Goal: Task Accomplishment & Management: Use online tool/utility

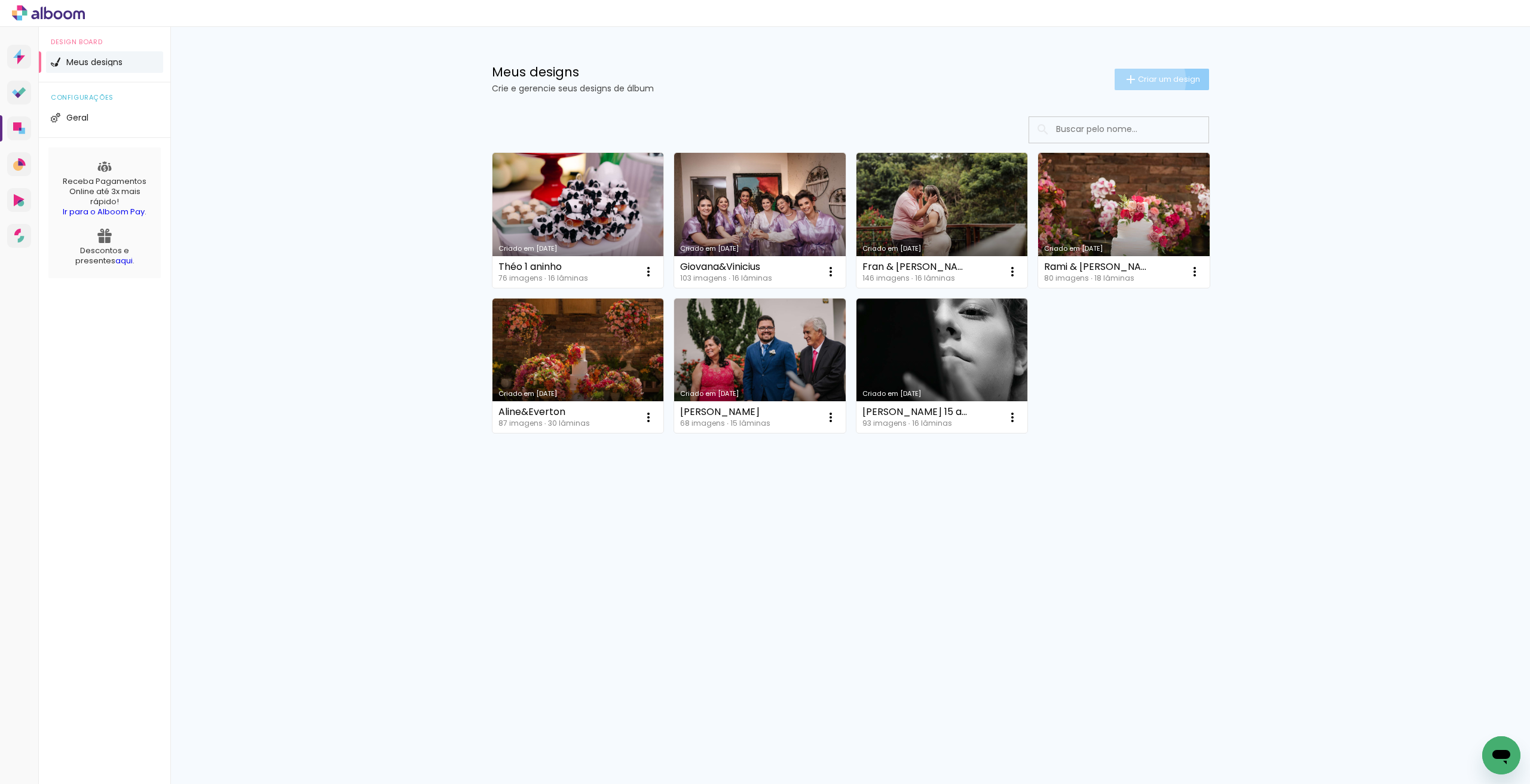
click at [1137, 80] on span "Criar um design" at bounding box center [1168, 79] width 62 height 8
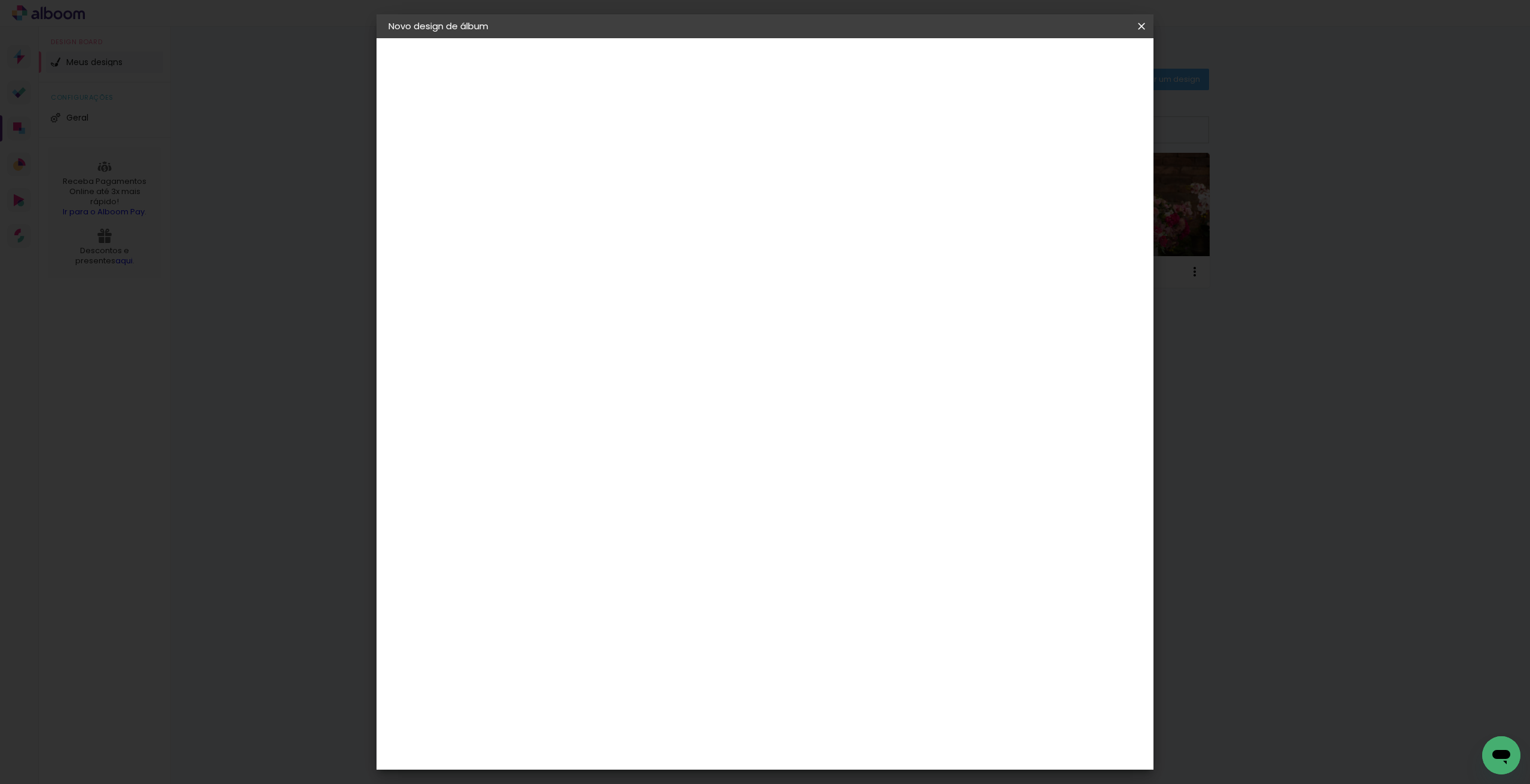
click at [584, 159] on input at bounding box center [584, 160] width 0 height 18
click at [584, 160] on input "Luana&cristiano30x30cm" at bounding box center [584, 160] width 0 height 18
click at [584, 160] on input "Luana&Cristiano30x30cm" at bounding box center [584, 160] width 0 height 18
click at [584, 161] on input "Luana&Cristiano30x30cm" at bounding box center [584, 160] width 0 height 18
type input "Luana&Cristiano30x30cm"
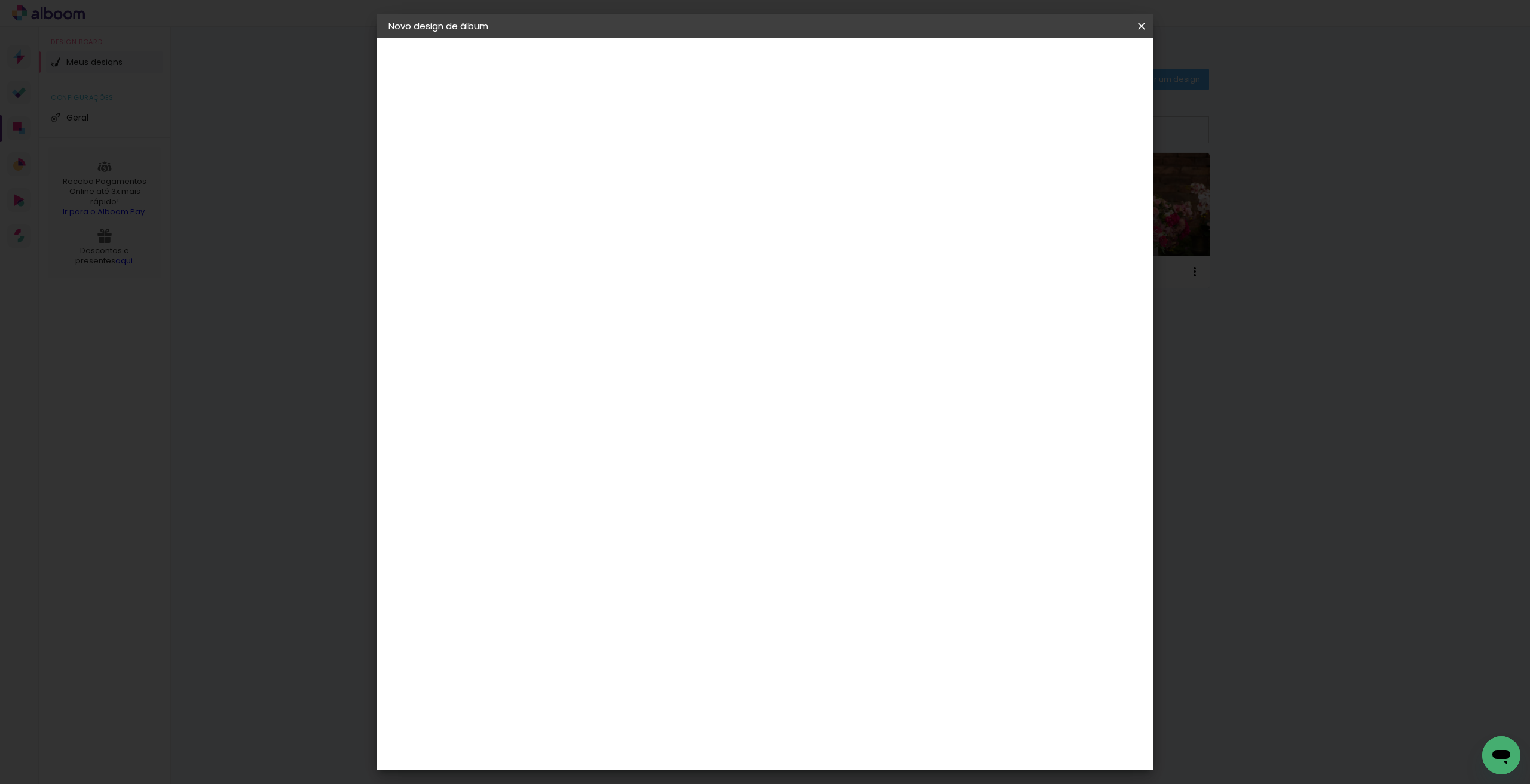
type paper-input "Luana&Cristiano30x30cm"
click at [0, 0] on slot "Avançar" at bounding box center [0, 0] width 0 height 0
click at [597, 750] on div "Dueto" at bounding box center [591, 755] width 29 height 10
click at [594, 750] on div "Dueto" at bounding box center [591, 755] width 29 height 10
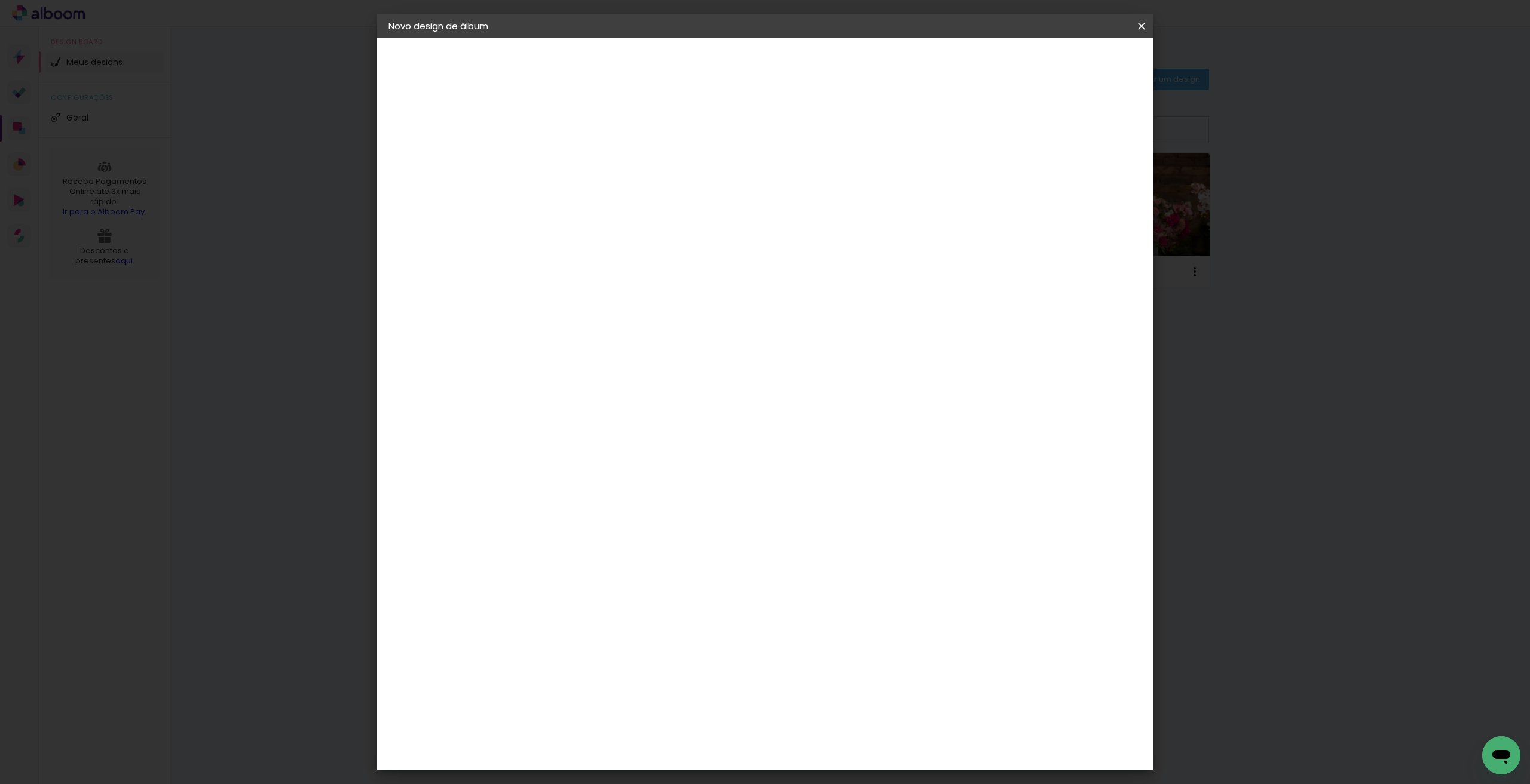
click at [593, 750] on div "Dueto" at bounding box center [591, 755] width 29 height 10
click at [0, 0] on slot "Avançar" at bounding box center [0, 0] width 0 height 0
drag, startPoint x: 551, startPoint y: 80, endPoint x: 688, endPoint y: 80, distance: 137.0
click at [688, 80] on header "Modelo Escolha o modelo do álbum. Voltar Avançar" at bounding box center [664, 73] width 264 height 71
click at [551, 82] on p "Escolha o modelo do álbum." at bounding box center [605, 85] width 110 height 19
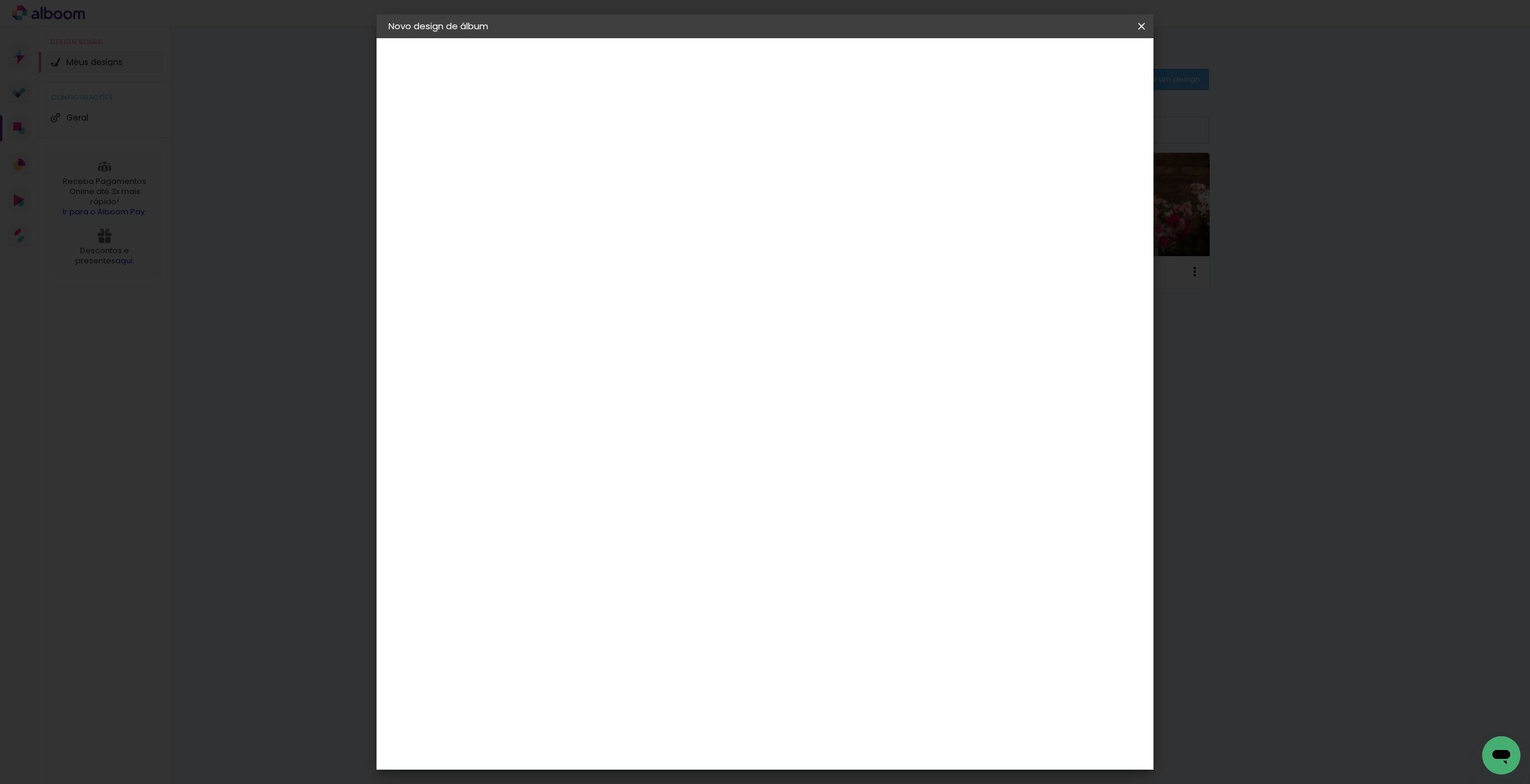
drag, startPoint x: 551, startPoint y: 78, endPoint x: 692, endPoint y: 73, distance: 141.1
click at [692, 73] on header "Modelo Escolha o modelo do álbum. Voltar Avançar" at bounding box center [664, 73] width 264 height 71
click at [567, 82] on p "Escolha o modelo do álbum." at bounding box center [605, 85] width 110 height 19
click at [797, 140] on div "Opções disponíveis Tamanho Escolha o tamanho Horizontal Modelo Fechado Lâmina 2…" at bounding box center [664, 88] width 264 height 102
click at [627, 140] on div "Opções disponíveis Tamanho Escolha o tamanho Horizontal Modelo Fechado Lâmina 2…" at bounding box center [664, 88] width 264 height 102
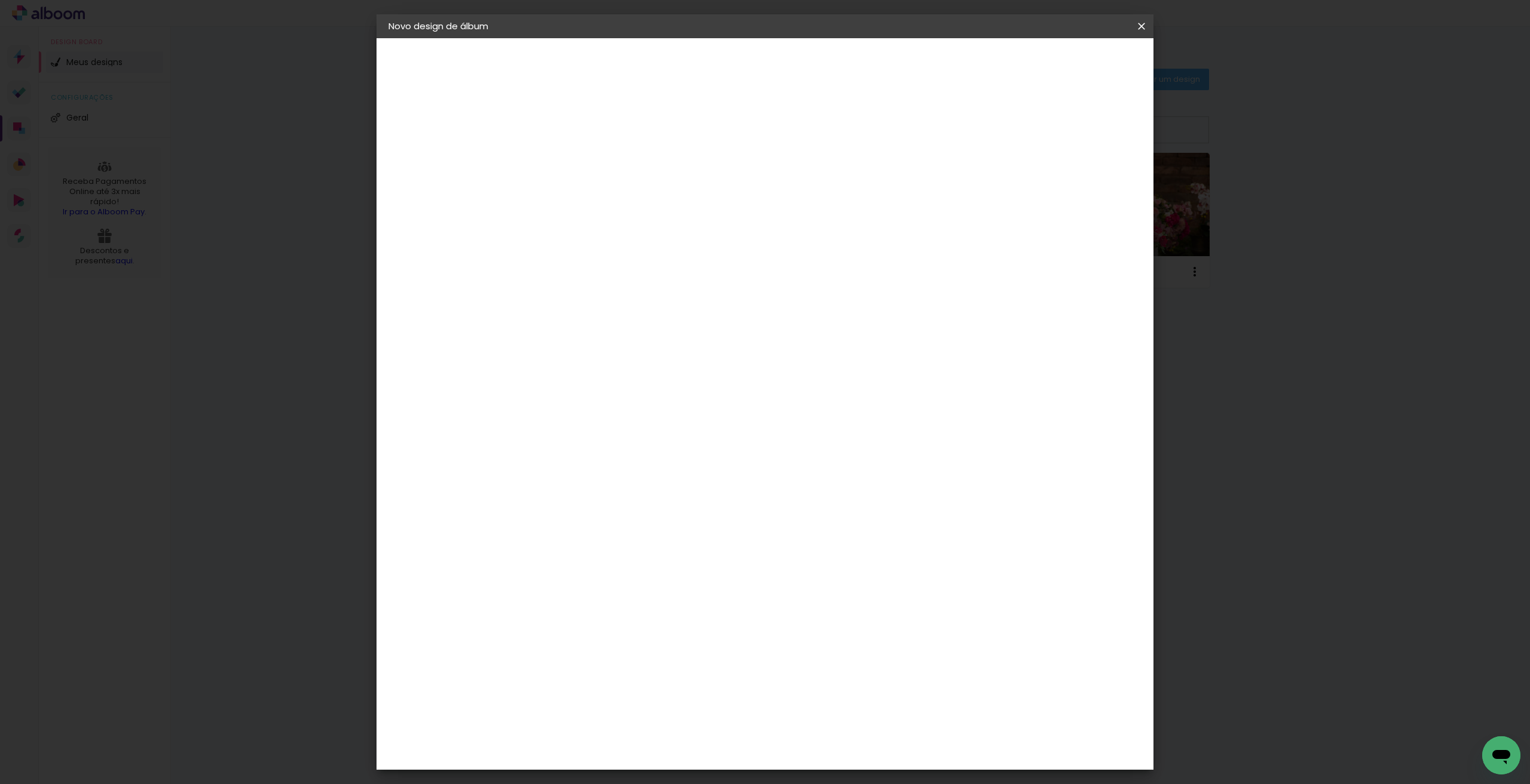
click at [665, 590] on span "30 × 30" at bounding box center [636, 602] width 55 height 25
click at [0, 0] on slot "Avançar" at bounding box center [0, 0] width 0 height 0
click at [1066, 64] on span "Iniciar design" at bounding box center [1038, 63] width 54 height 9
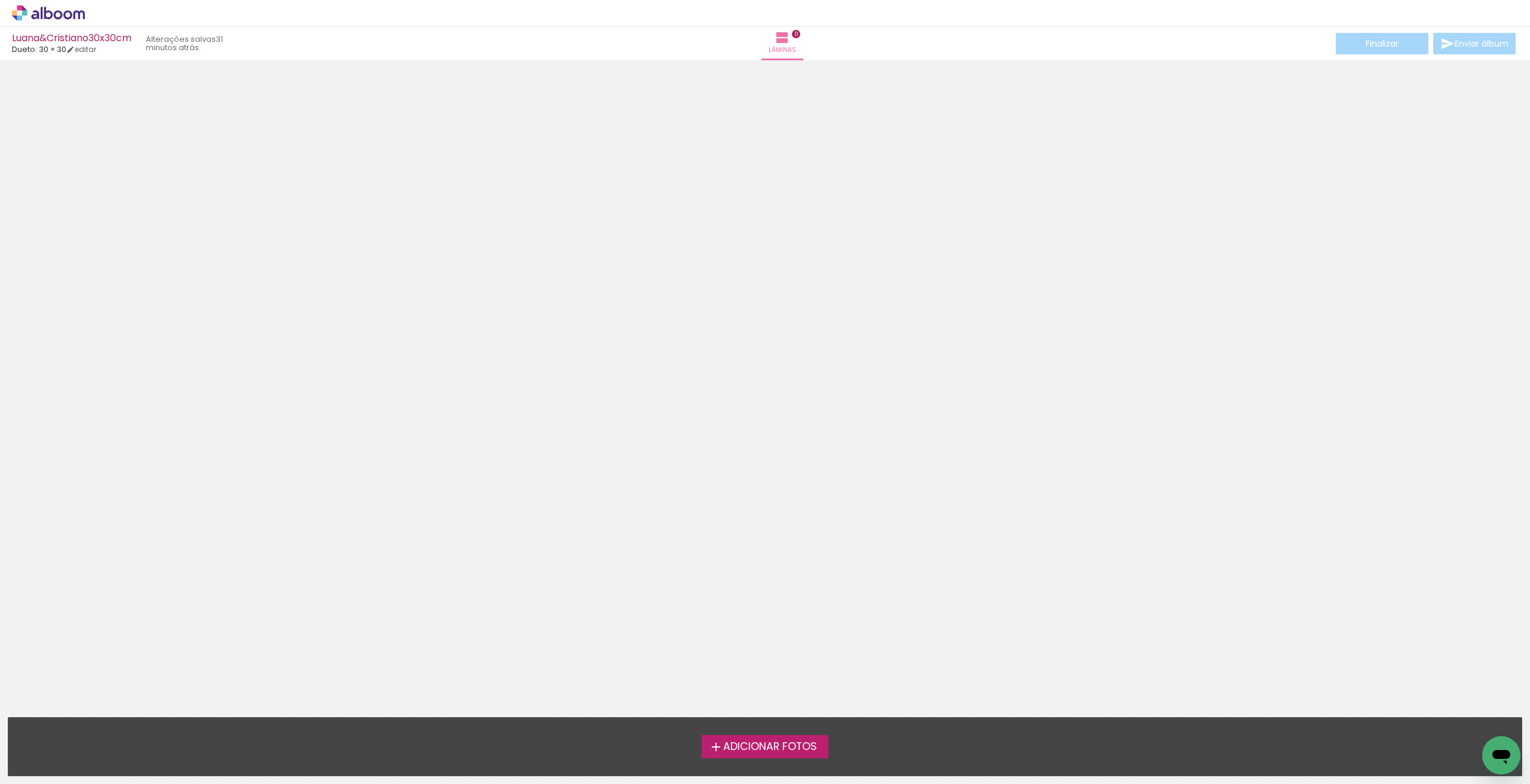
click at [765, 745] on span "Adicionar Fotos" at bounding box center [769, 746] width 94 height 10
click at [0, 0] on input "file" at bounding box center [0, 0] width 0 height 0
click at [774, 750] on span "Adicionar Fotos" at bounding box center [769, 746] width 94 height 10
click at [0, 0] on input "file" at bounding box center [0, 0] width 0 height 0
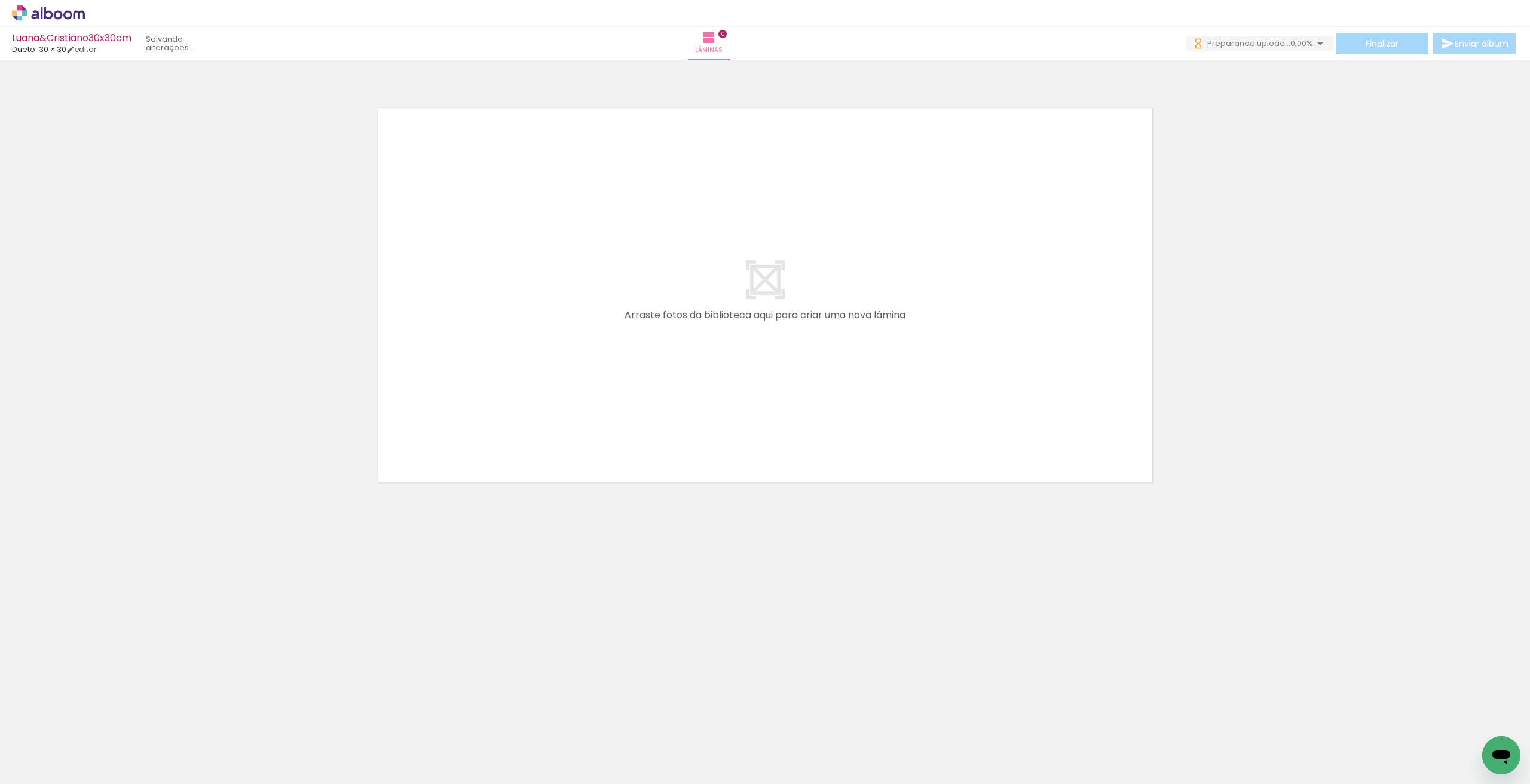
click at [34, 767] on span "Adicionar Fotos" at bounding box center [43, 768] width 36 height 13
click at [0, 0] on input "file" at bounding box center [0, 0] width 0 height 0
click at [1467, 743] on div at bounding box center [1481, 743] width 59 height 39
click at [25, 758] on paper-button "Adicionar Fotos" at bounding box center [36, 768] width 58 height 19
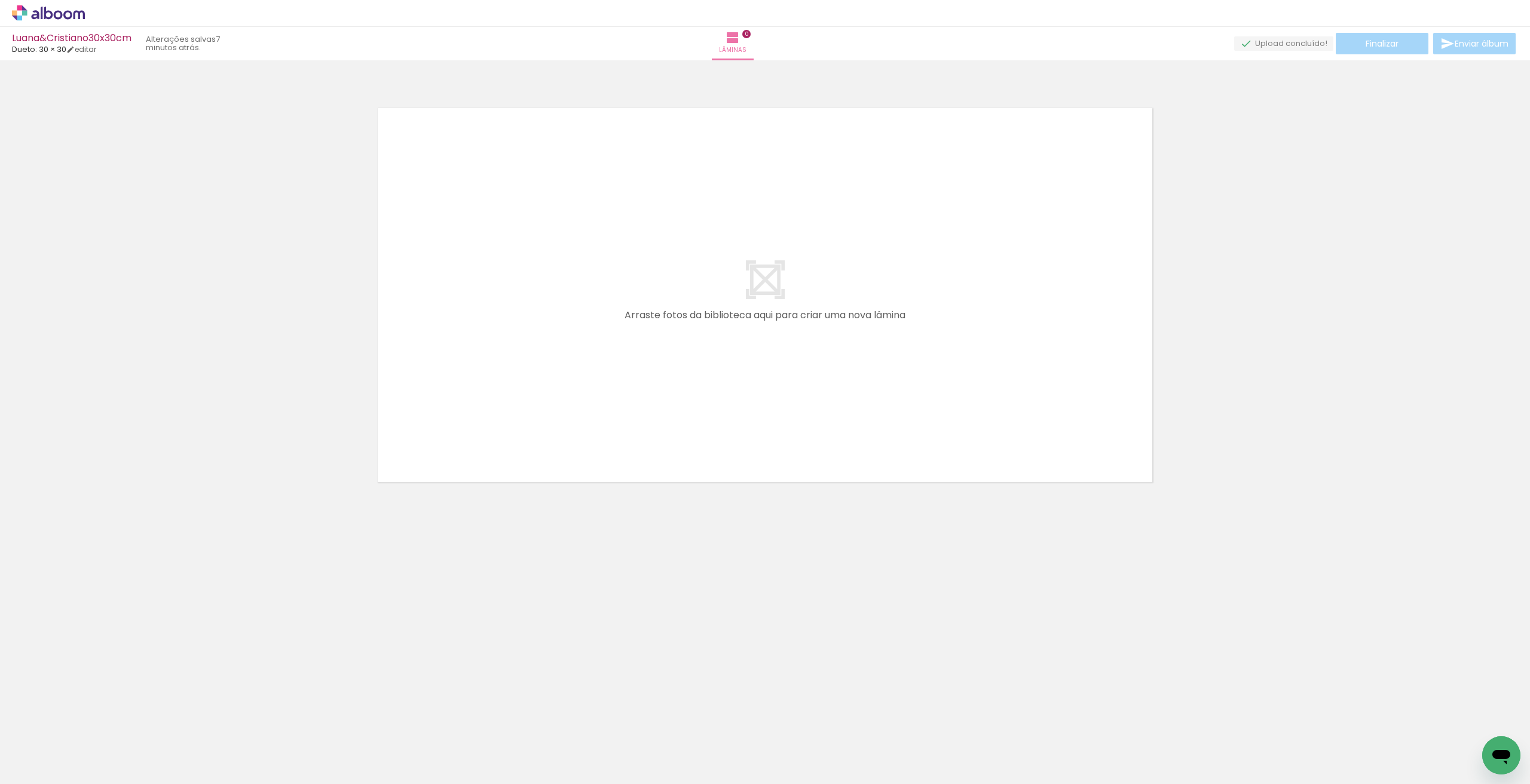
click at [0, 0] on input "file" at bounding box center [0, 0] width 0 height 0
click at [22, 770] on iron-icon at bounding box center [17, 768] width 14 height 14
click at [0, 0] on input "file" at bounding box center [0, 0] width 0 height 0
click at [41, 767] on span "Adicionar Fotos" at bounding box center [43, 768] width 36 height 13
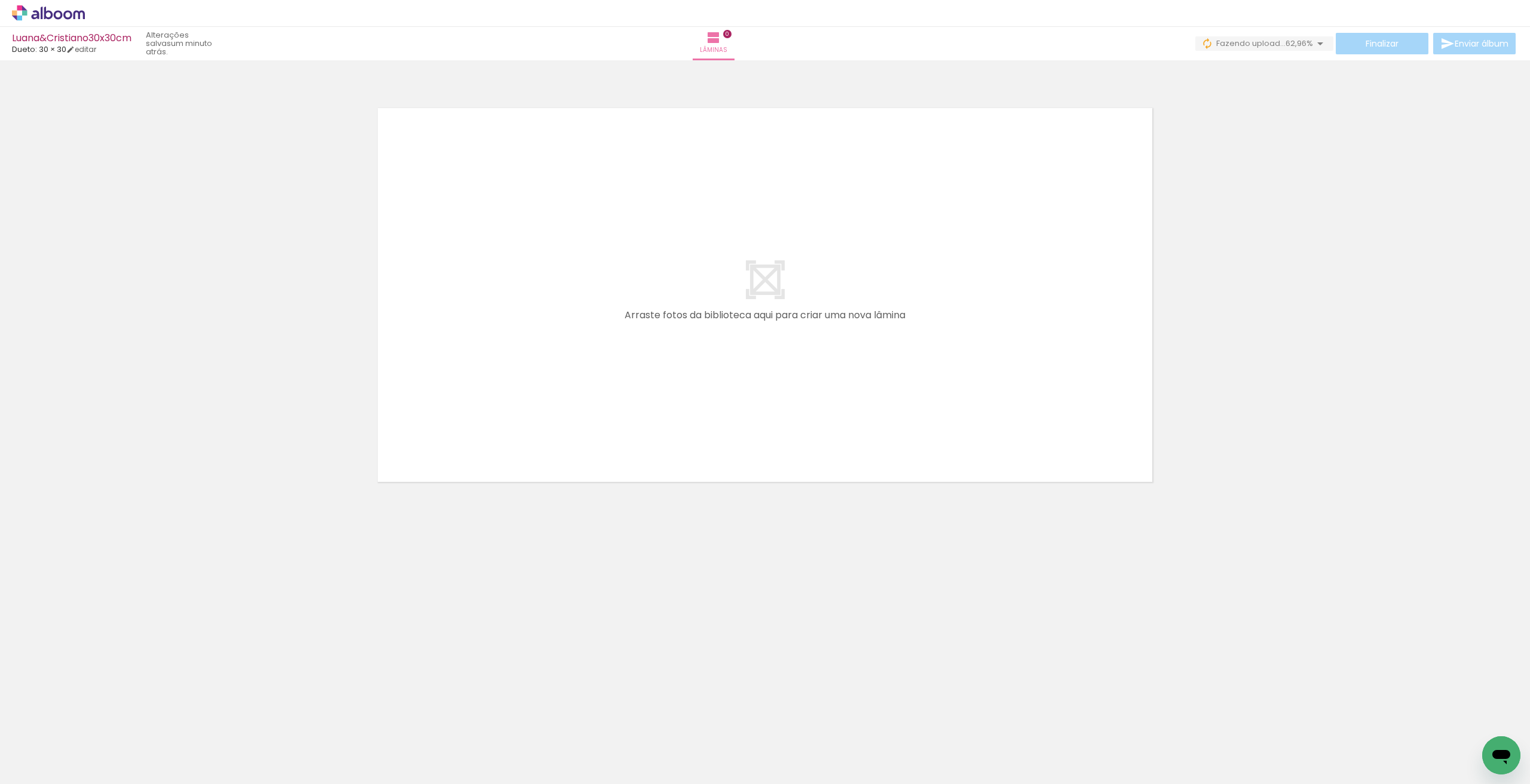
click at [0, 0] on input "file" at bounding box center [0, 0] width 0 height 0
drag, startPoint x: 135, startPoint y: 748, endPoint x: 480, endPoint y: 329, distance: 542.8
click at [480, 329] on quentale-workspace at bounding box center [765, 392] width 1530 height 784
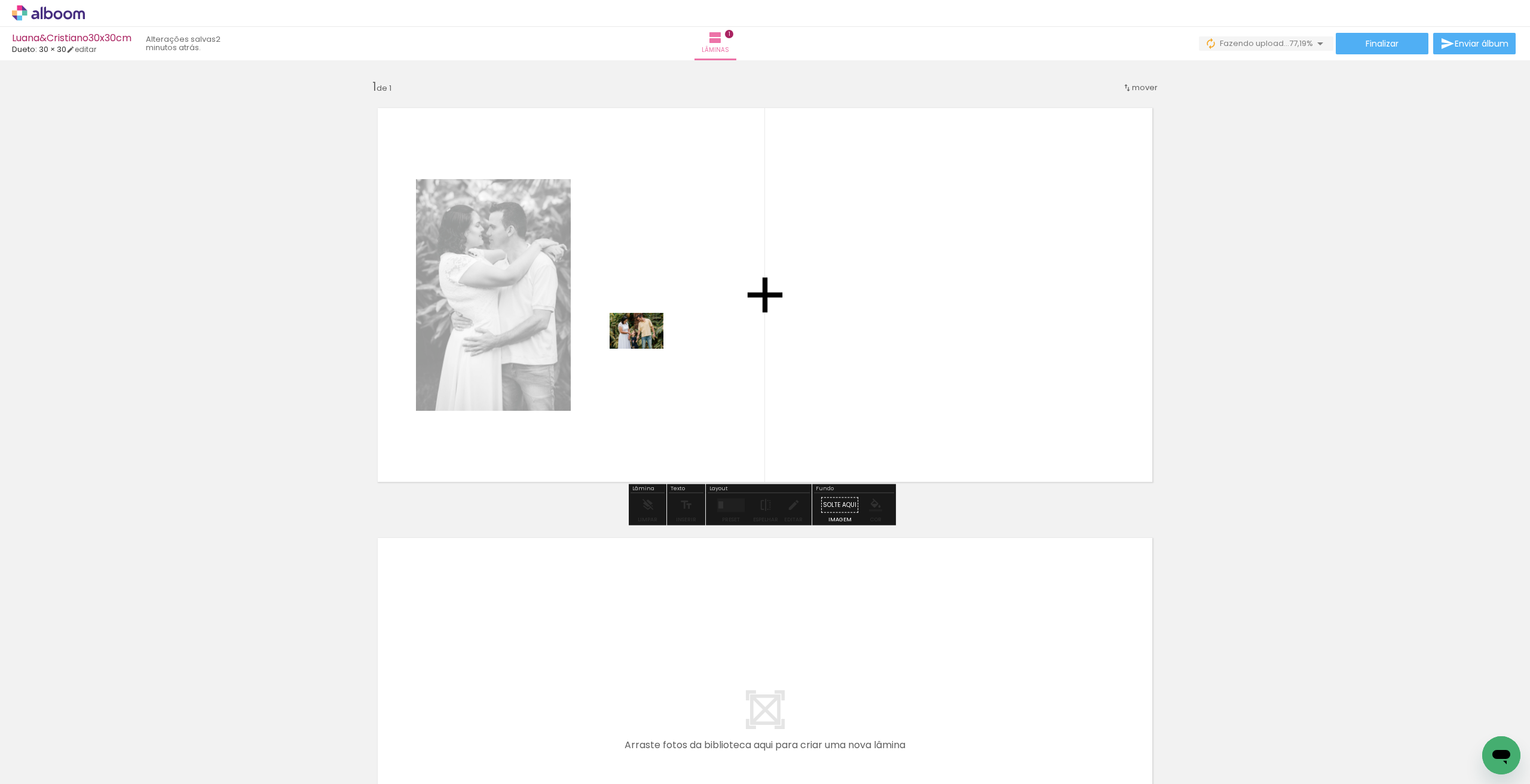
drag, startPoint x: 191, startPoint y: 746, endPoint x: 646, endPoint y: 349, distance: 603.8
click at [646, 349] on quentale-workspace at bounding box center [765, 392] width 1530 height 784
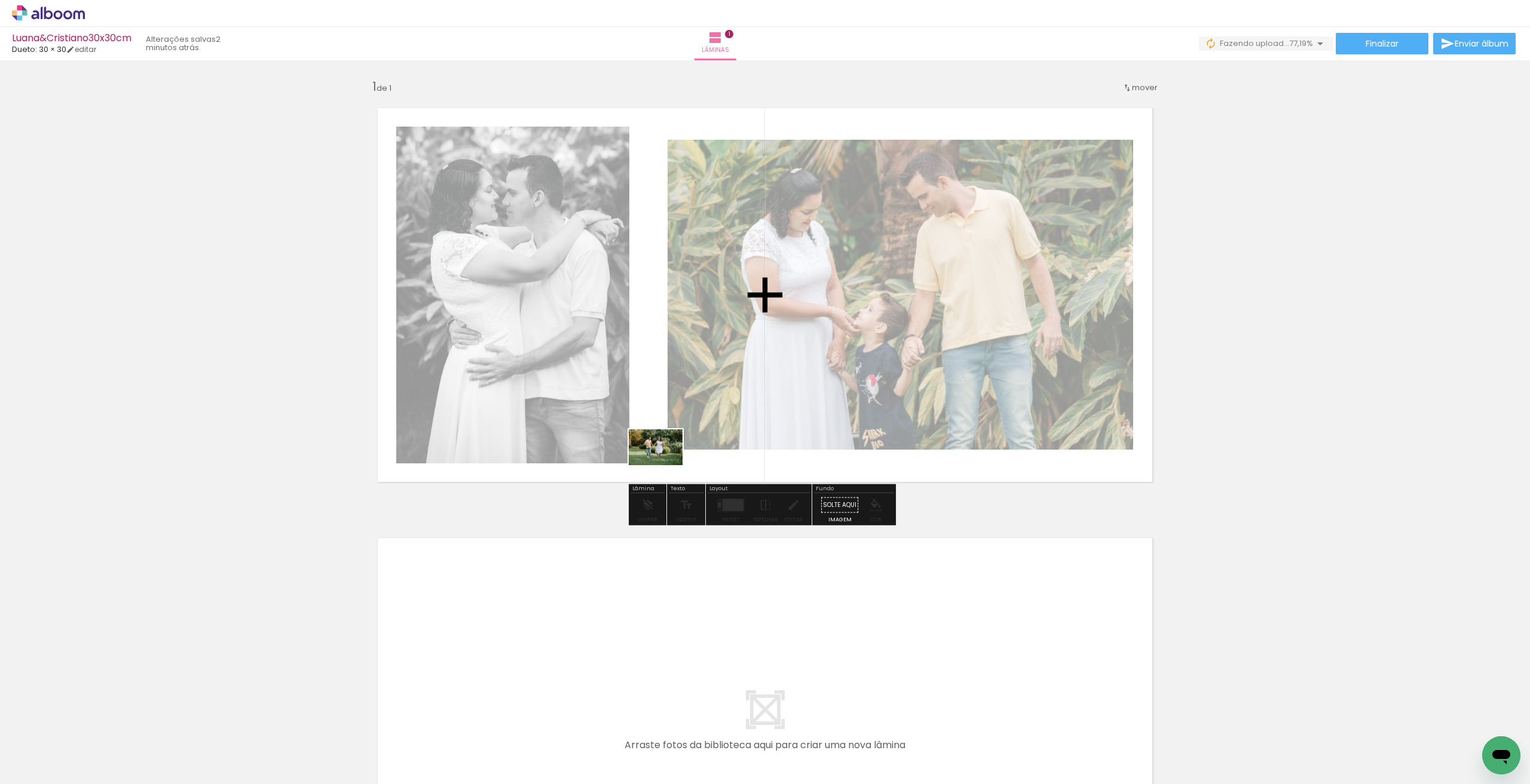
drag, startPoint x: 294, startPoint y: 730, endPoint x: 668, endPoint y: 468, distance: 456.6
click at [663, 465] on quentale-workspace at bounding box center [765, 392] width 1530 height 784
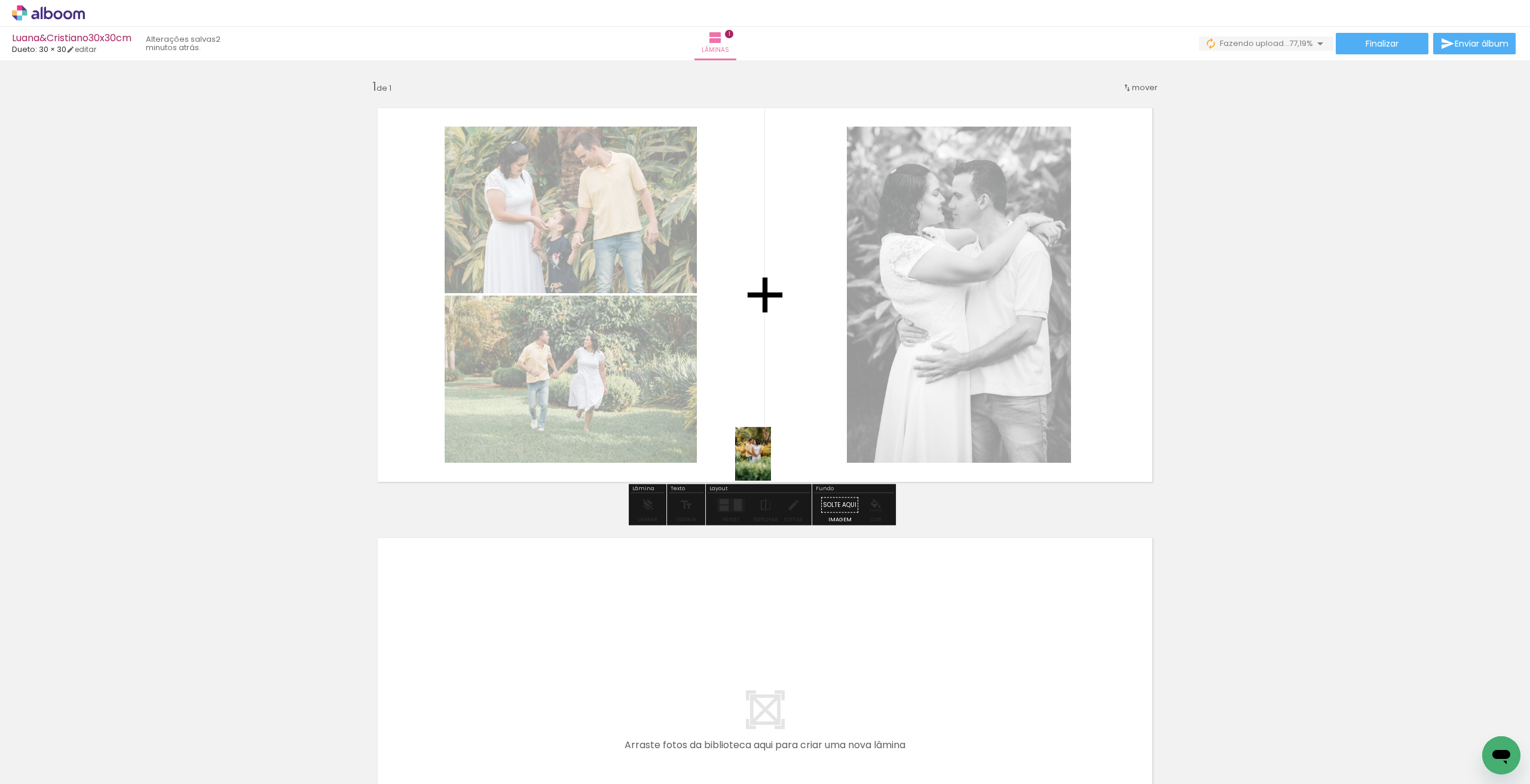
drag, startPoint x: 332, startPoint y: 755, endPoint x: 769, endPoint y: 449, distance: 533.5
click at [769, 449] on quentale-workspace at bounding box center [765, 392] width 1530 height 784
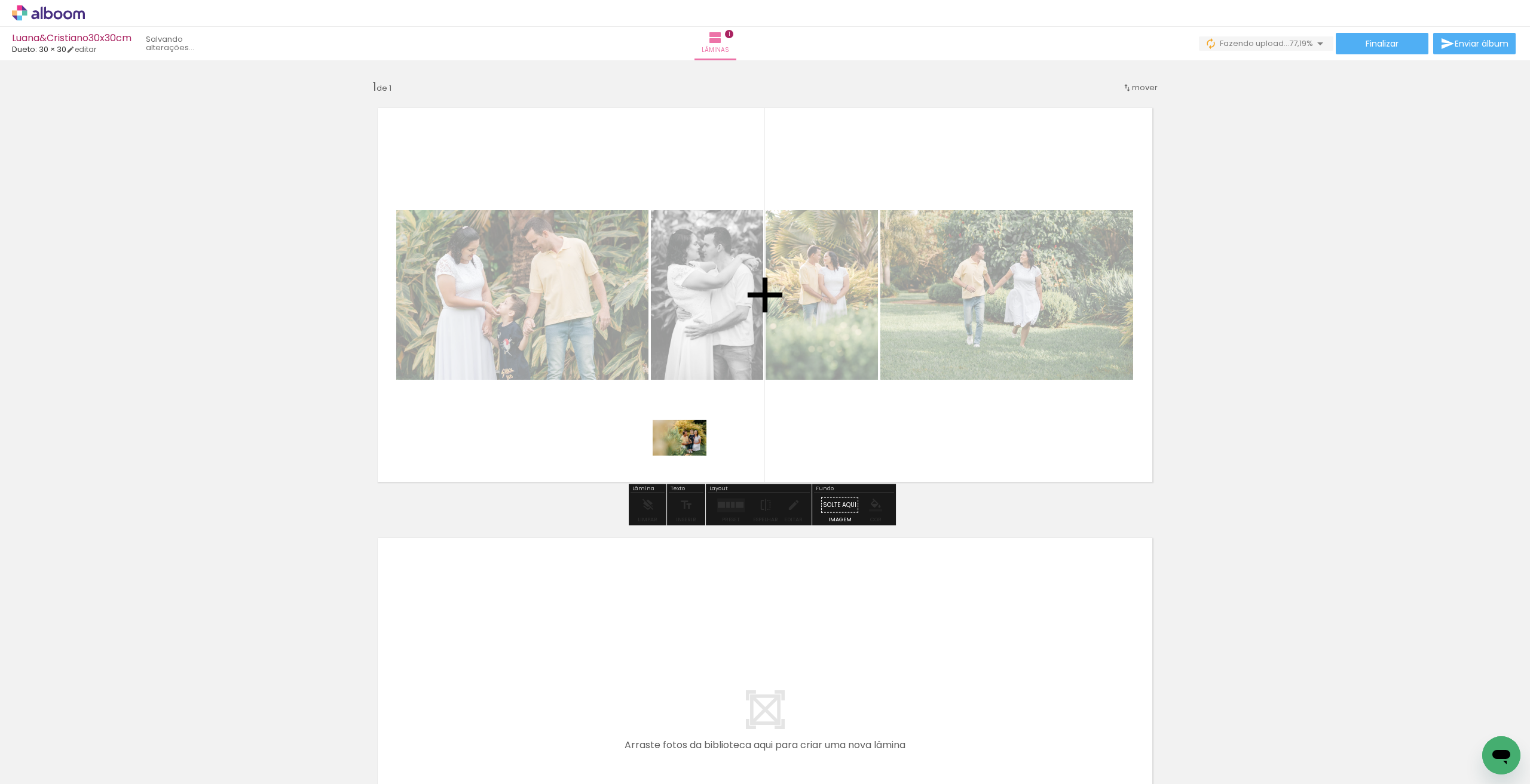
drag, startPoint x: 391, startPoint y: 748, endPoint x: 689, endPoint y: 455, distance: 417.9
click at [688, 455] on quentale-workspace at bounding box center [765, 392] width 1530 height 784
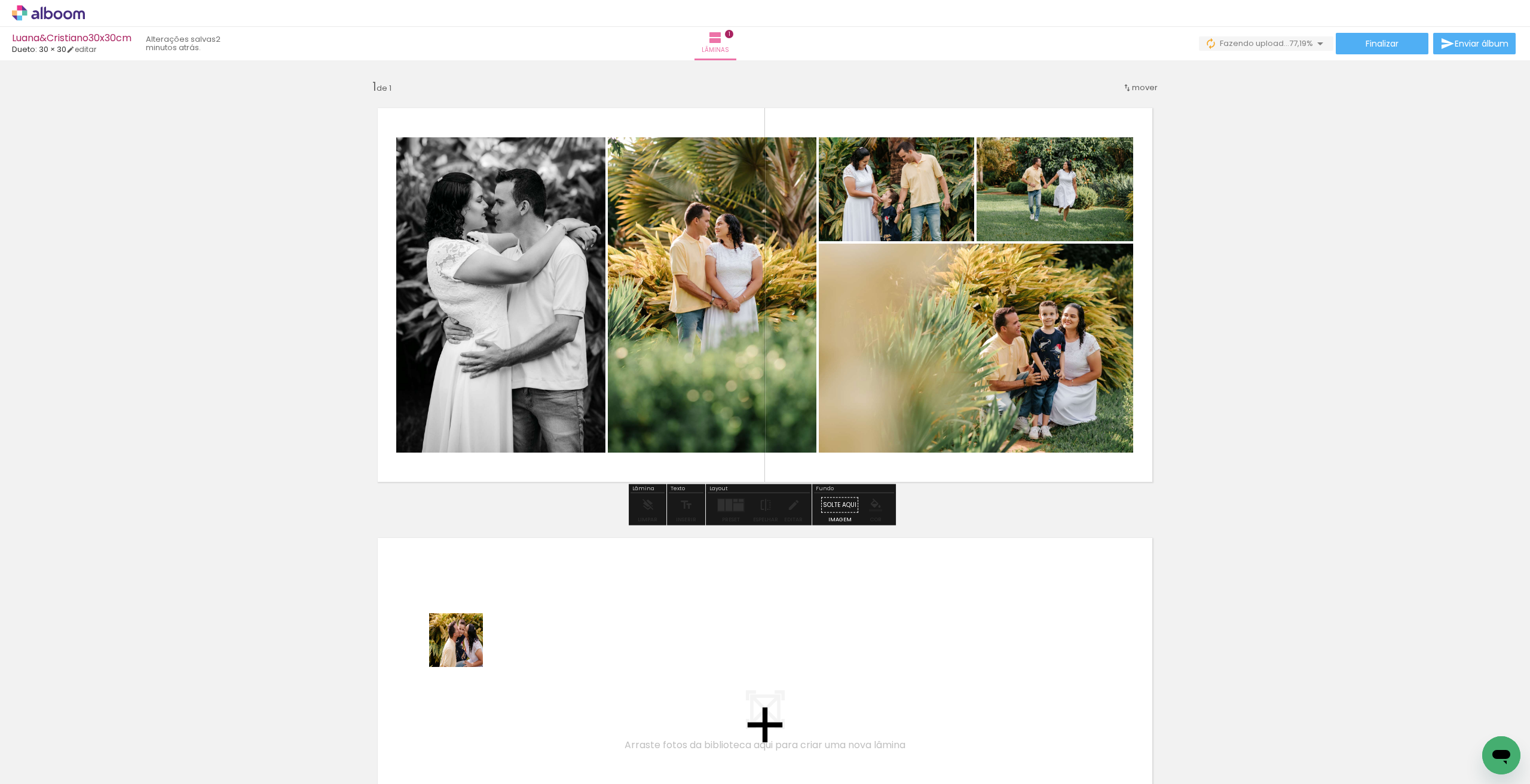
drag, startPoint x: 457, startPoint y: 730, endPoint x: 465, endPoint y: 627, distance: 103.3
click at [465, 627] on quentale-workspace at bounding box center [765, 392] width 1530 height 784
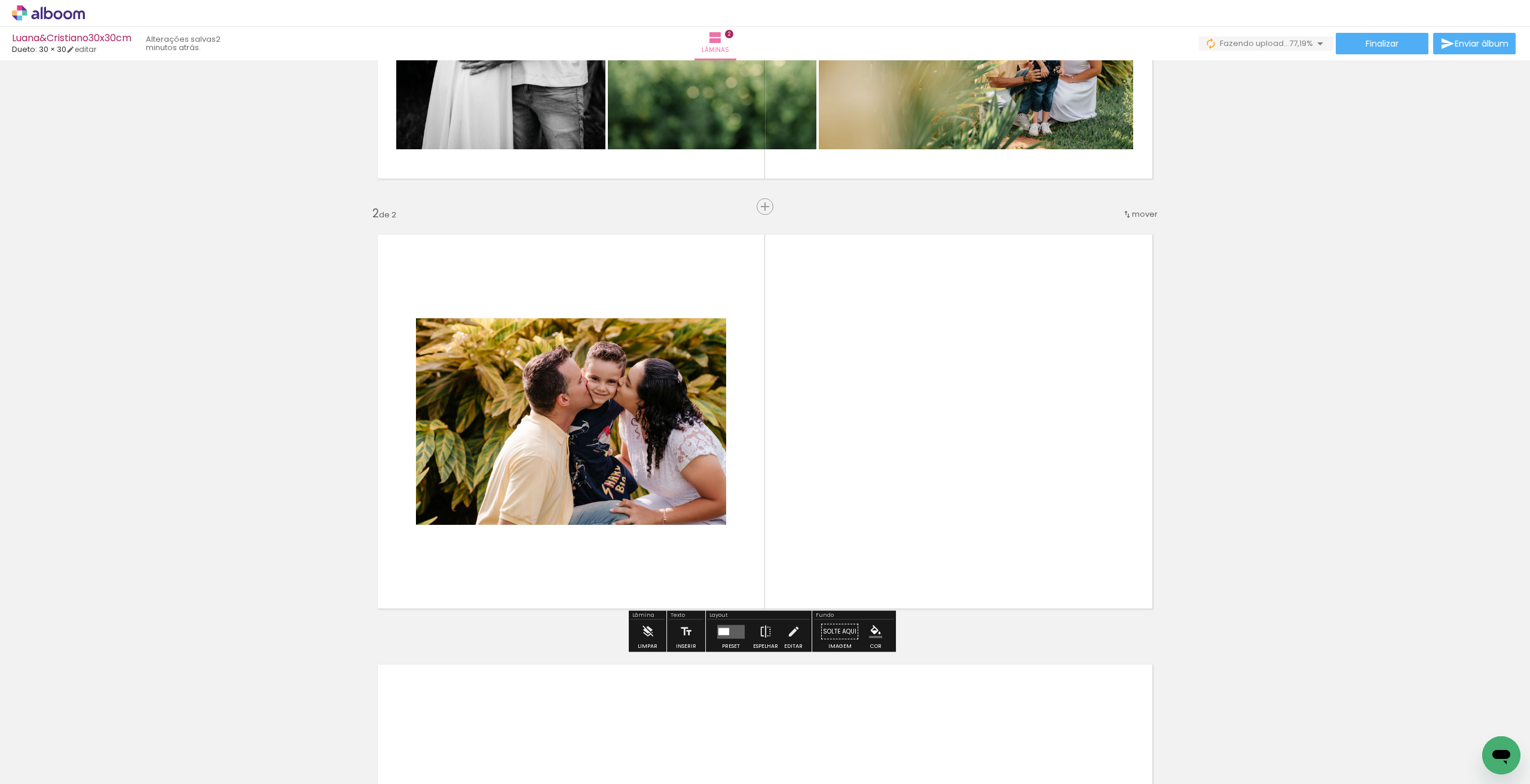
scroll to position [340, 0]
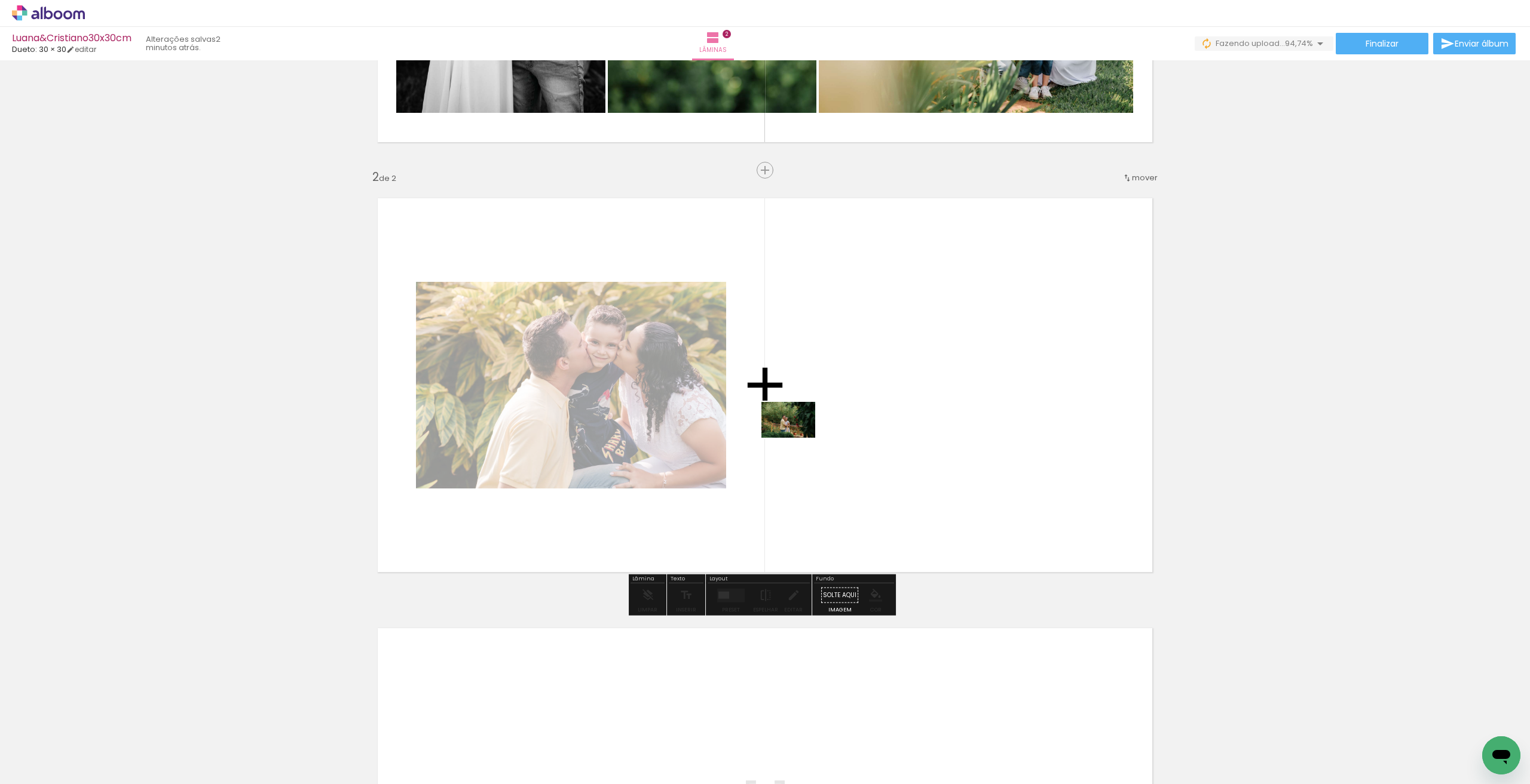
drag, startPoint x: 522, startPoint y: 751, endPoint x: 692, endPoint y: 658, distance: 193.8
click at [821, 429] on quentale-workspace at bounding box center [765, 392] width 1530 height 784
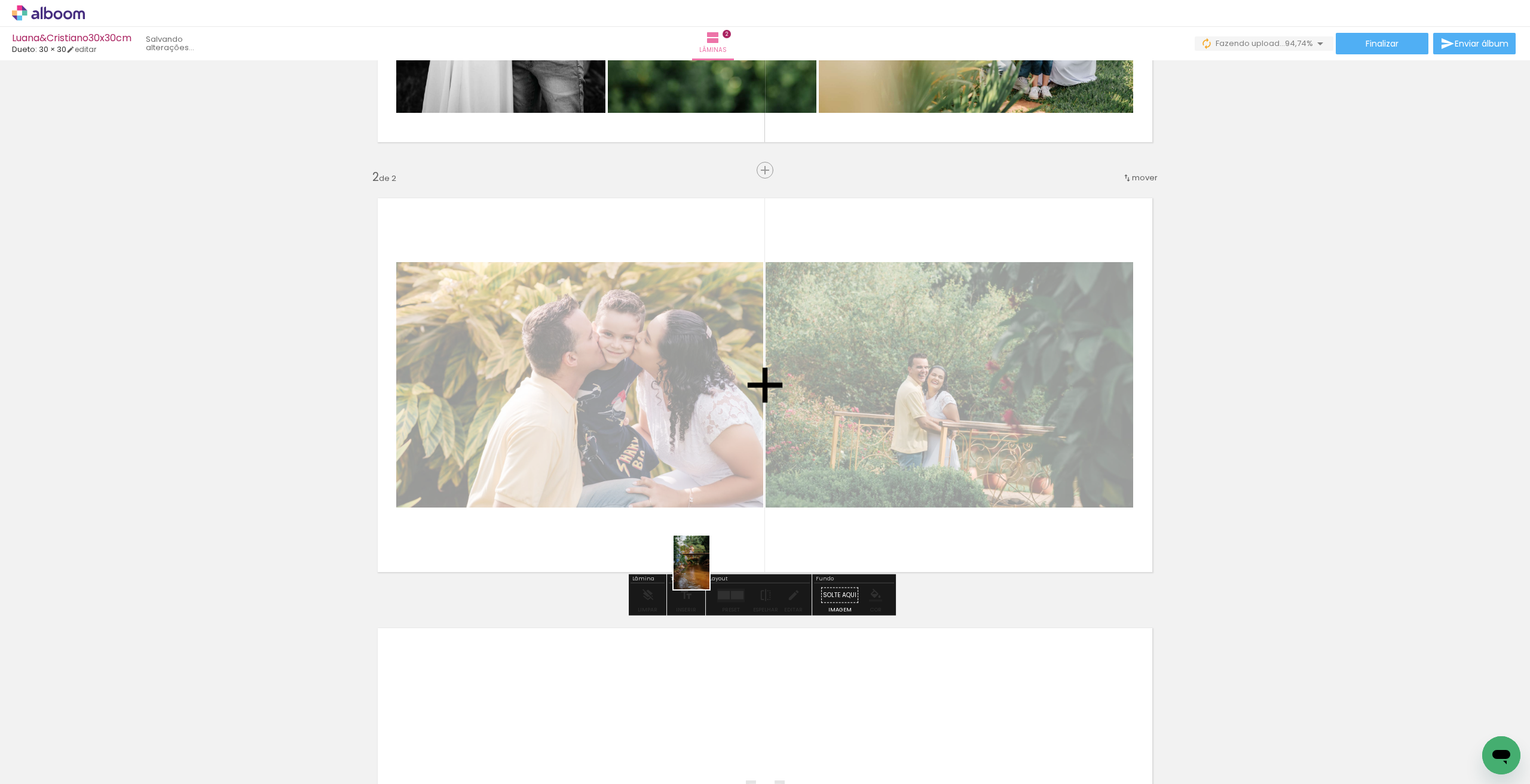
drag, startPoint x: 618, startPoint y: 720, endPoint x: 726, endPoint y: 525, distance: 222.9
click at [726, 525] on quentale-workspace at bounding box center [765, 392] width 1530 height 784
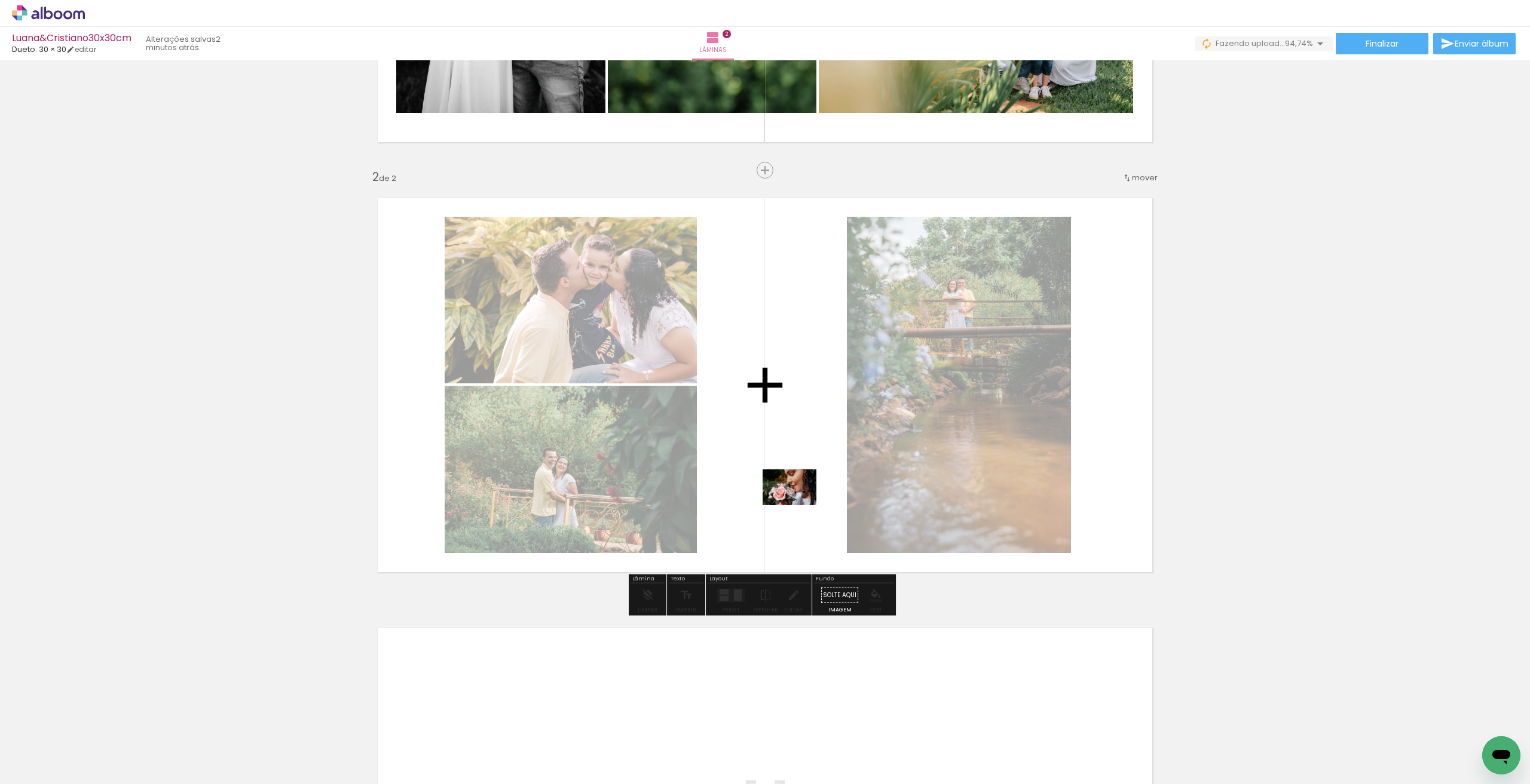
drag, startPoint x: 725, startPoint y: 741, endPoint x: 799, endPoint y: 645, distance: 121.2
click at [800, 500] on quentale-workspace at bounding box center [765, 392] width 1530 height 784
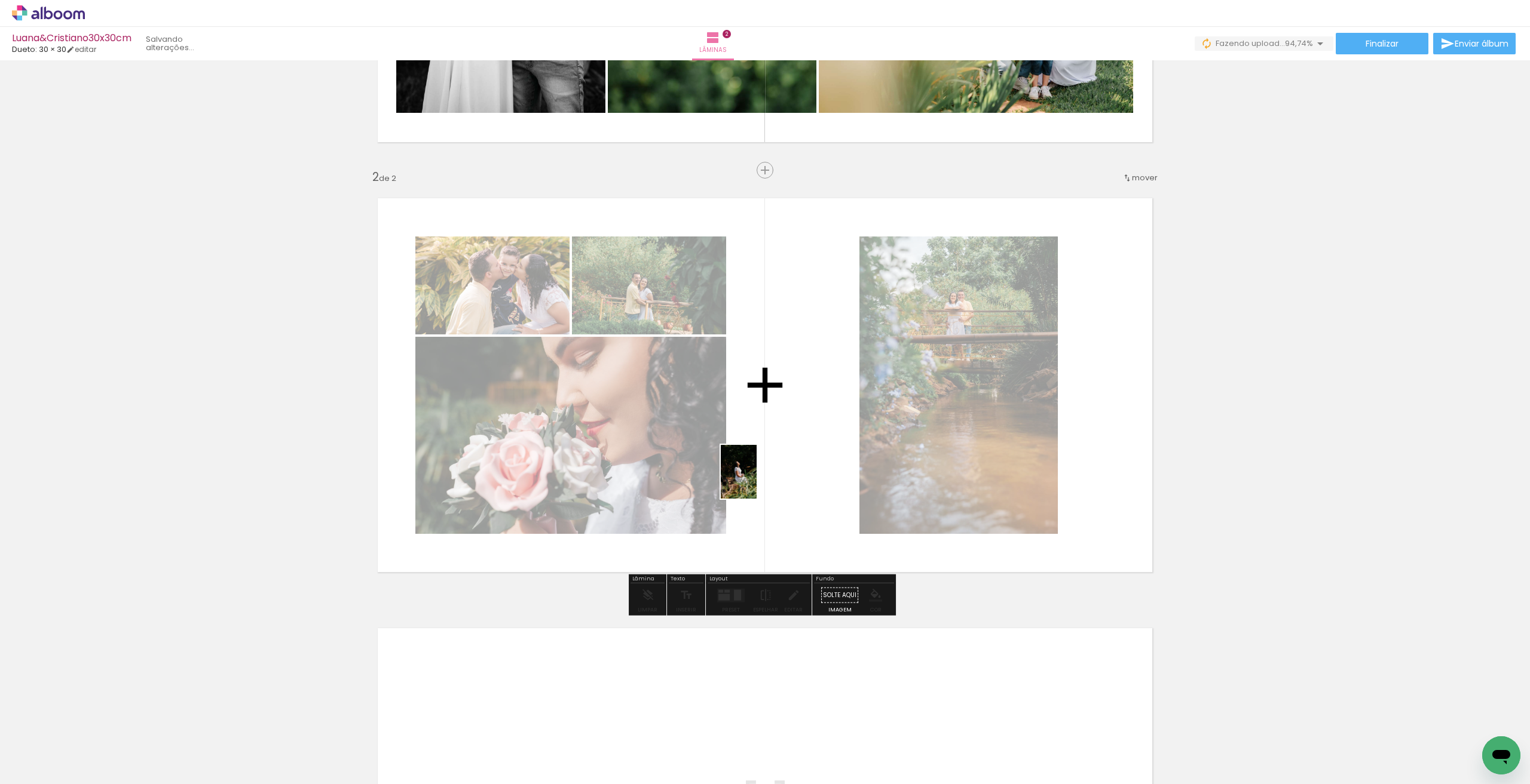
drag, startPoint x: 688, startPoint y: 687, endPoint x: 776, endPoint y: 450, distance: 252.8
click at [776, 450] on quentale-workspace at bounding box center [765, 392] width 1530 height 784
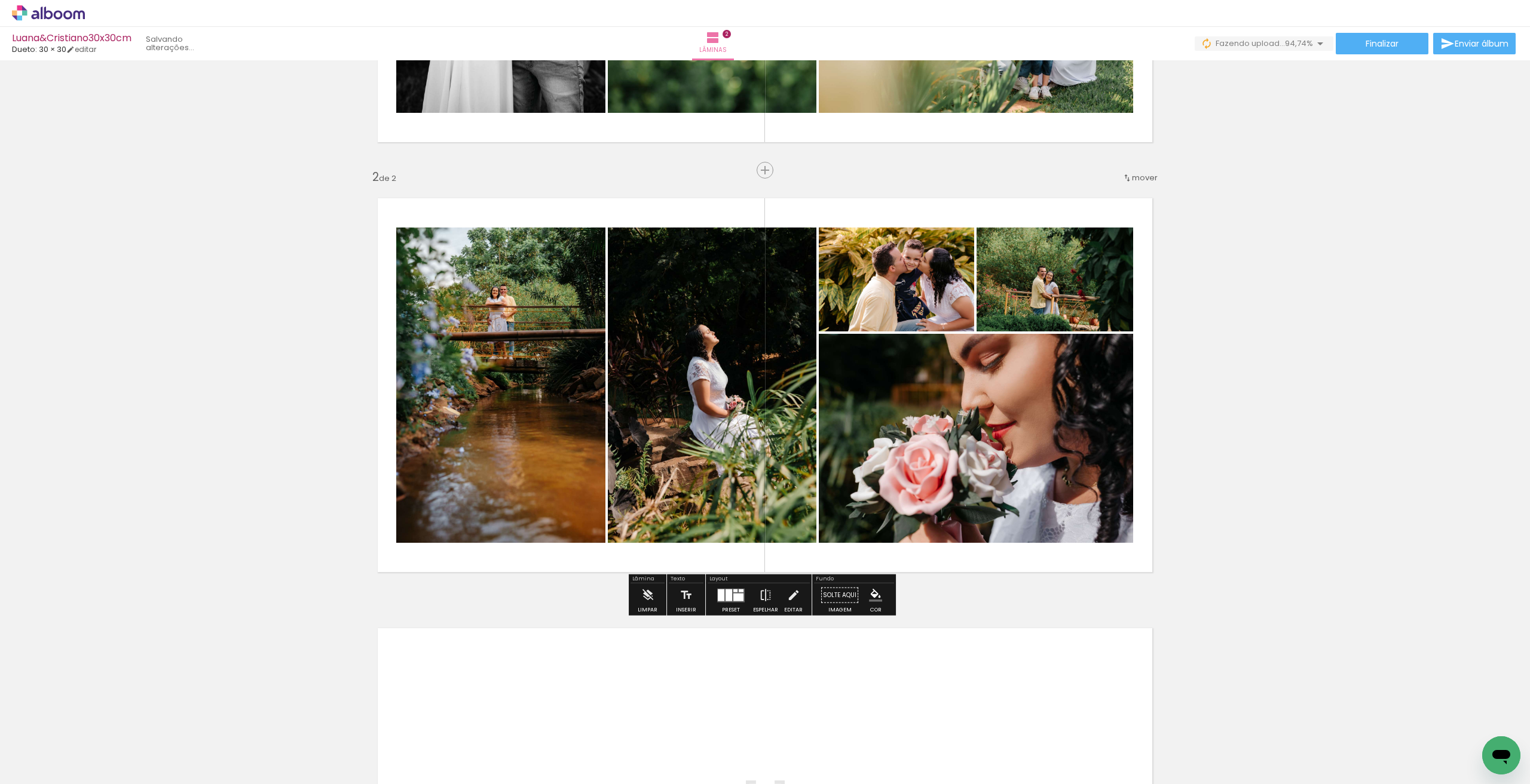
scroll to position [519, 0]
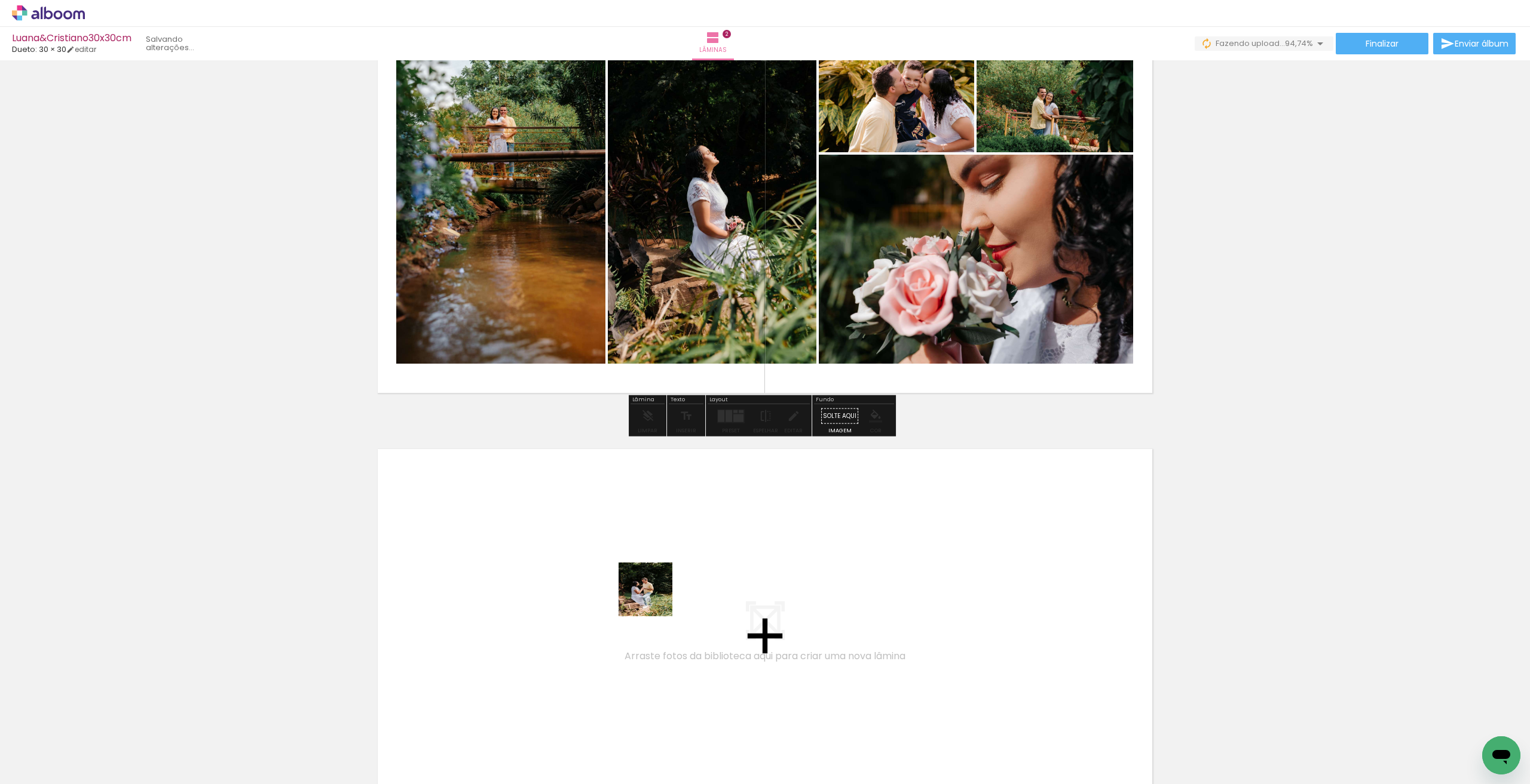
drag, startPoint x: 783, startPoint y: 730, endPoint x: 650, endPoint y: 595, distance: 189.5
click at [650, 595] on quentale-workspace at bounding box center [765, 392] width 1530 height 784
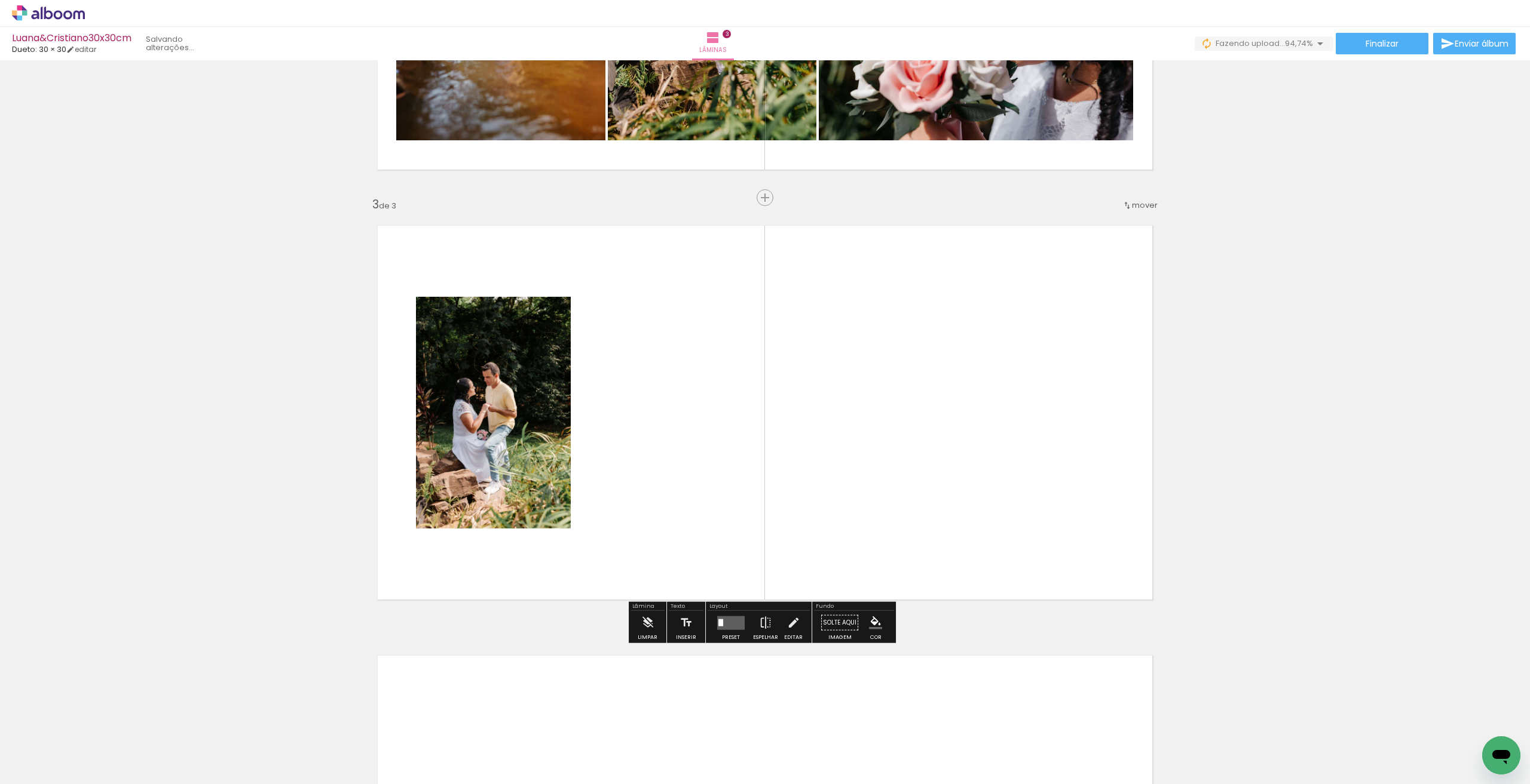
scroll to position [770, 0]
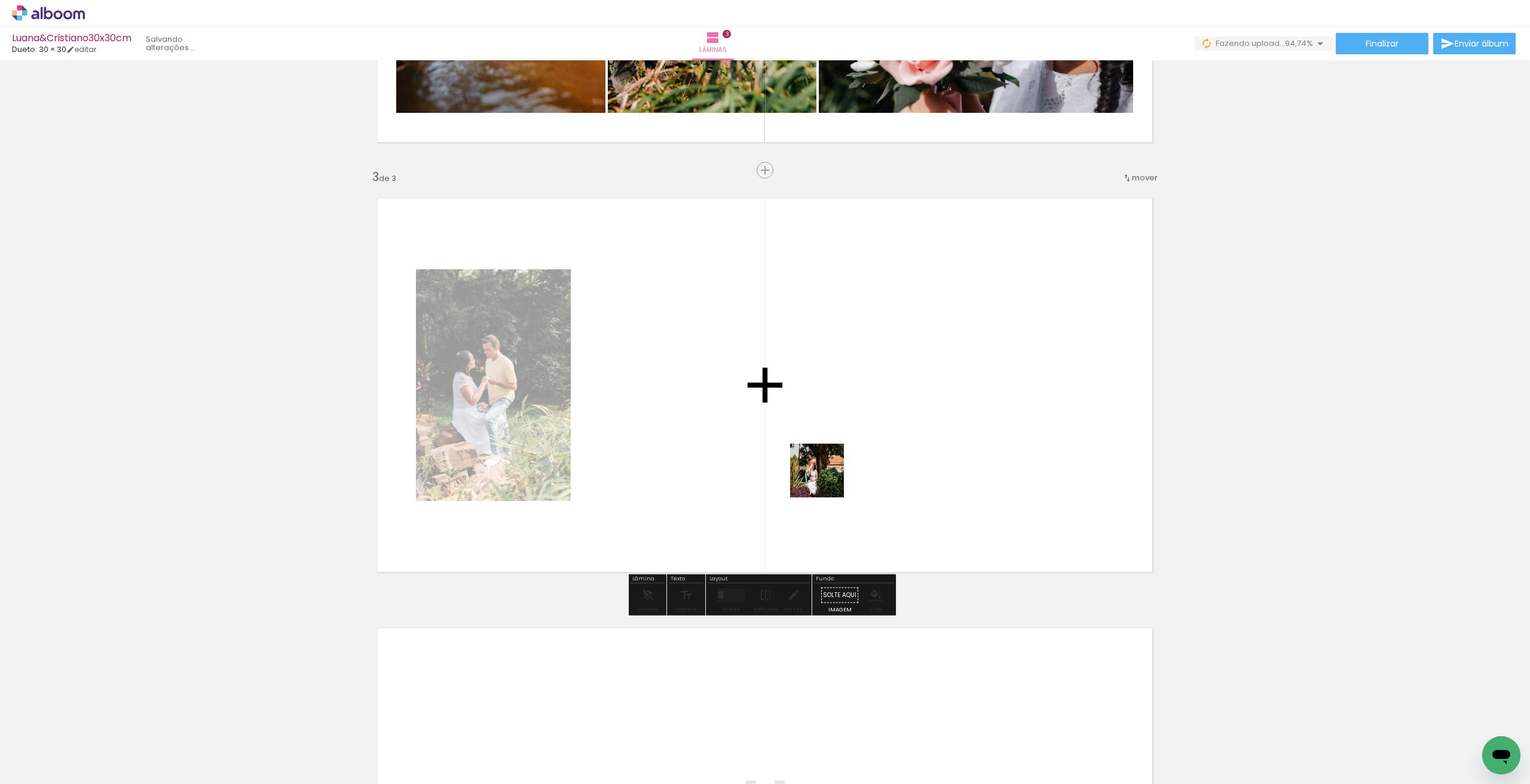
drag, startPoint x: 858, startPoint y: 740, endPoint x: 965, endPoint y: 684, distance: 120.8
click at [806, 347] on quentale-workspace at bounding box center [765, 392] width 1530 height 784
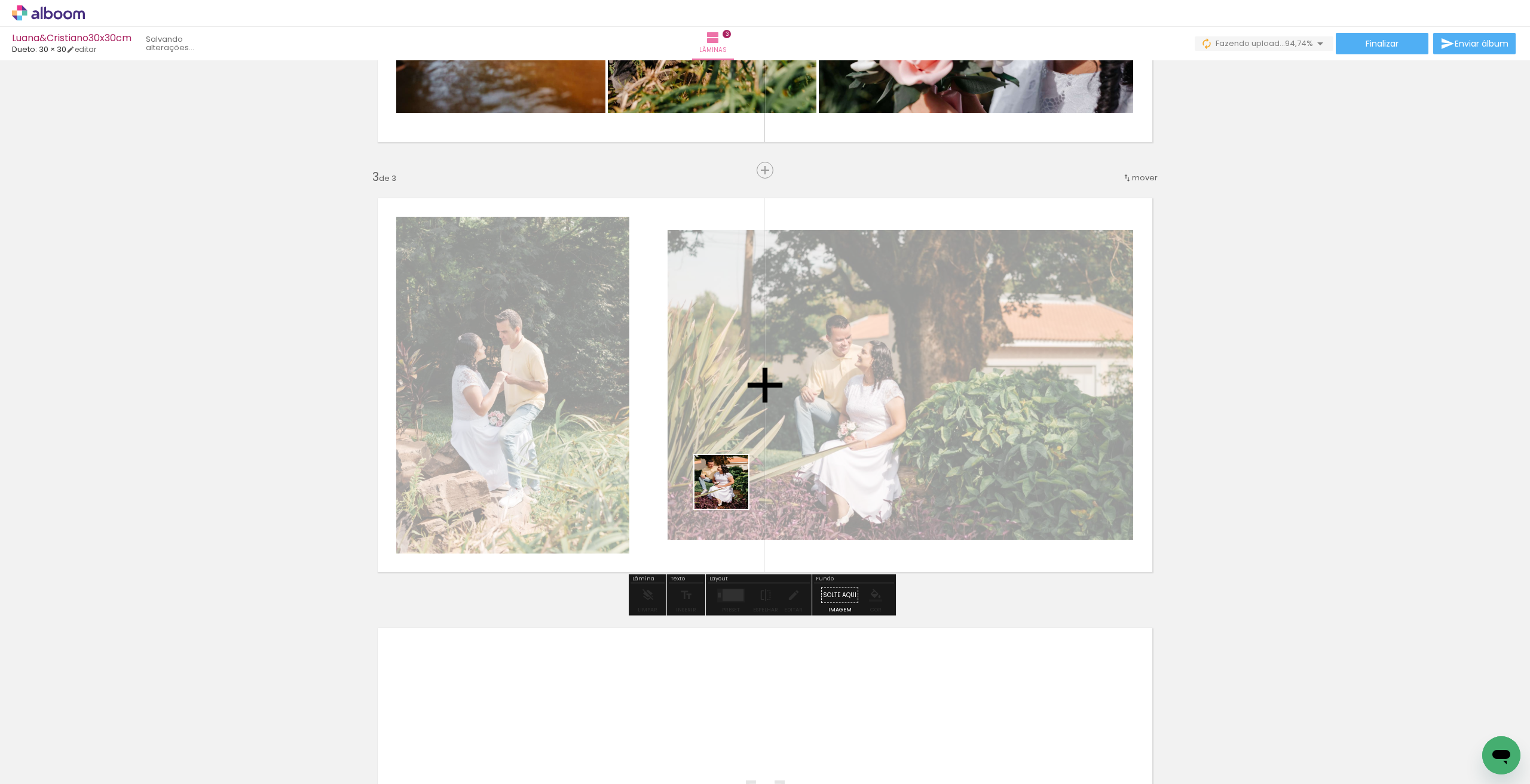
drag, startPoint x: 928, startPoint y: 747, endPoint x: 718, endPoint y: 474, distance: 344.4
click at [718, 474] on quentale-workspace at bounding box center [765, 392] width 1530 height 784
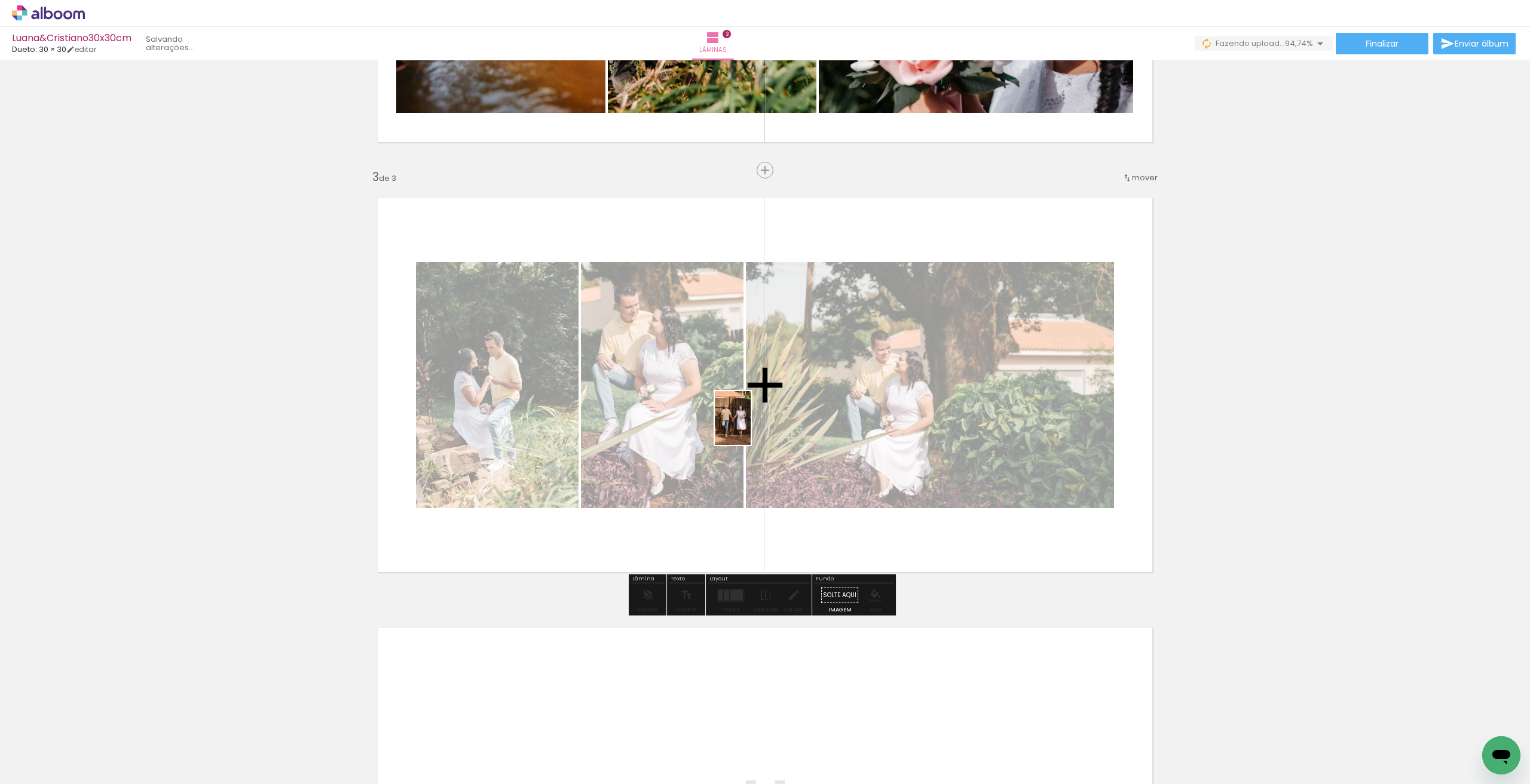
drag, startPoint x: 997, startPoint y: 766, endPoint x: 980, endPoint y: 657, distance: 110.3
click at [750, 427] on quentale-workspace at bounding box center [765, 392] width 1530 height 784
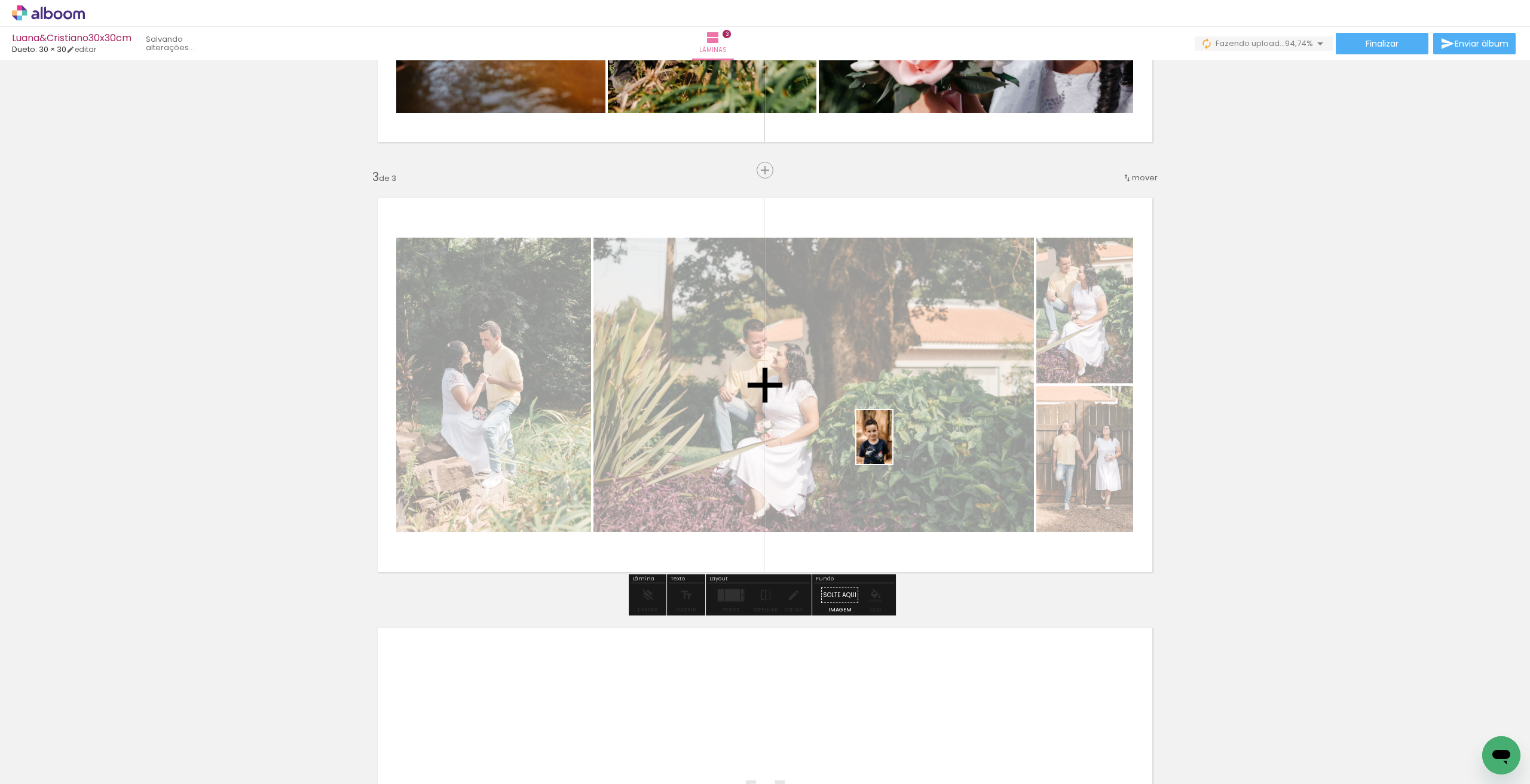
drag, startPoint x: 1062, startPoint y: 755, endPoint x: 892, endPoint y: 446, distance: 352.7
click at [892, 446] on quentale-workspace at bounding box center [765, 392] width 1530 height 784
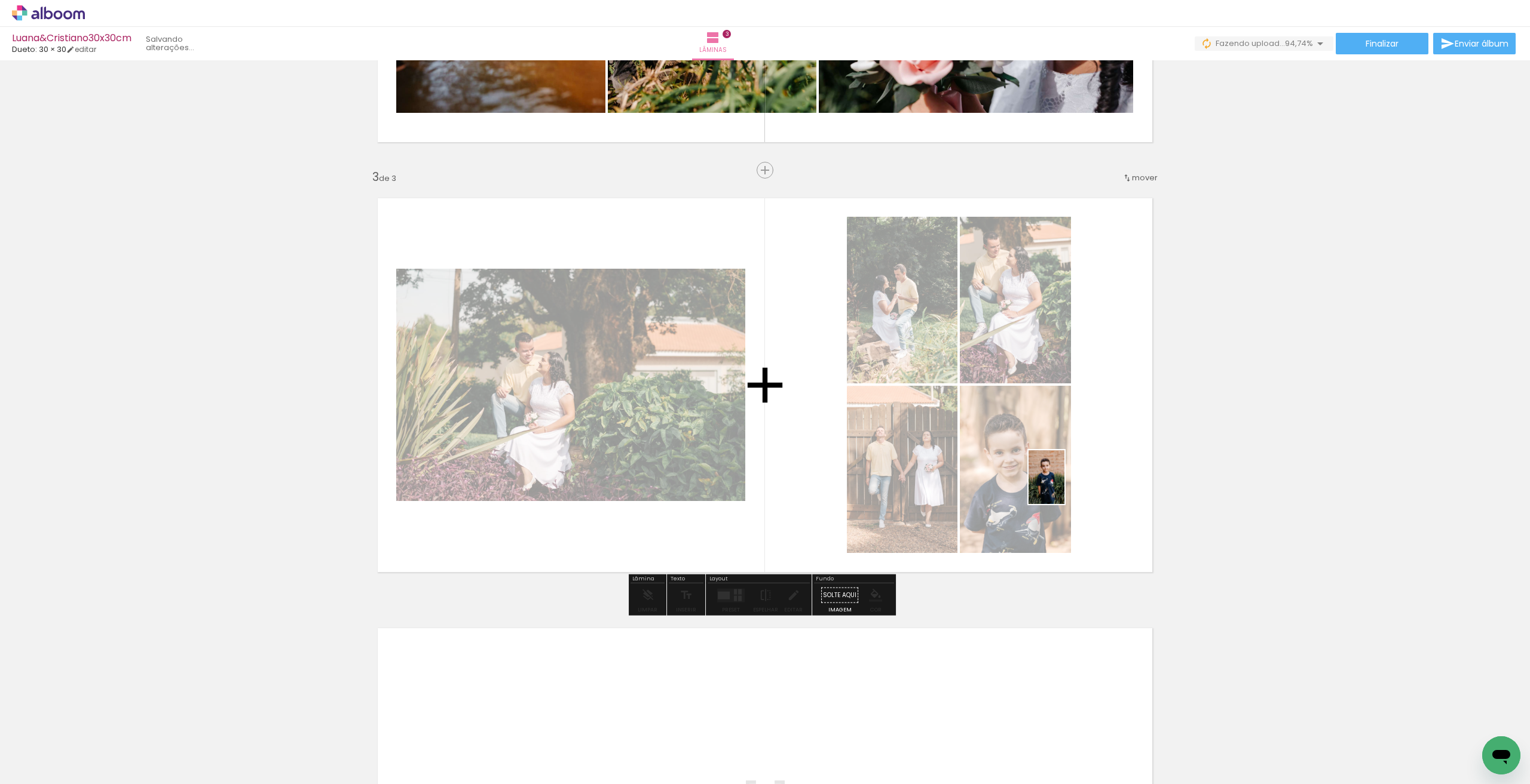
drag, startPoint x: 1324, startPoint y: 755, endPoint x: 1051, endPoint y: 482, distance: 386.1
click at [1063, 486] on quentale-workspace at bounding box center [765, 392] width 1530 height 784
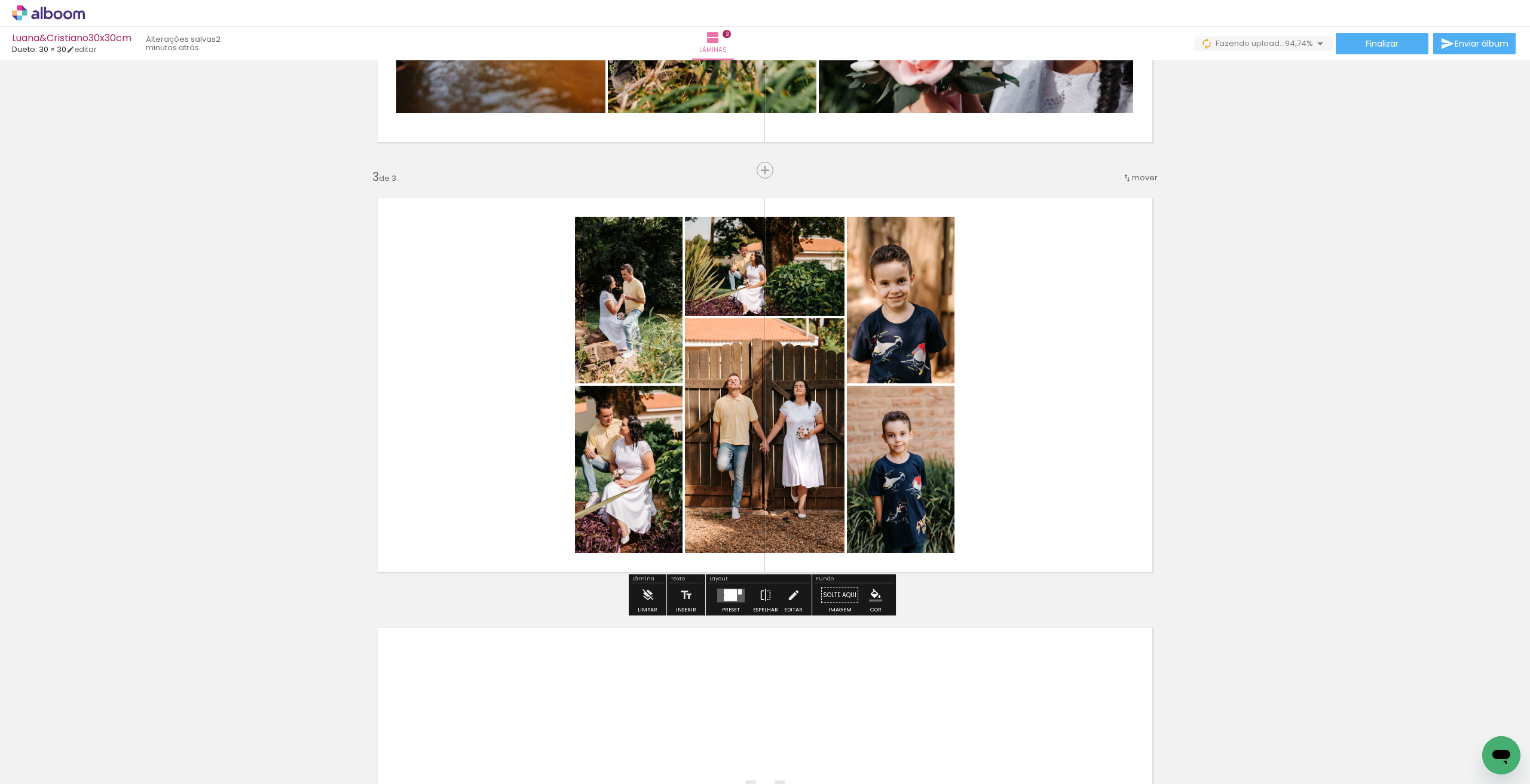
scroll to position [948, 0]
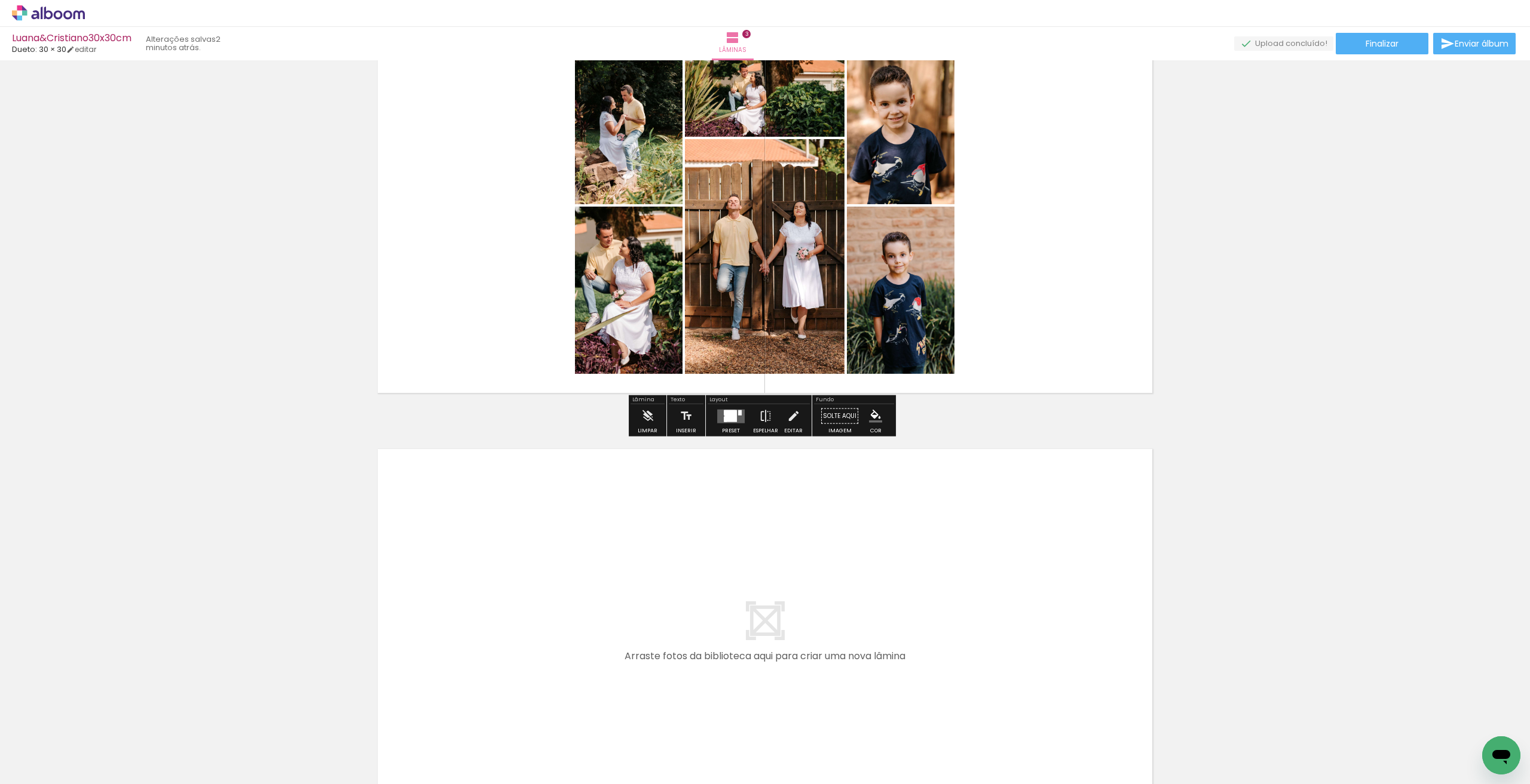
drag, startPoint x: 858, startPoint y: 620, endPoint x: 889, endPoint y: 629, distance: 32.3
click at [860, 620] on quentale-layouter at bounding box center [765, 636] width 801 height 400
drag, startPoint x: 1131, startPoint y: 736, endPoint x: 769, endPoint y: 515, distance: 424.1
click at [769, 515] on quentale-workspace at bounding box center [765, 392] width 1530 height 784
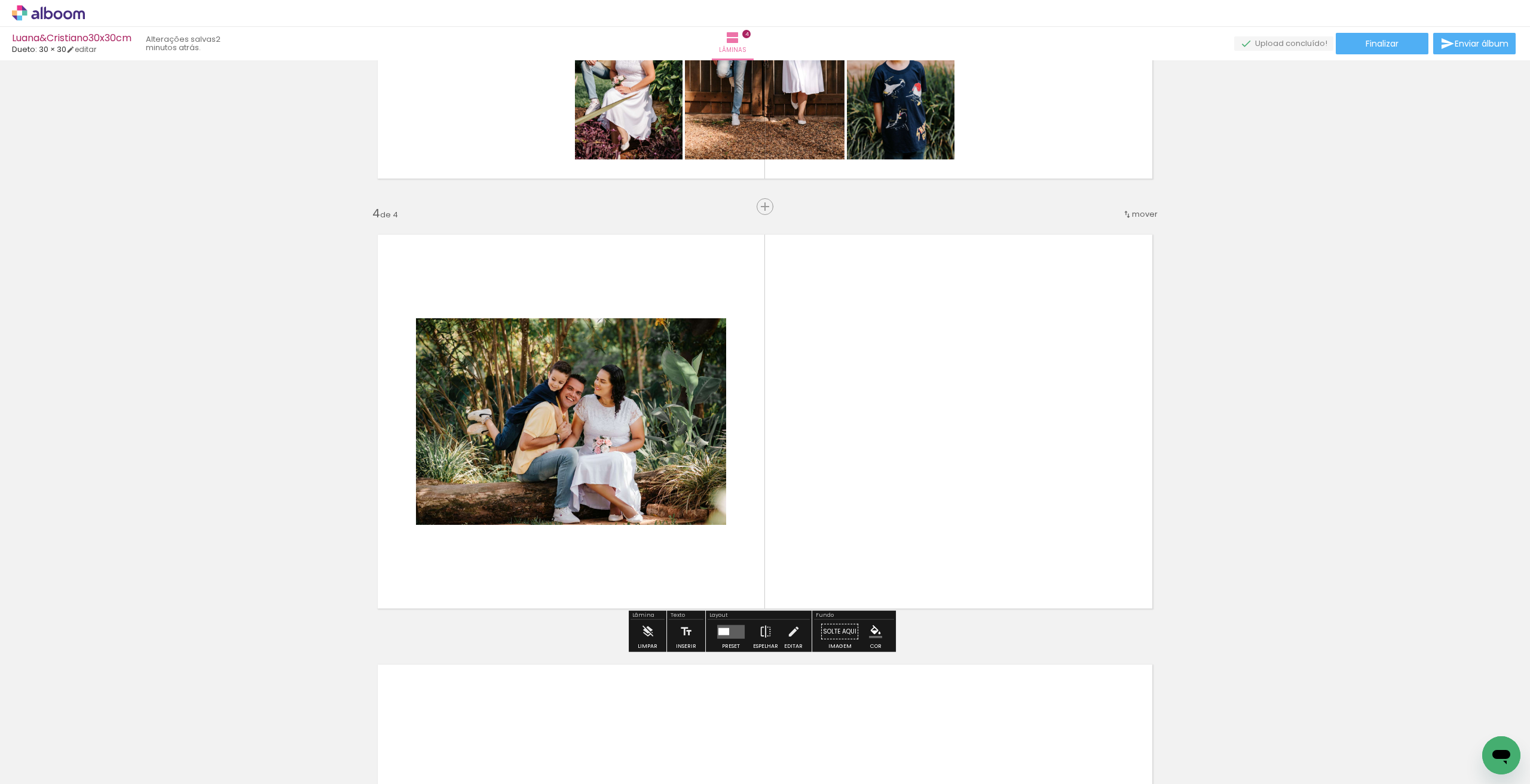
scroll to position [1199, 0]
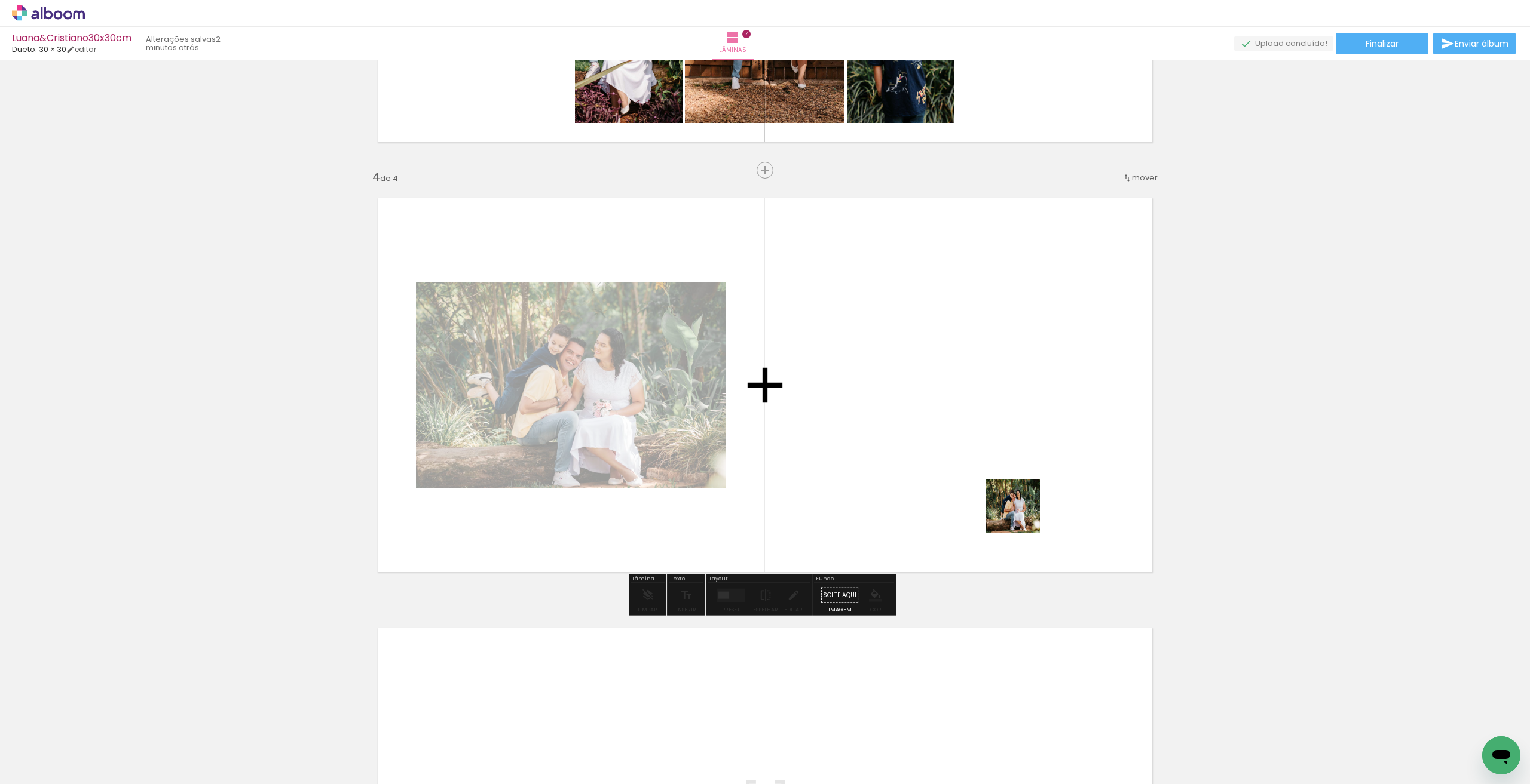
drag, startPoint x: 1182, startPoint y: 699, endPoint x: 1235, endPoint y: 706, distance: 53.5
click at [939, 448] on quentale-workspace at bounding box center [765, 392] width 1530 height 784
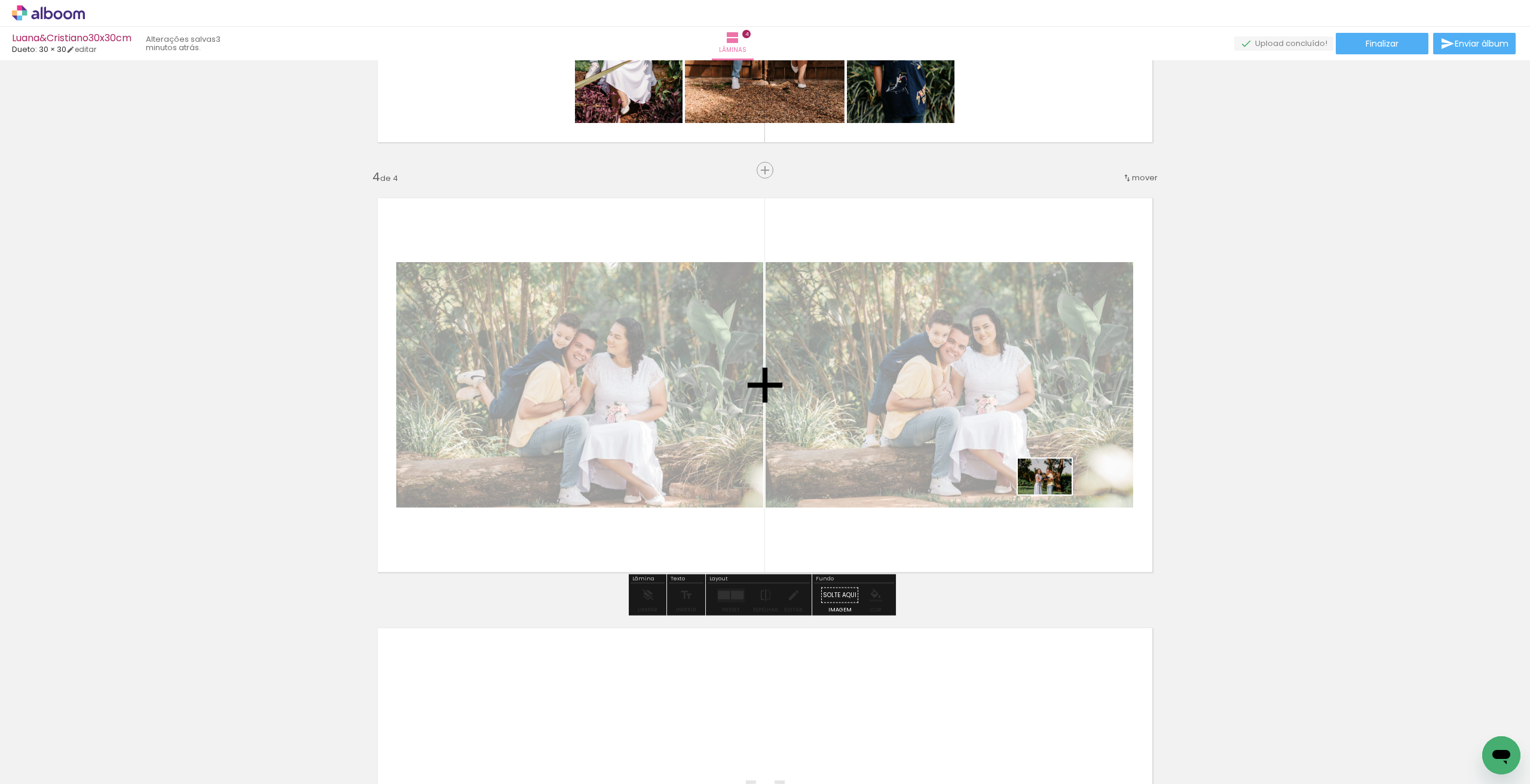
drag, startPoint x: 1263, startPoint y: 755, endPoint x: 1288, endPoint y: 658, distance: 100.2
click at [1046, 496] on quentale-workspace at bounding box center [765, 392] width 1530 height 784
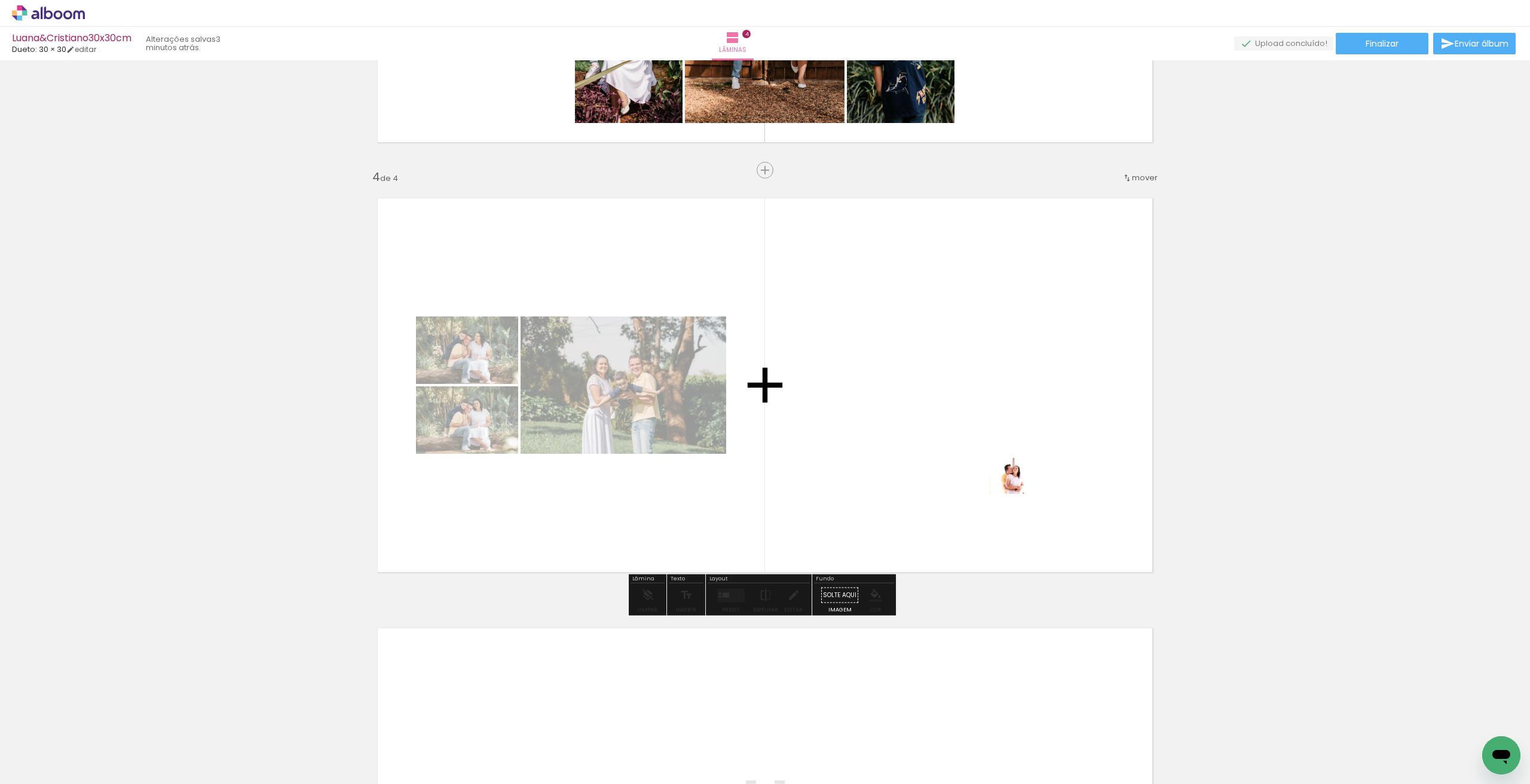
drag, startPoint x: 1390, startPoint y: 743, endPoint x: 1021, endPoint y: 492, distance: 446.3
click at [1021, 492] on quentale-workspace at bounding box center [765, 392] width 1530 height 784
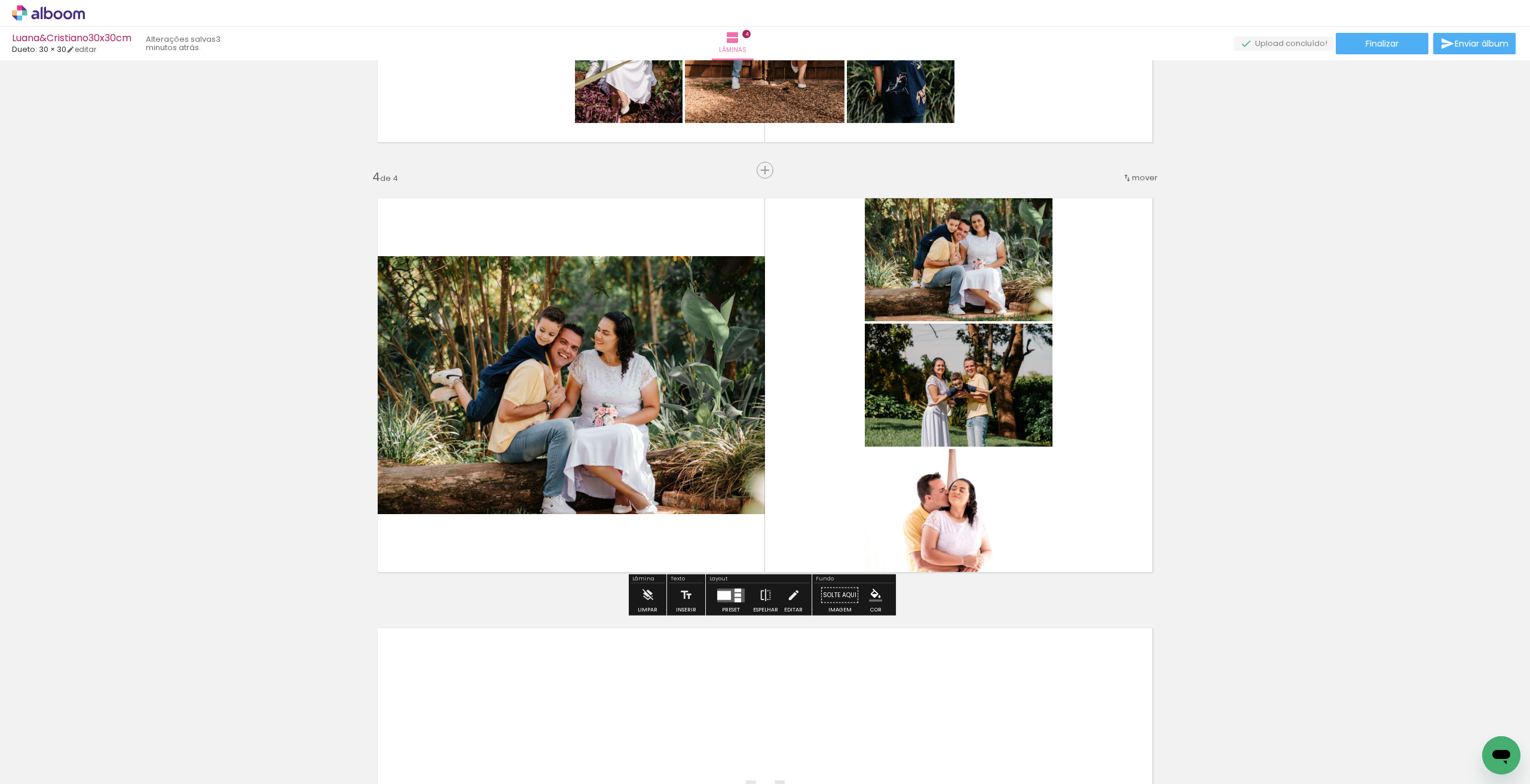
scroll to position [1379, 0]
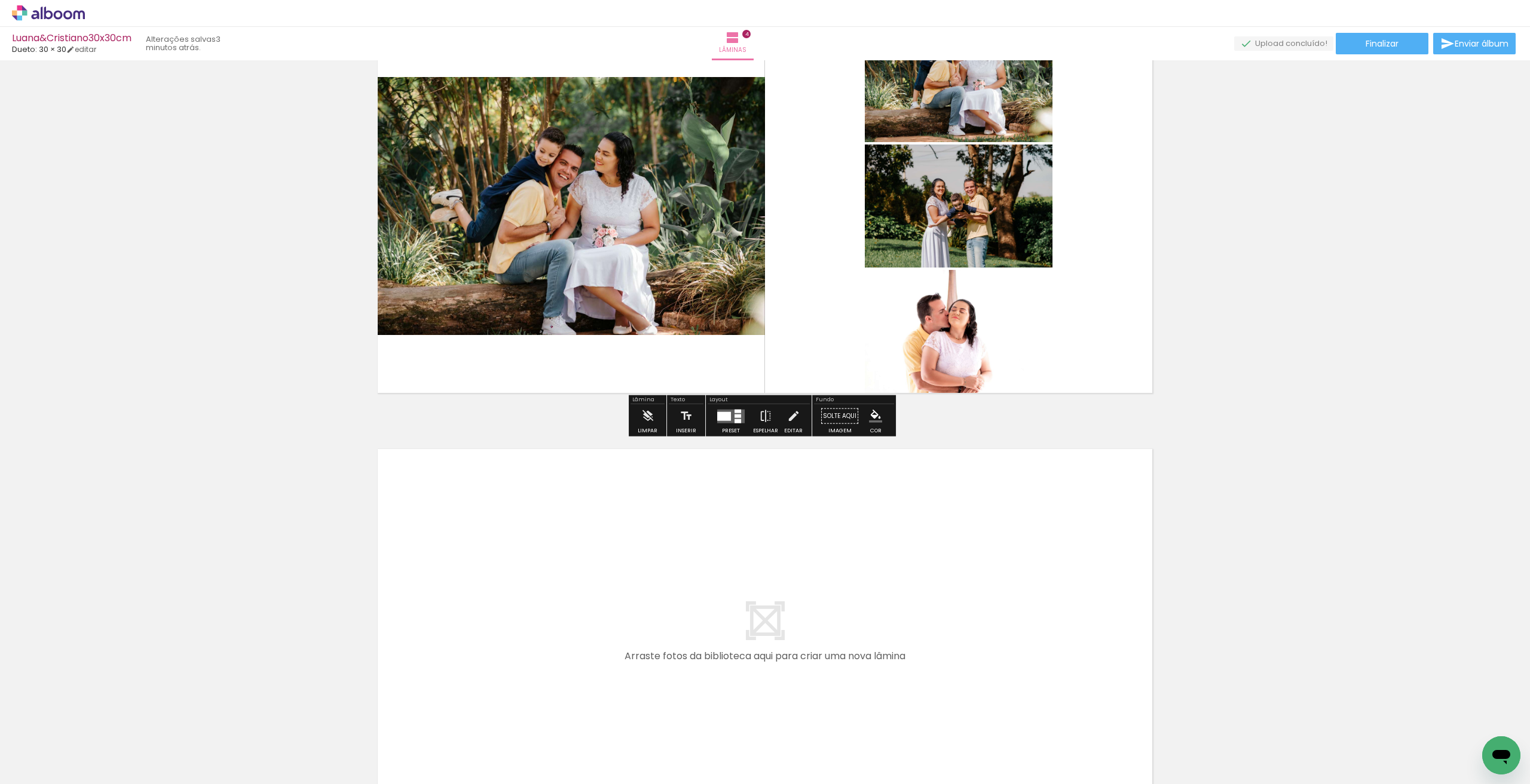
click at [671, 615] on quentale-layouter at bounding box center [765, 636] width 801 height 400
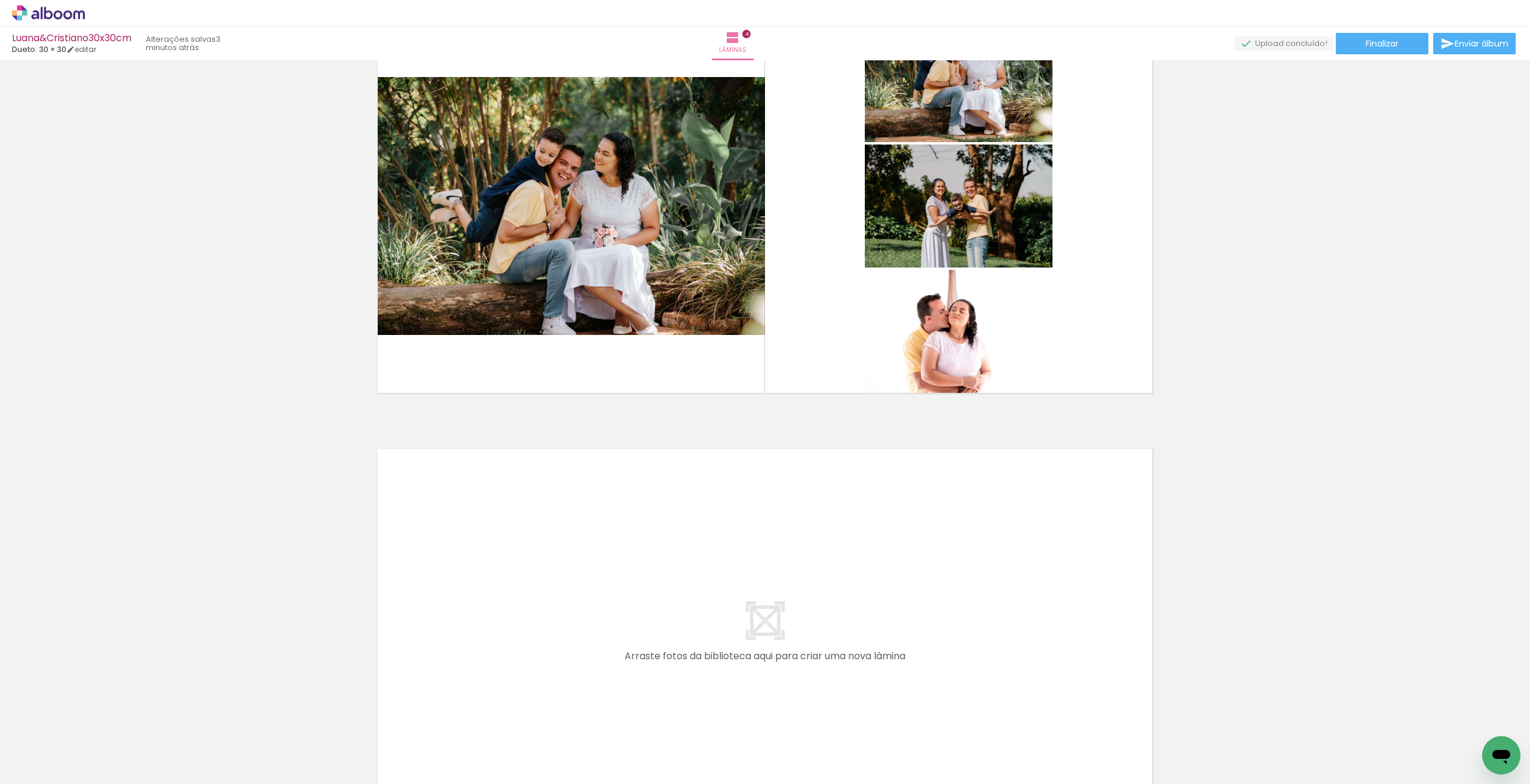
scroll to position [0, 380]
drag, startPoint x: 1083, startPoint y: 751, endPoint x: 1081, endPoint y: 725, distance: 26.1
click at [874, 611] on quentale-workspace at bounding box center [765, 392] width 1530 height 784
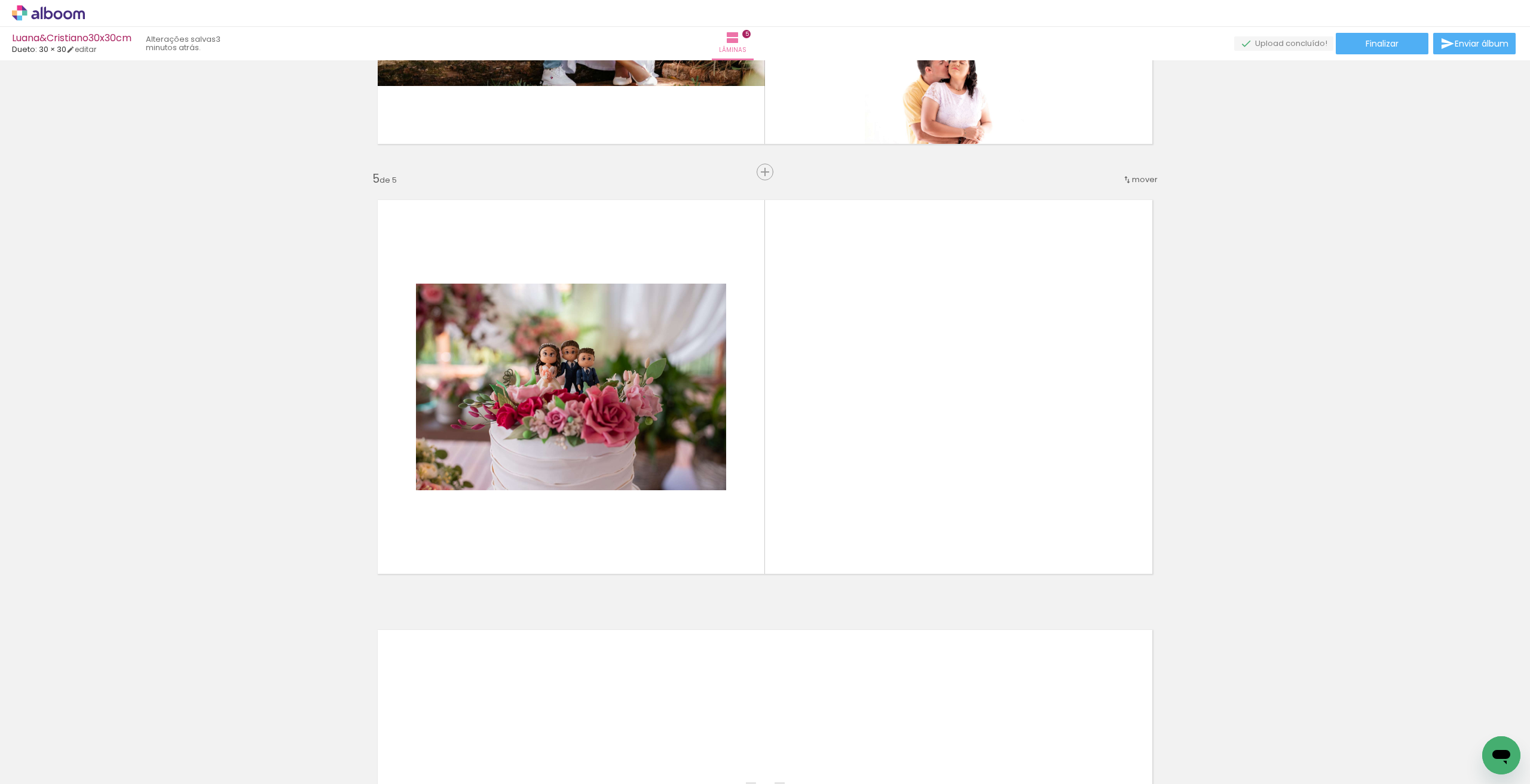
scroll to position [1630, 0]
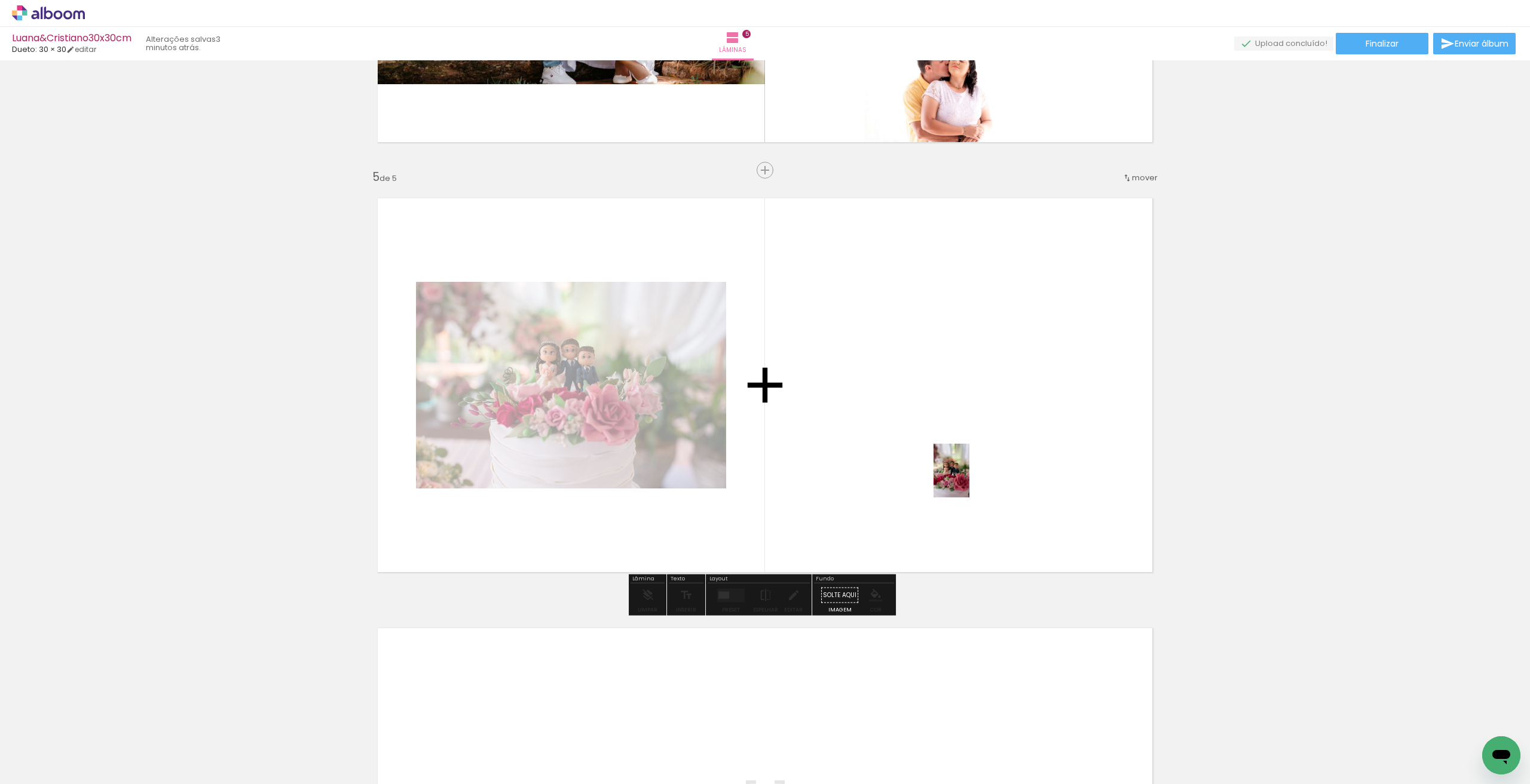
drag, startPoint x: 1158, startPoint y: 750, endPoint x: 1114, endPoint y: 631, distance: 126.9
click at [965, 480] on quentale-workspace at bounding box center [765, 392] width 1530 height 784
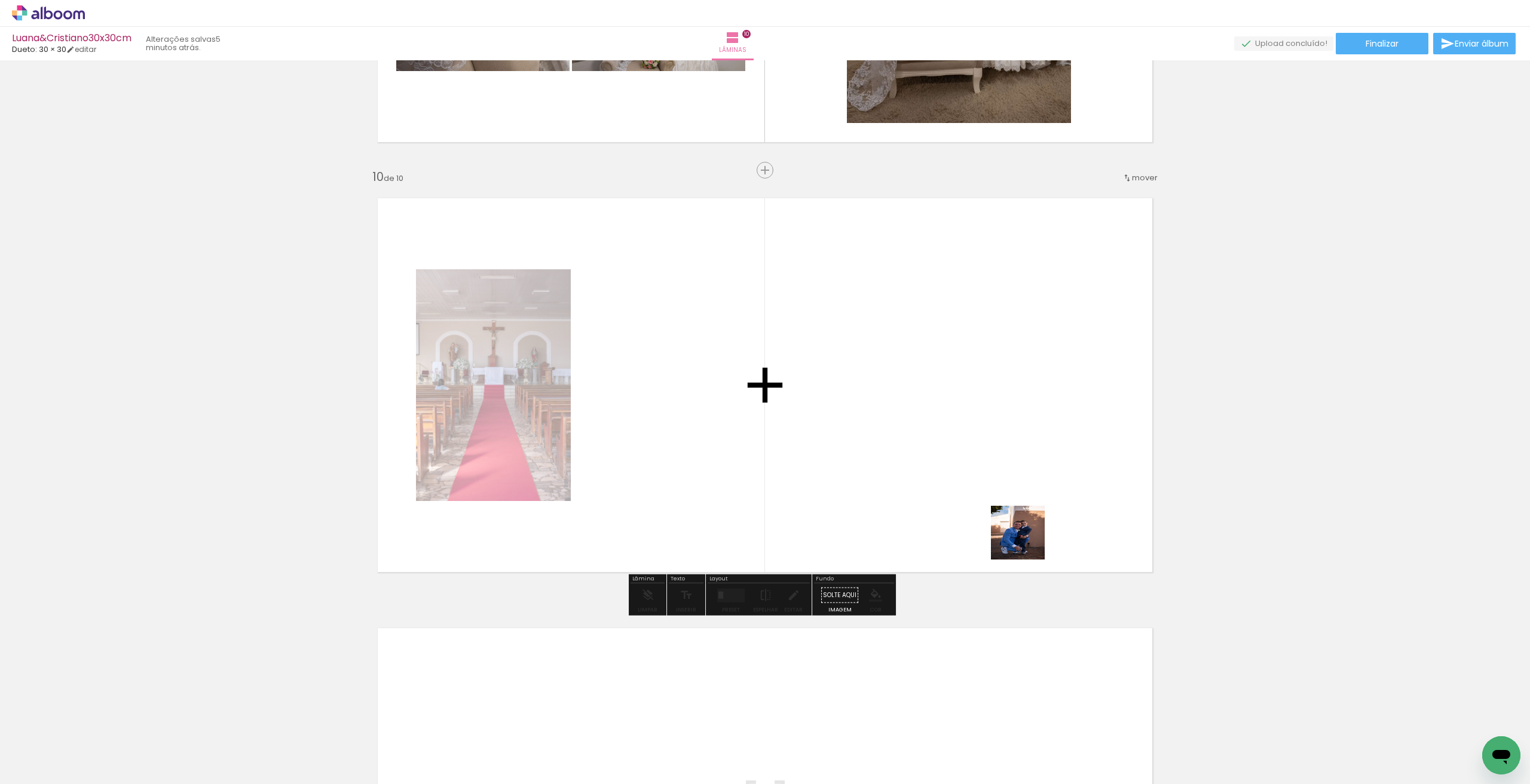
scroll to position [0, 1973]
drag, startPoint x: 1230, startPoint y: 748, endPoint x: 895, endPoint y: 460, distance: 441.8
click at [895, 460] on quentale-workspace at bounding box center [765, 392] width 1530 height 784
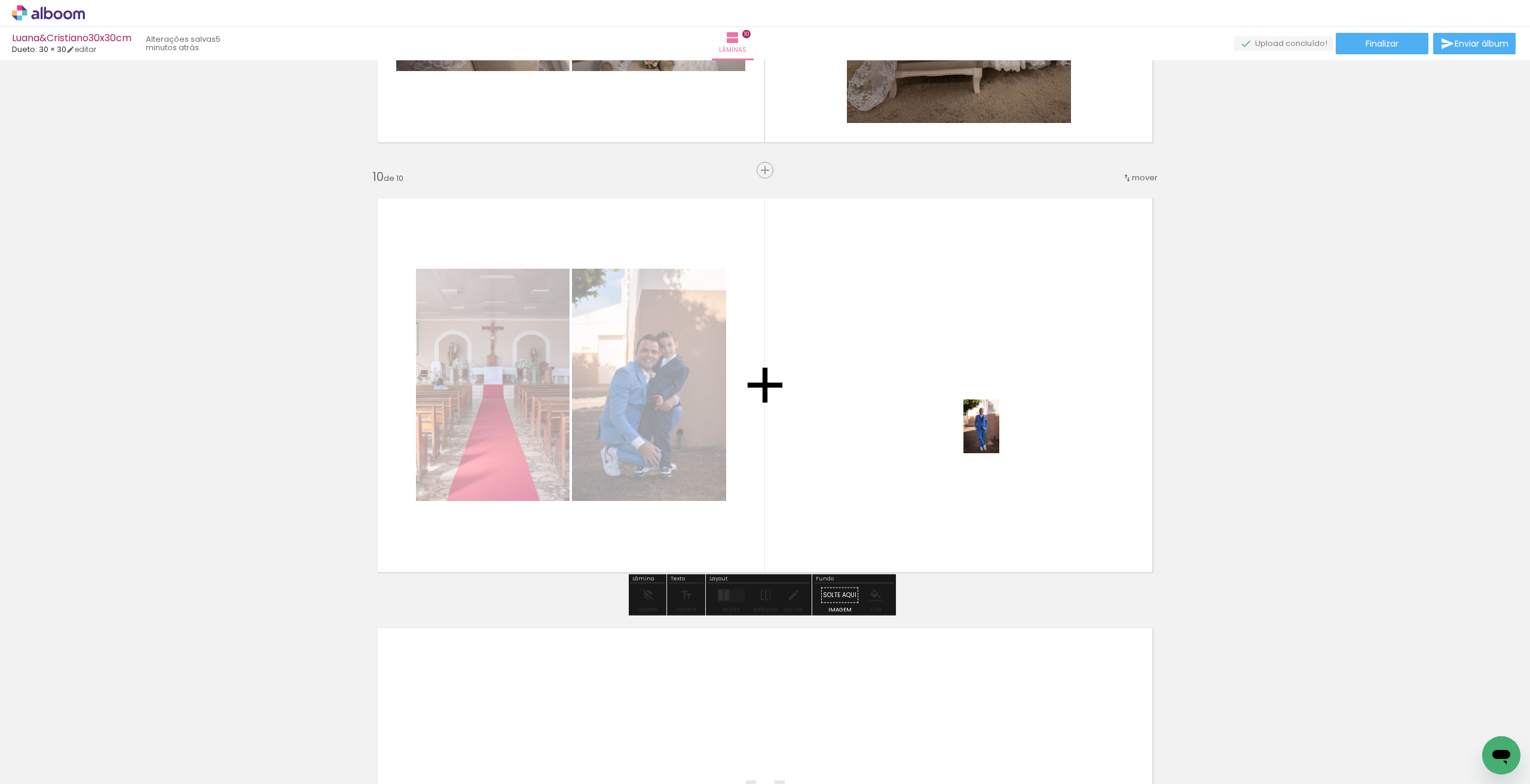
drag, startPoint x: 1201, startPoint y: 616, endPoint x: 1257, endPoint y: 709, distance: 108.6
click at [999, 436] on quentale-workspace at bounding box center [765, 392] width 1530 height 784
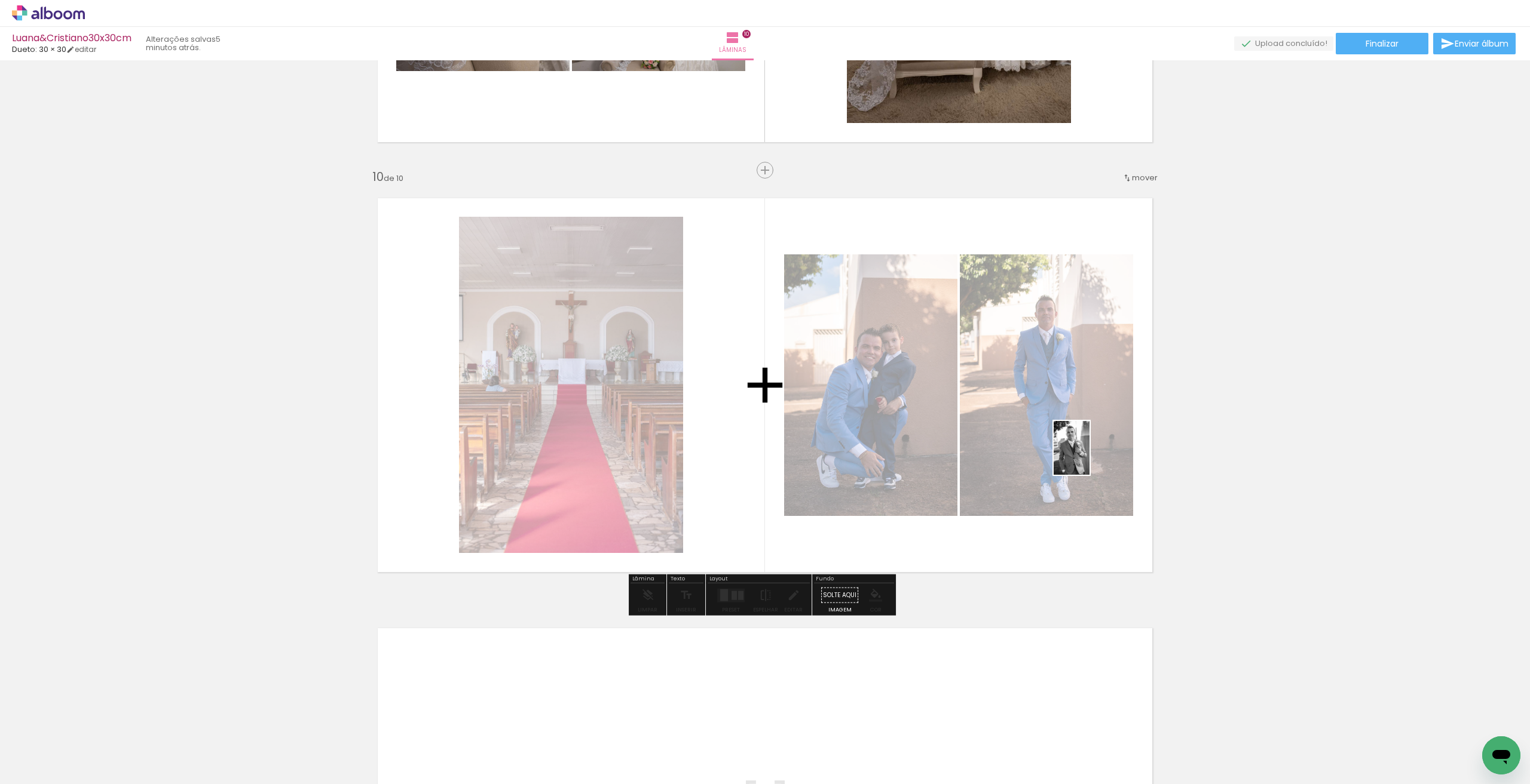
drag, startPoint x: 1180, startPoint y: 555, endPoint x: 1089, endPoint y: 456, distance: 134.5
click at [1089, 456] on quentale-workspace at bounding box center [765, 392] width 1530 height 784
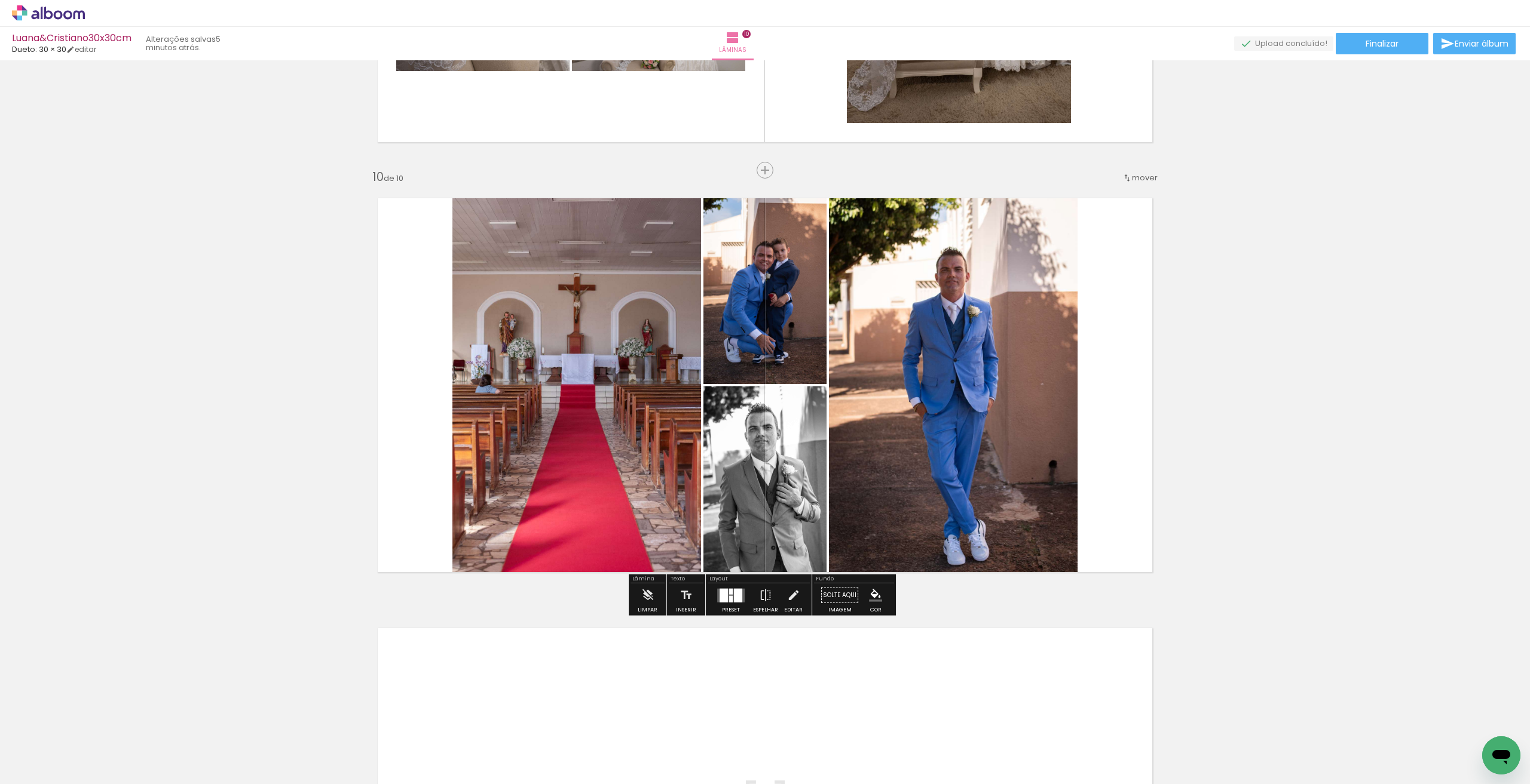
scroll to position [3899, 0]
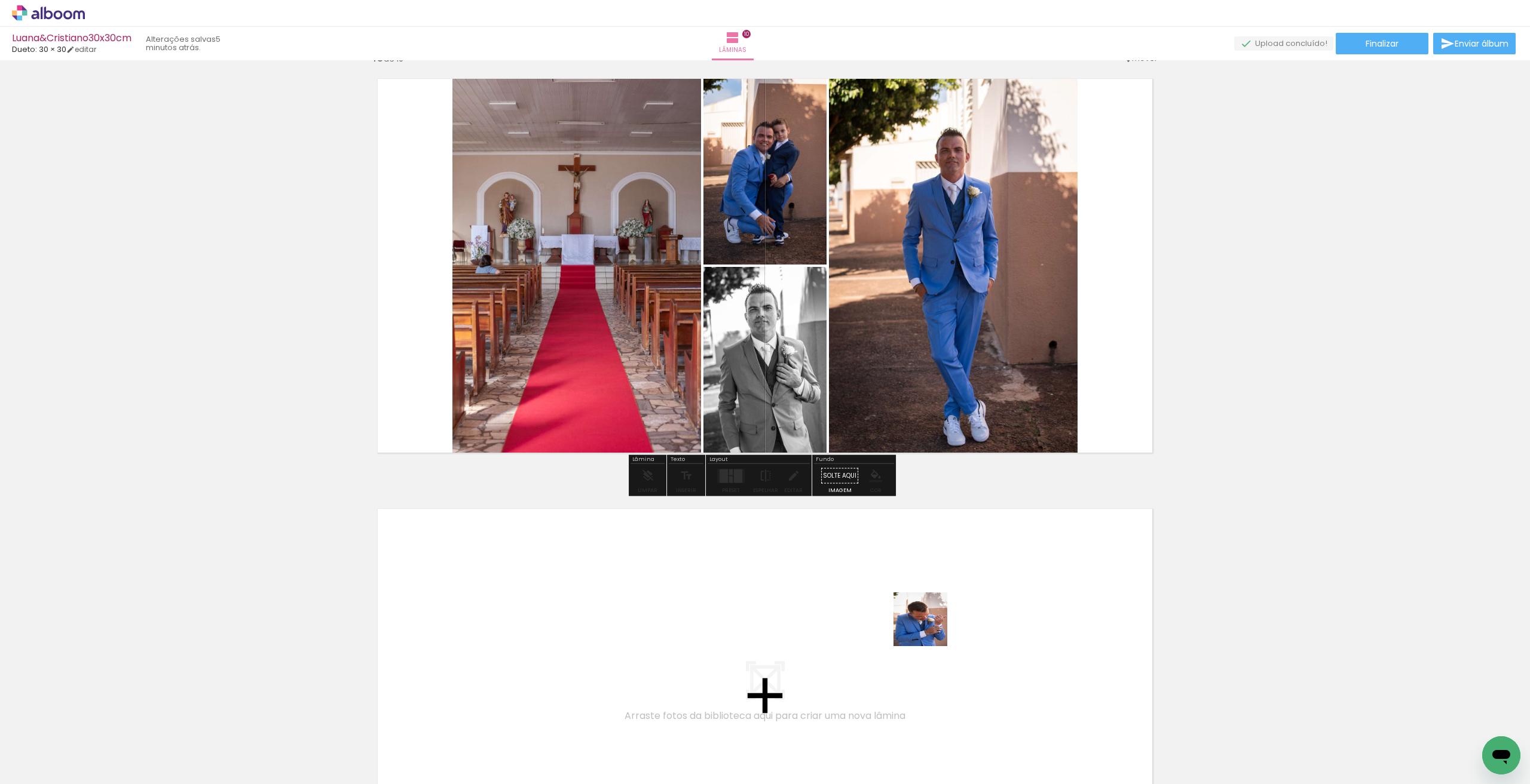
drag, startPoint x: 1118, startPoint y: 752, endPoint x: 1133, endPoint y: 718, distance: 37.2
click at [927, 628] on quentale-workspace at bounding box center [765, 392] width 1530 height 784
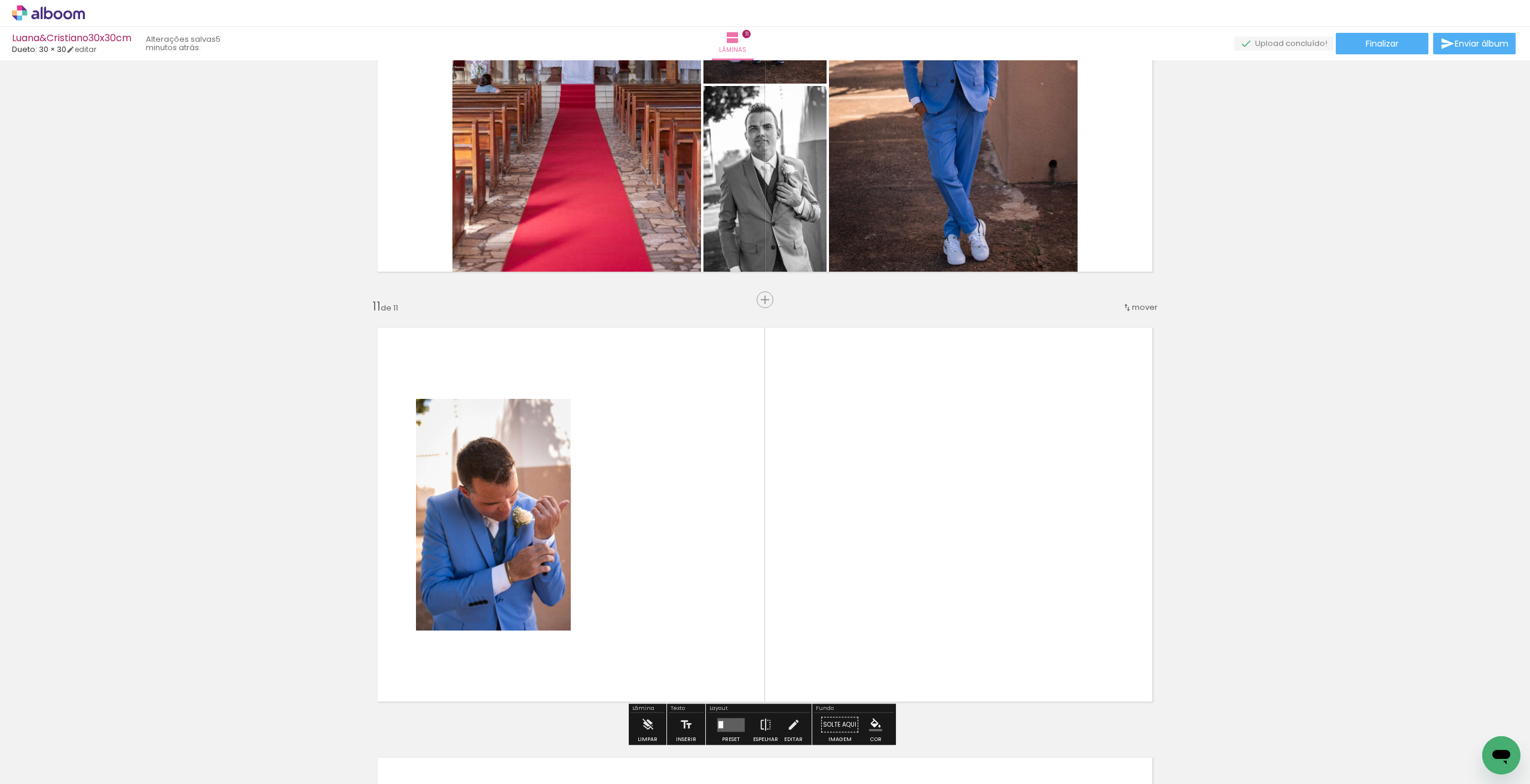
scroll to position [4209, 0]
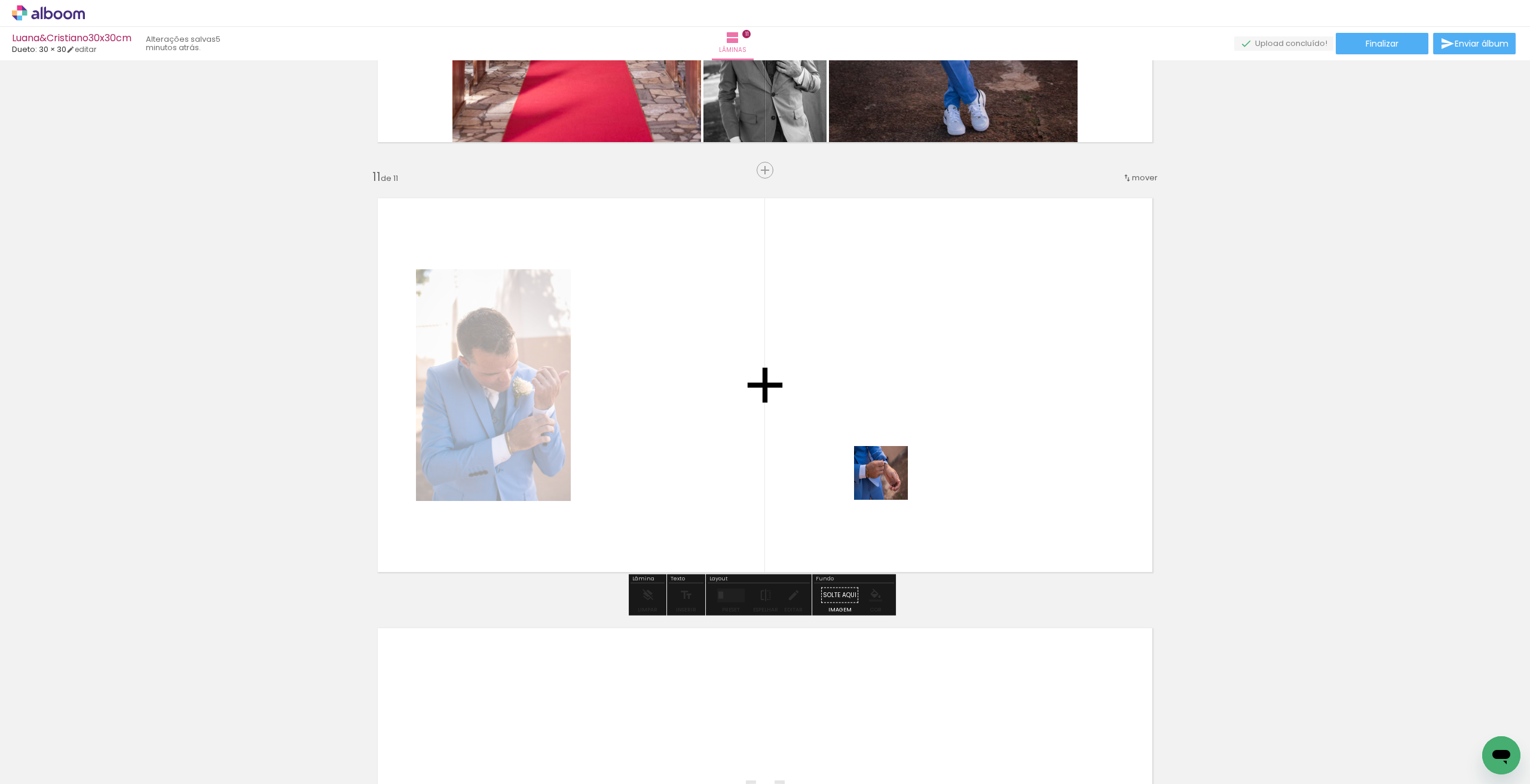
drag, startPoint x: 1189, startPoint y: 745, endPoint x: 1169, endPoint y: 677, distance: 70.9
click at [875, 466] on quentale-workspace at bounding box center [765, 392] width 1530 height 784
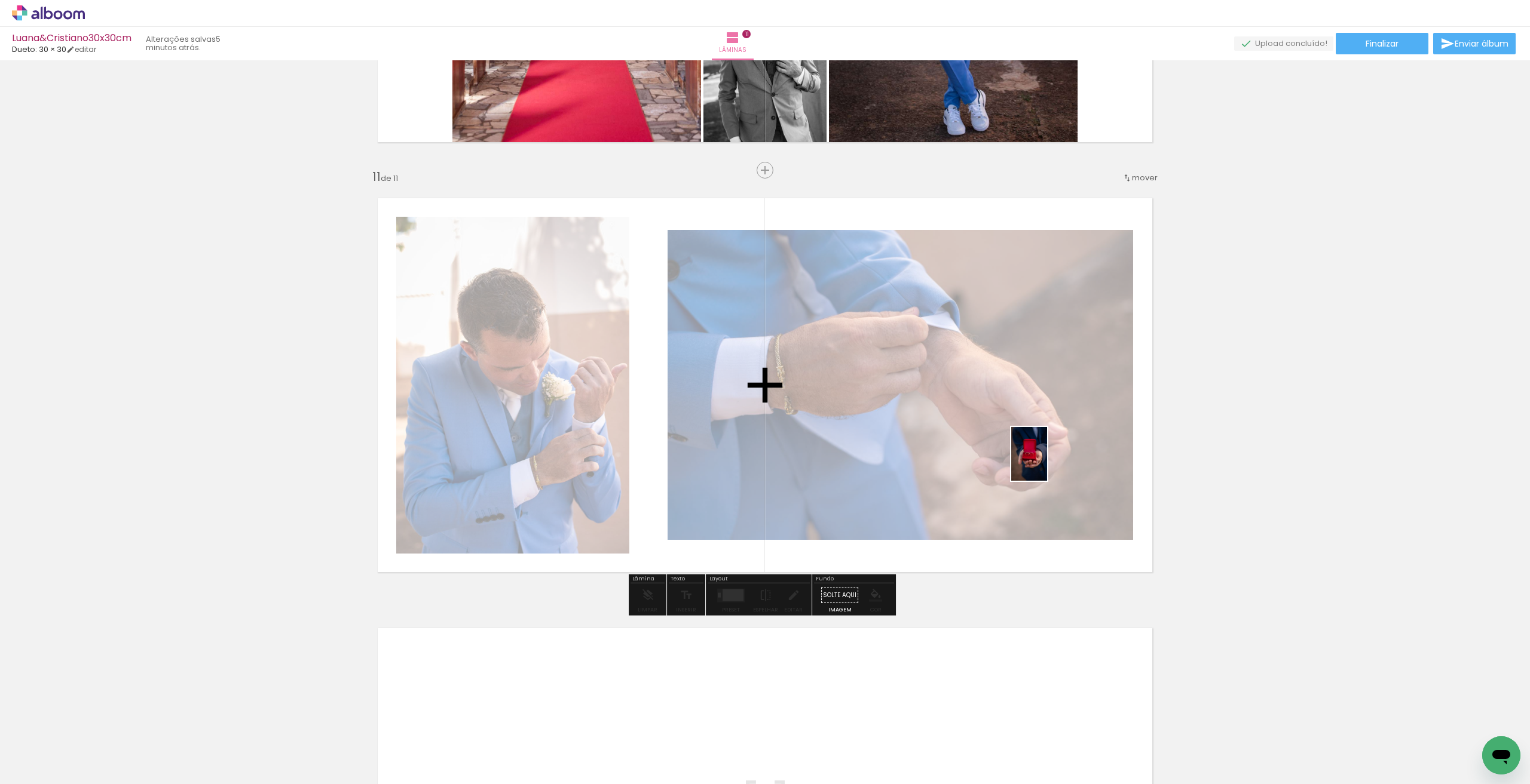
drag, startPoint x: 1244, startPoint y: 733, endPoint x: 1250, endPoint y: 645, distance: 88.2
click at [1050, 467] on quentale-workspace at bounding box center [765, 392] width 1530 height 784
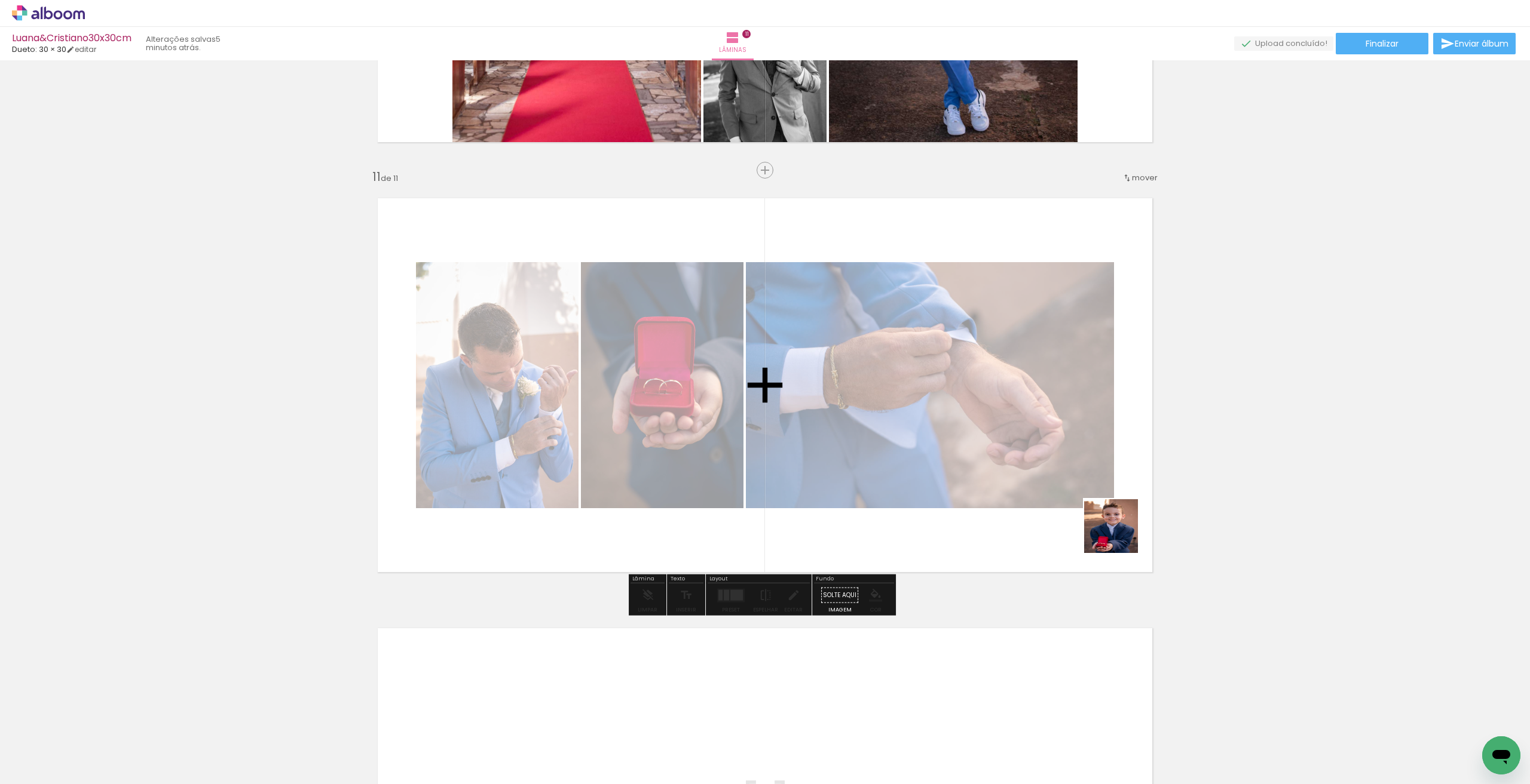
drag, startPoint x: 1321, startPoint y: 735, endPoint x: 1263, endPoint y: 644, distance: 107.9
click at [1081, 503] on quentale-workspace at bounding box center [765, 392] width 1530 height 784
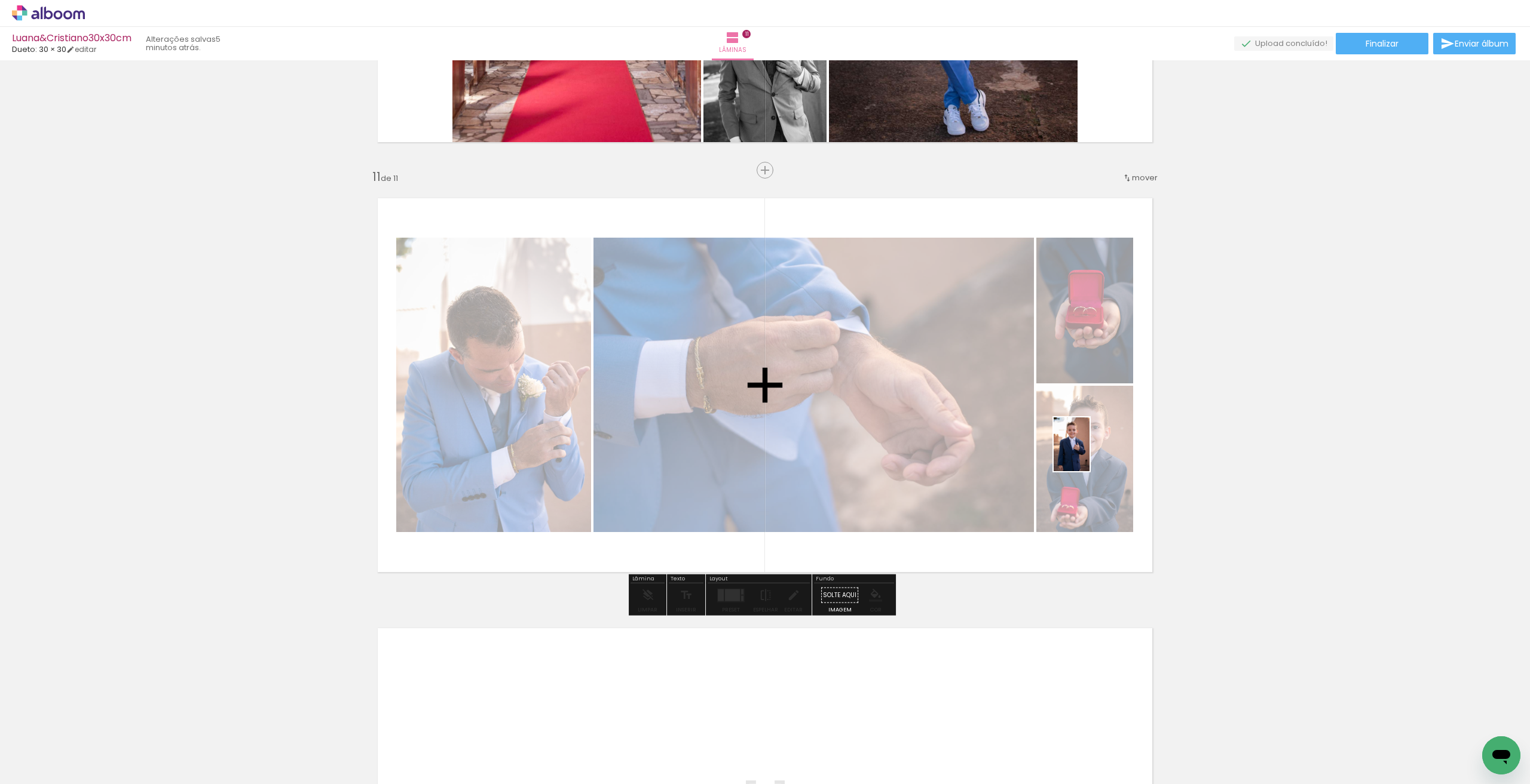
drag, startPoint x: 1395, startPoint y: 749, endPoint x: 1070, endPoint y: 430, distance: 455.4
click at [1057, 421] on quentale-workspace at bounding box center [765, 392] width 1530 height 784
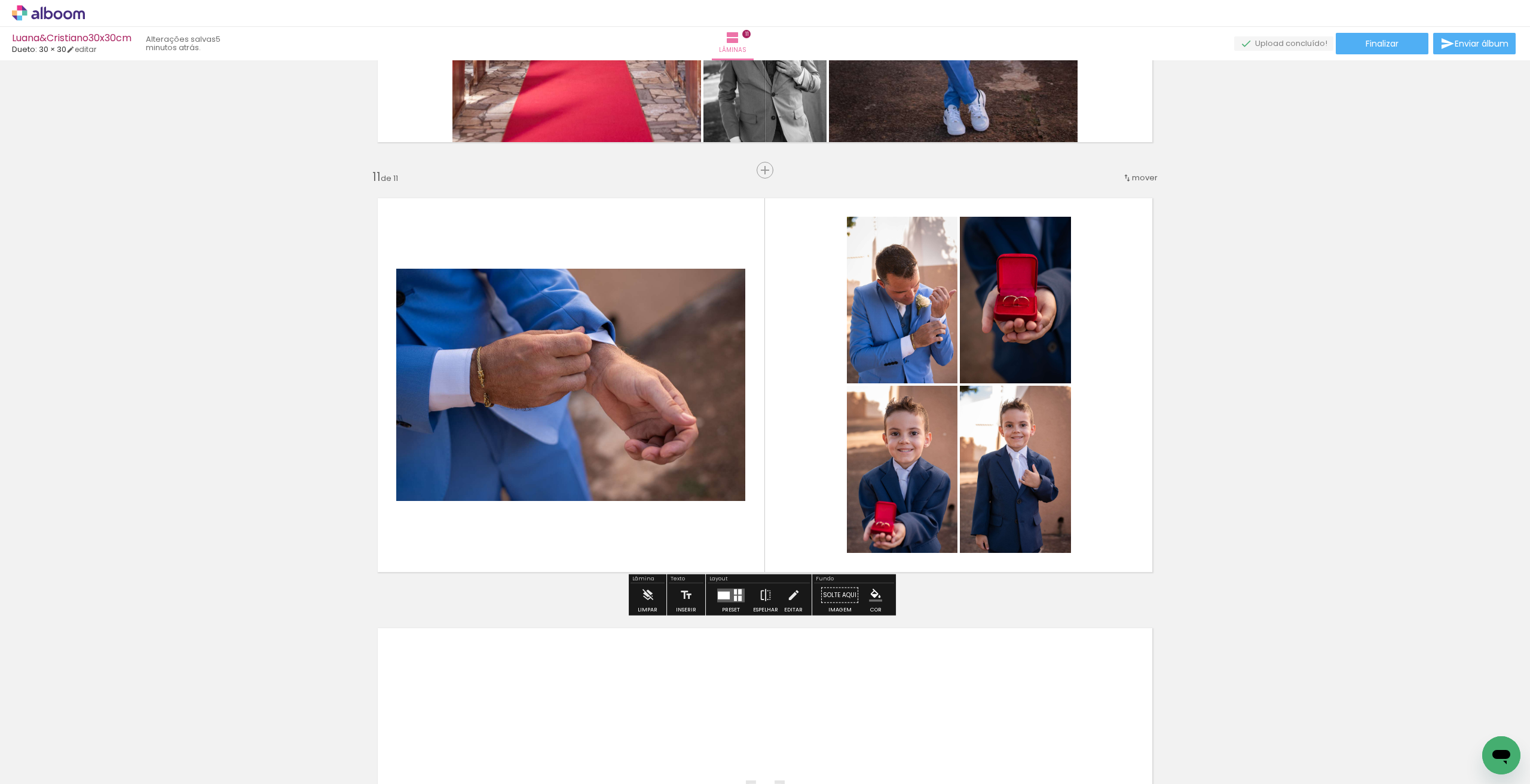
scroll to position [4507, 0]
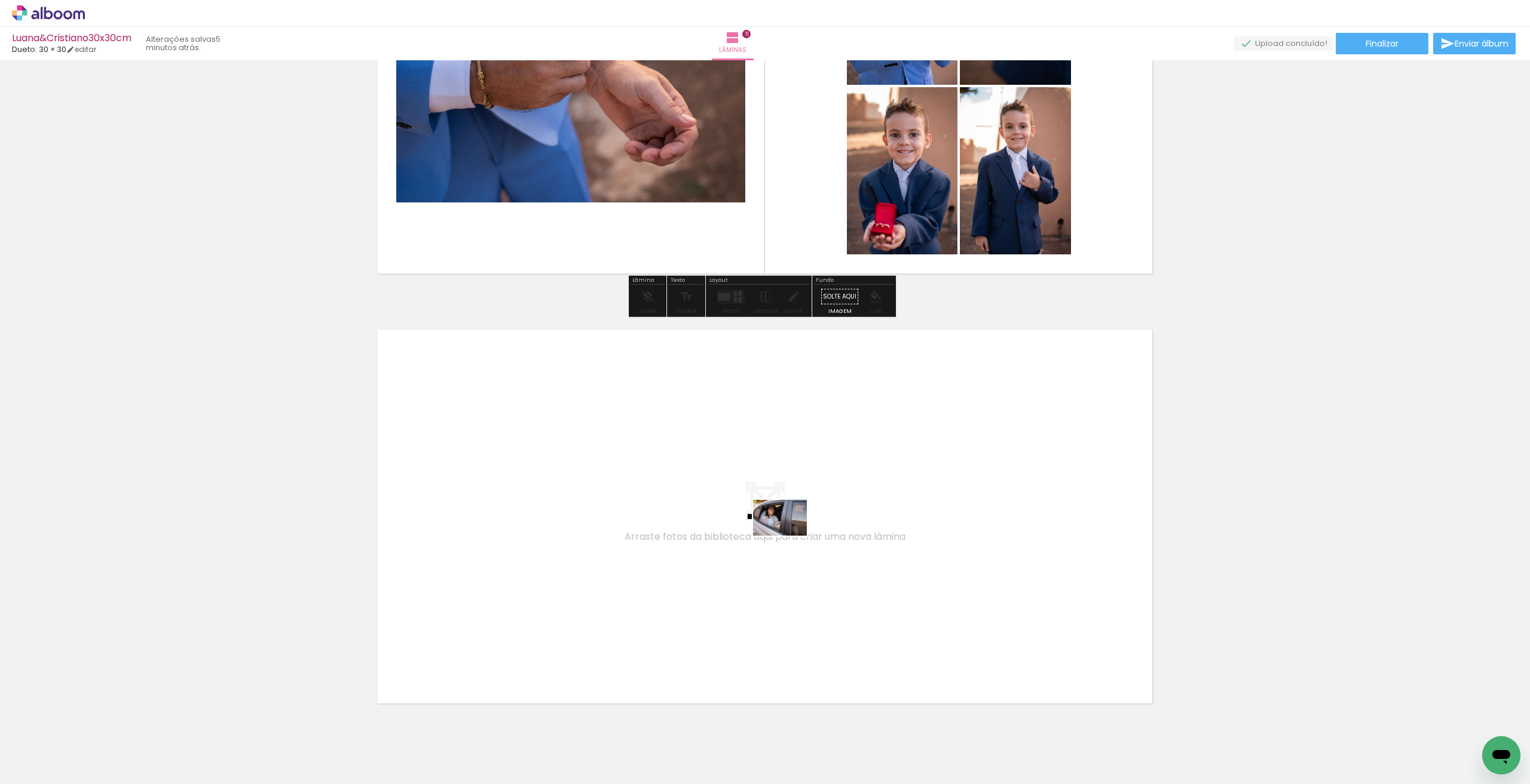
drag, startPoint x: 1453, startPoint y: 751, endPoint x: 1085, endPoint y: 762, distance: 368.2
click at [792, 538] on quentale-workspace at bounding box center [765, 392] width 1530 height 784
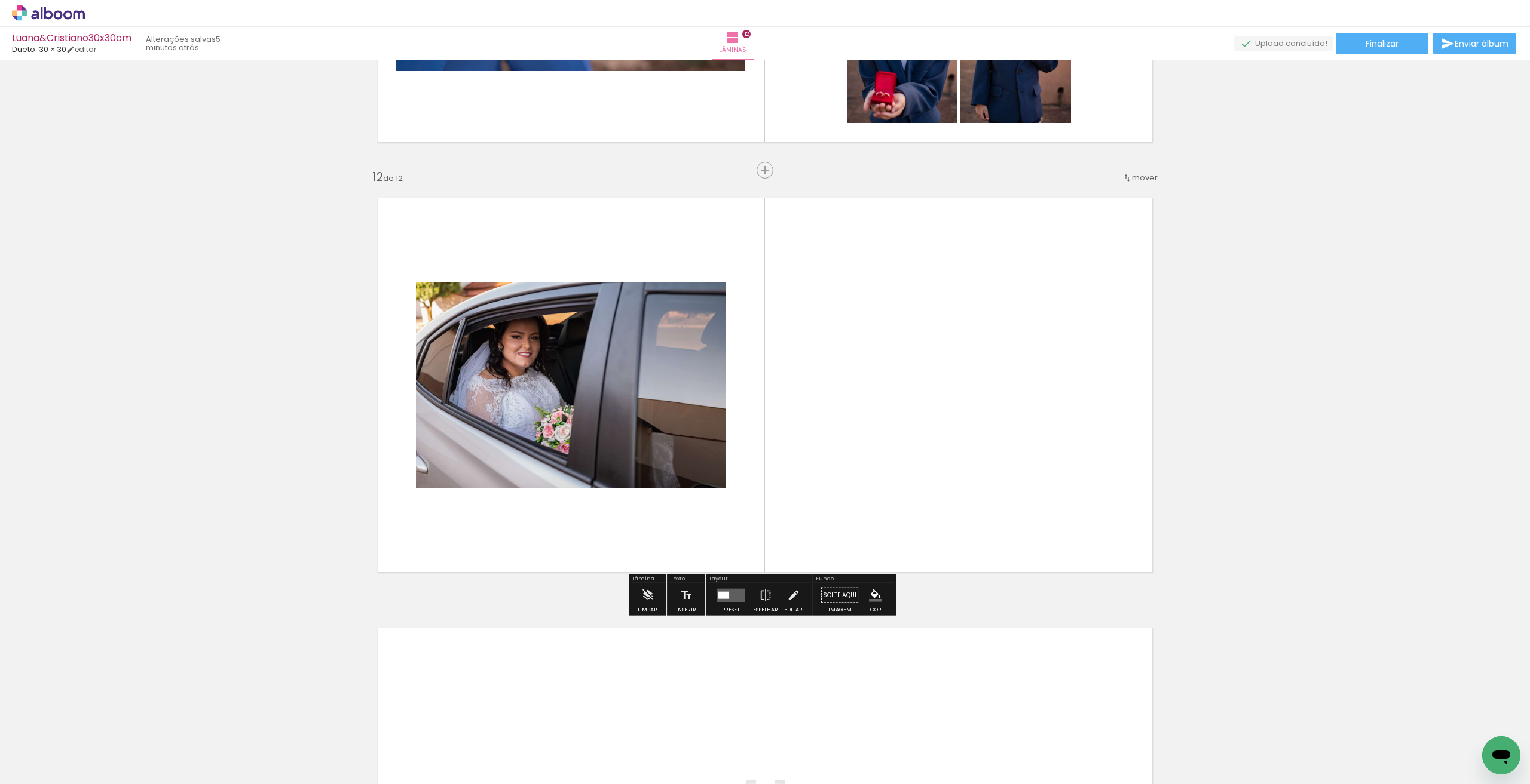
scroll to position [0, 2387]
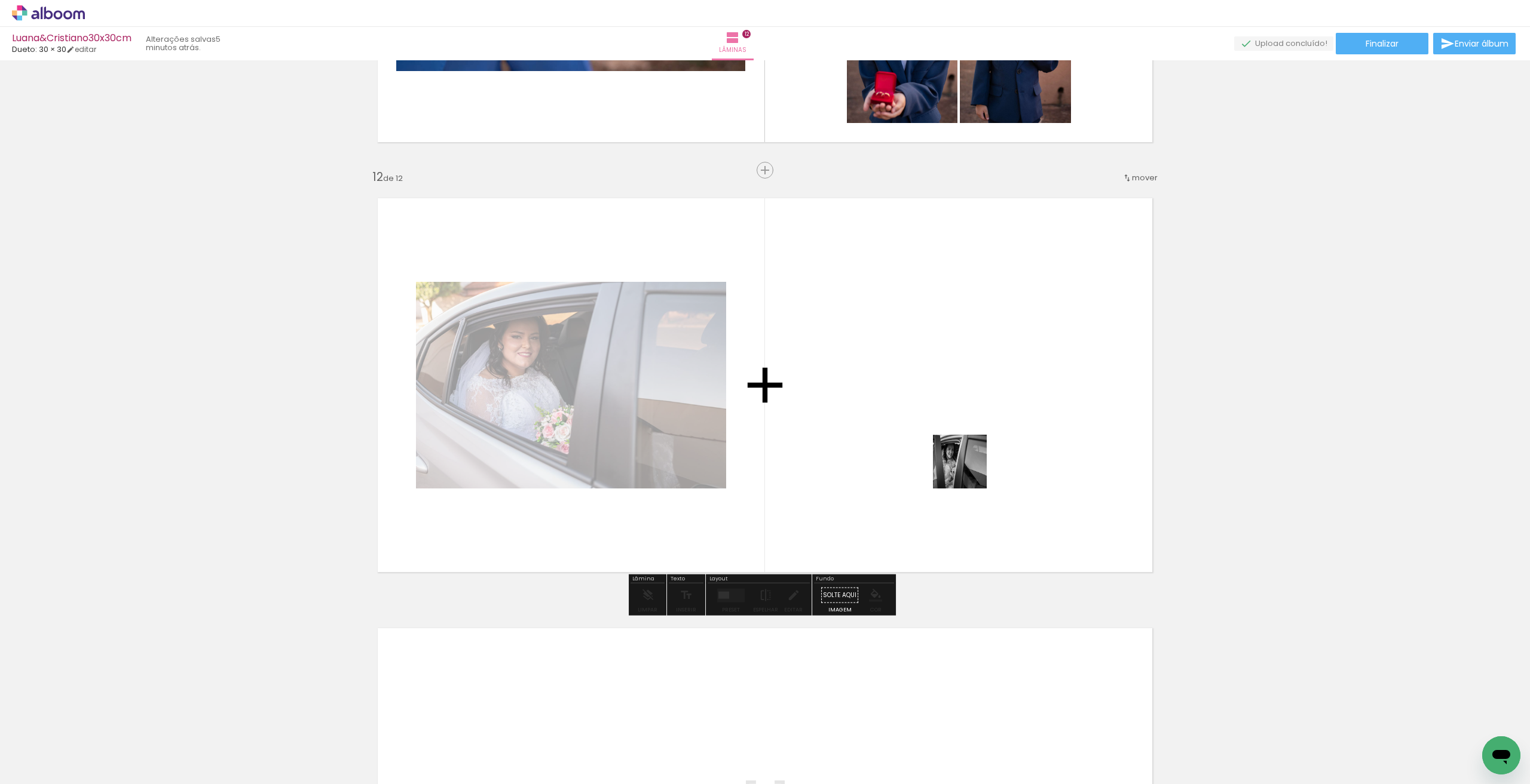
drag, startPoint x: 1424, startPoint y: 750, endPoint x: 1260, endPoint y: 626, distance: 205.6
click at [893, 440] on quentale-workspace at bounding box center [765, 392] width 1530 height 784
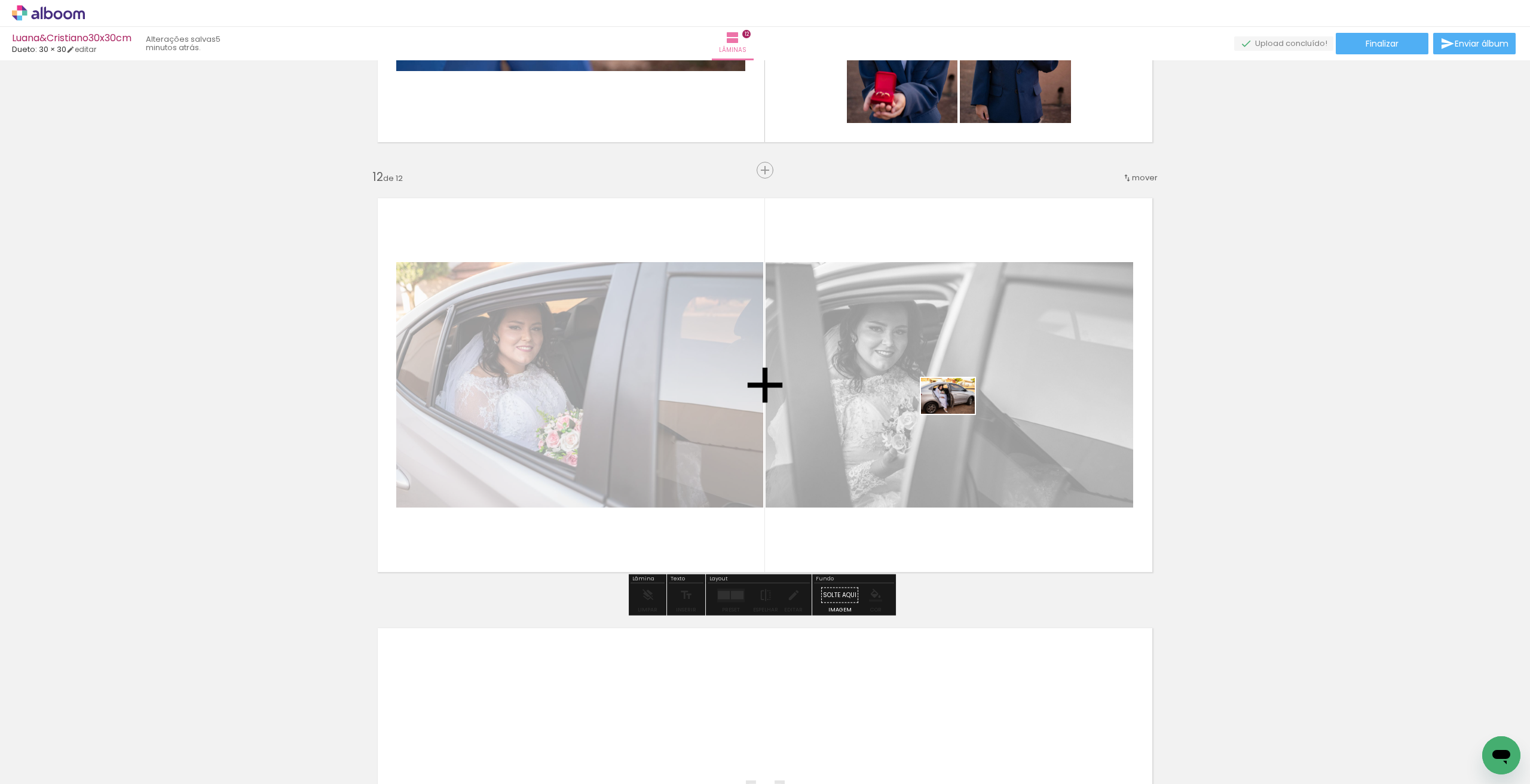
drag, startPoint x: 1476, startPoint y: 741, endPoint x: 956, endPoint y: 413, distance: 614.8
click at [956, 413] on quentale-workspace at bounding box center [765, 392] width 1530 height 784
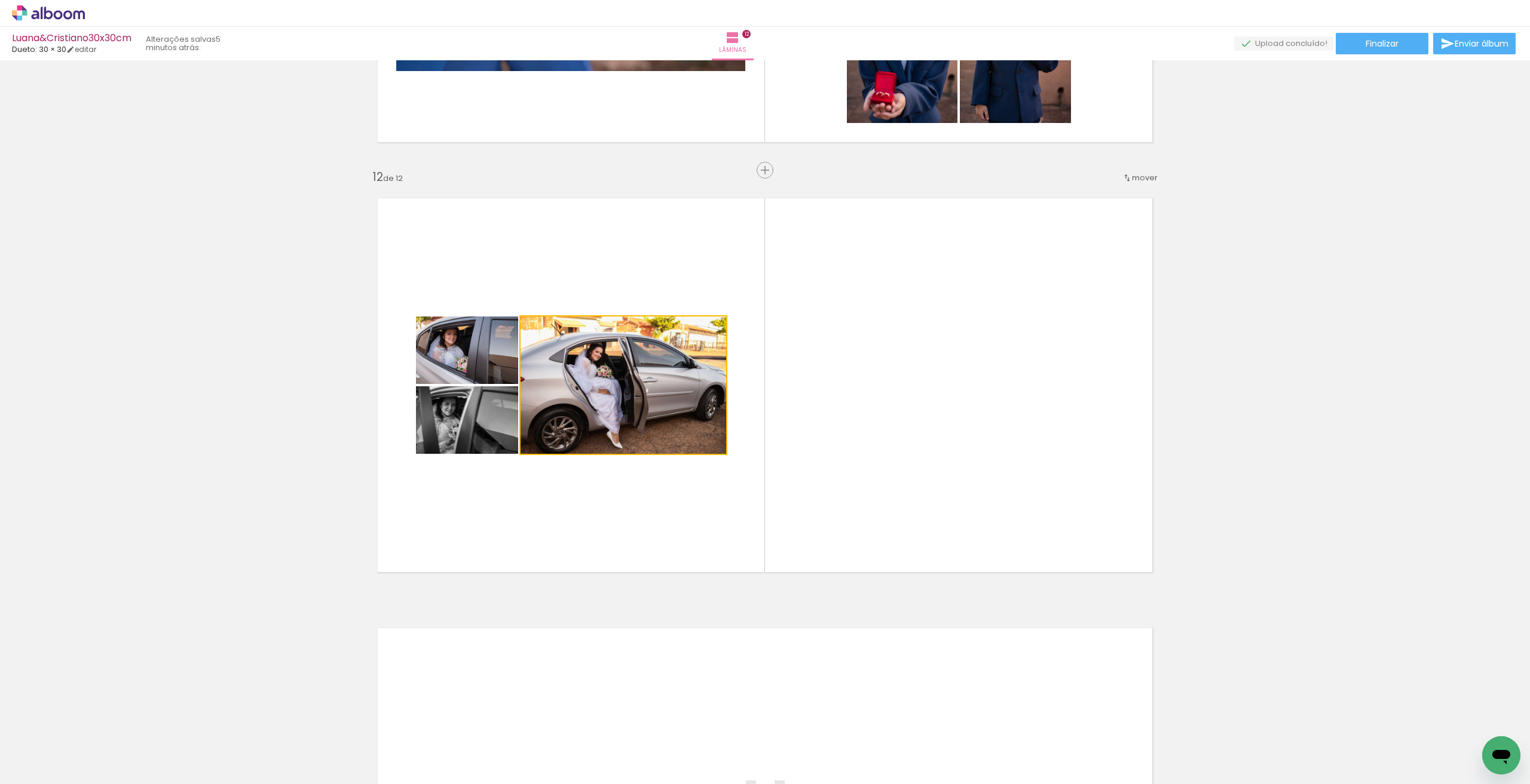
drag, startPoint x: 580, startPoint y: 401, endPoint x: 946, endPoint y: 403, distance: 366.0
click at [946, 403] on quentale-layouter at bounding box center [765, 385] width 801 height 400
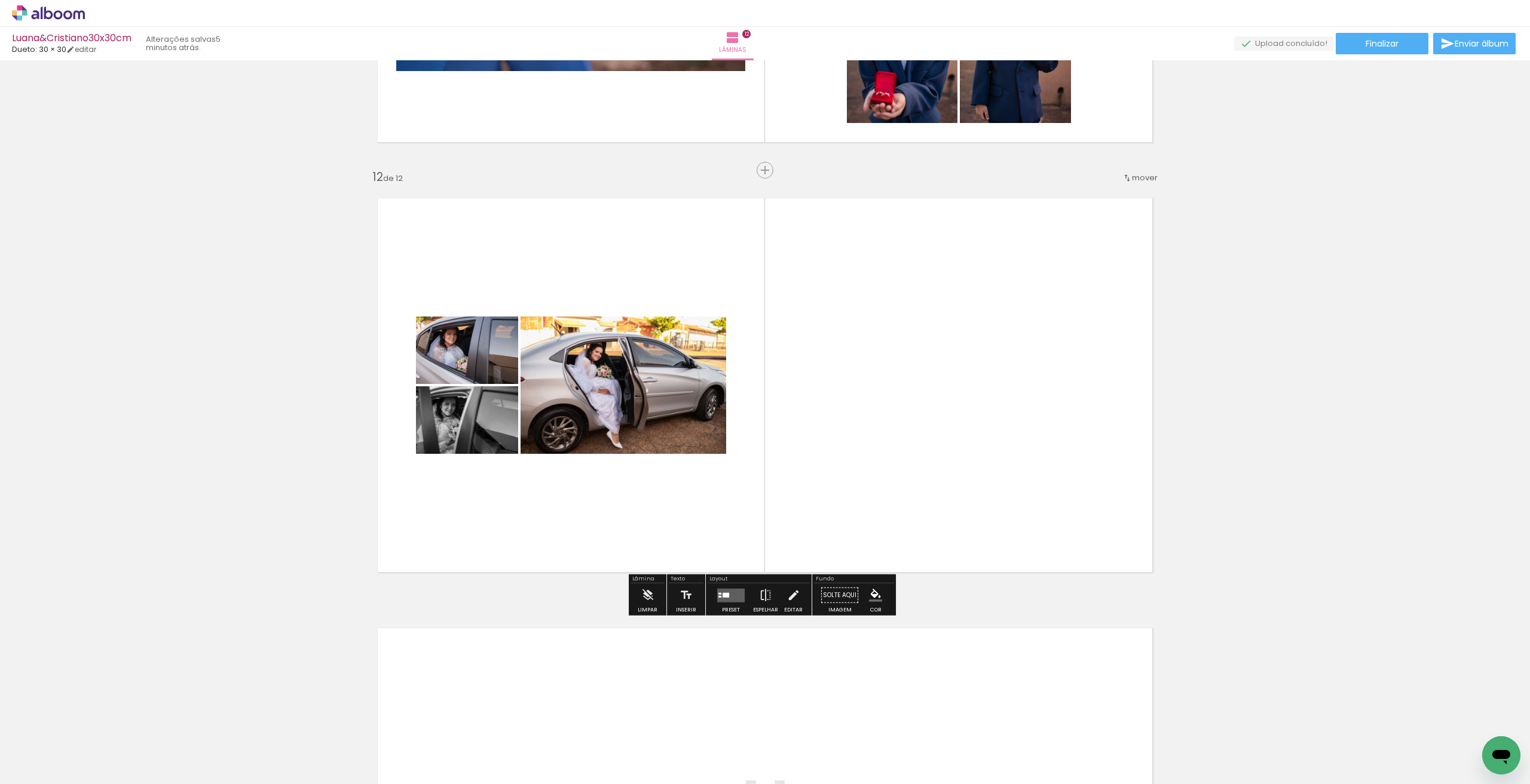
click at [926, 335] on quentale-layouter at bounding box center [765, 385] width 801 height 400
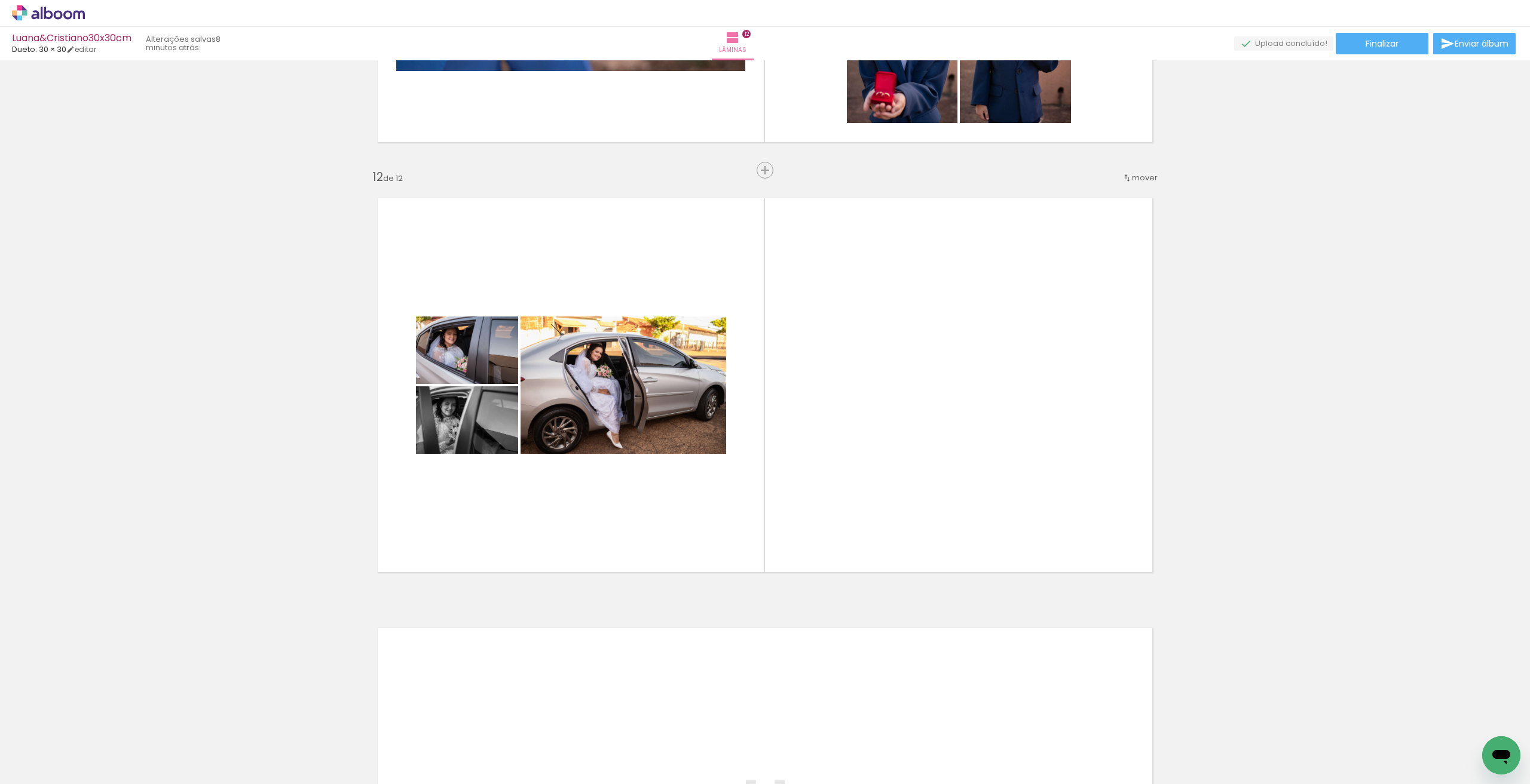
scroll to position [0, 2387]
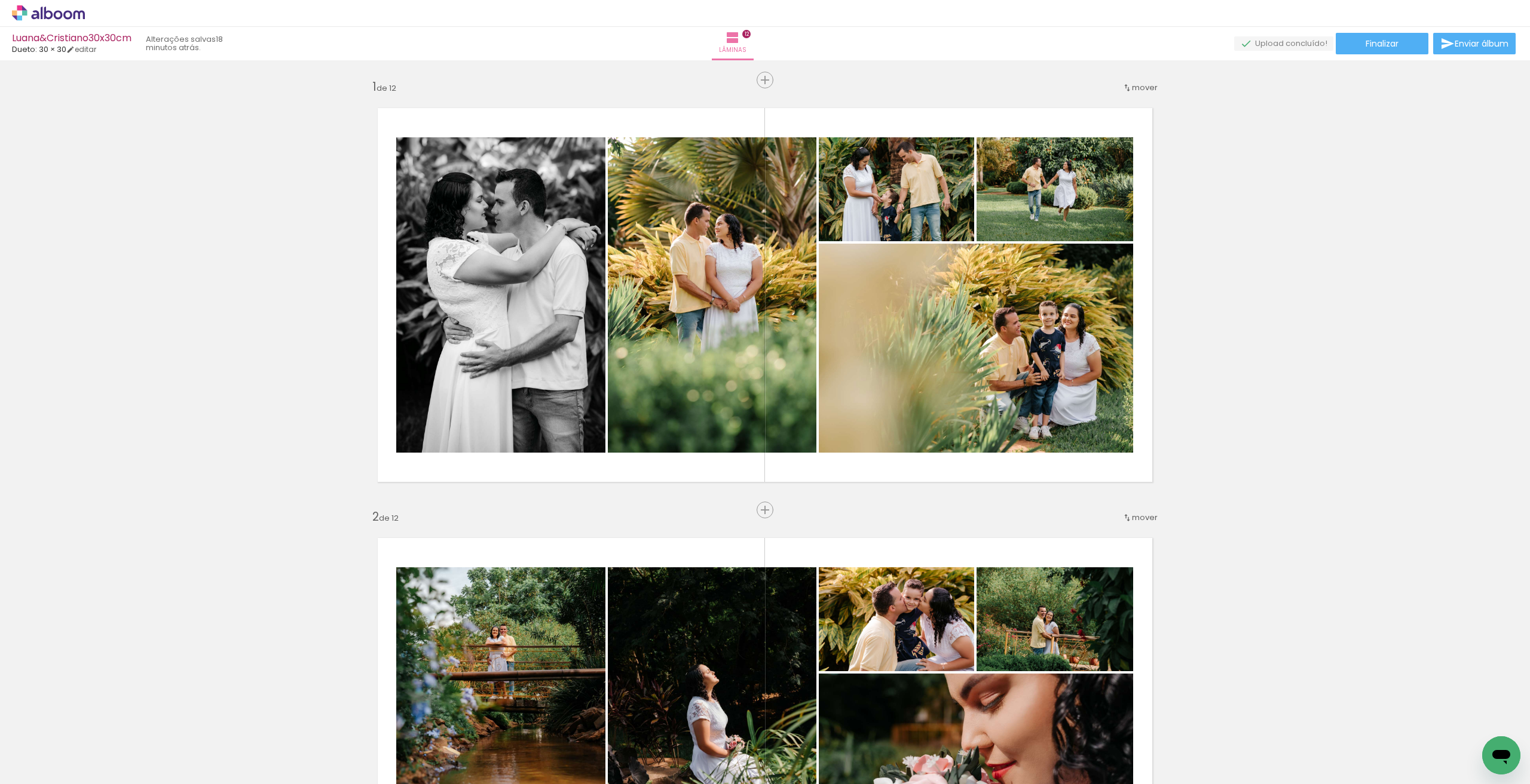
scroll to position [0, 2387]
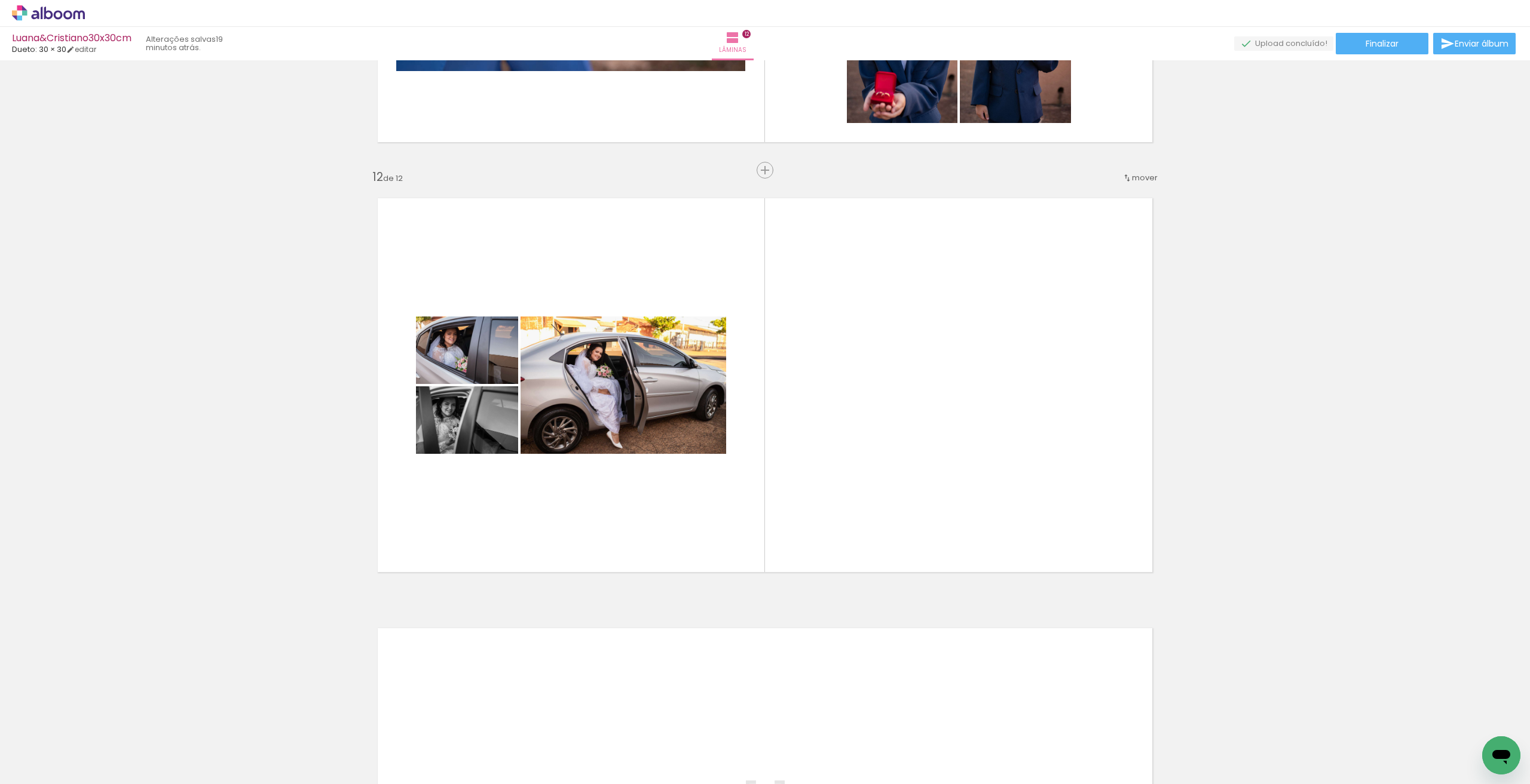
scroll to position [0, 2387]
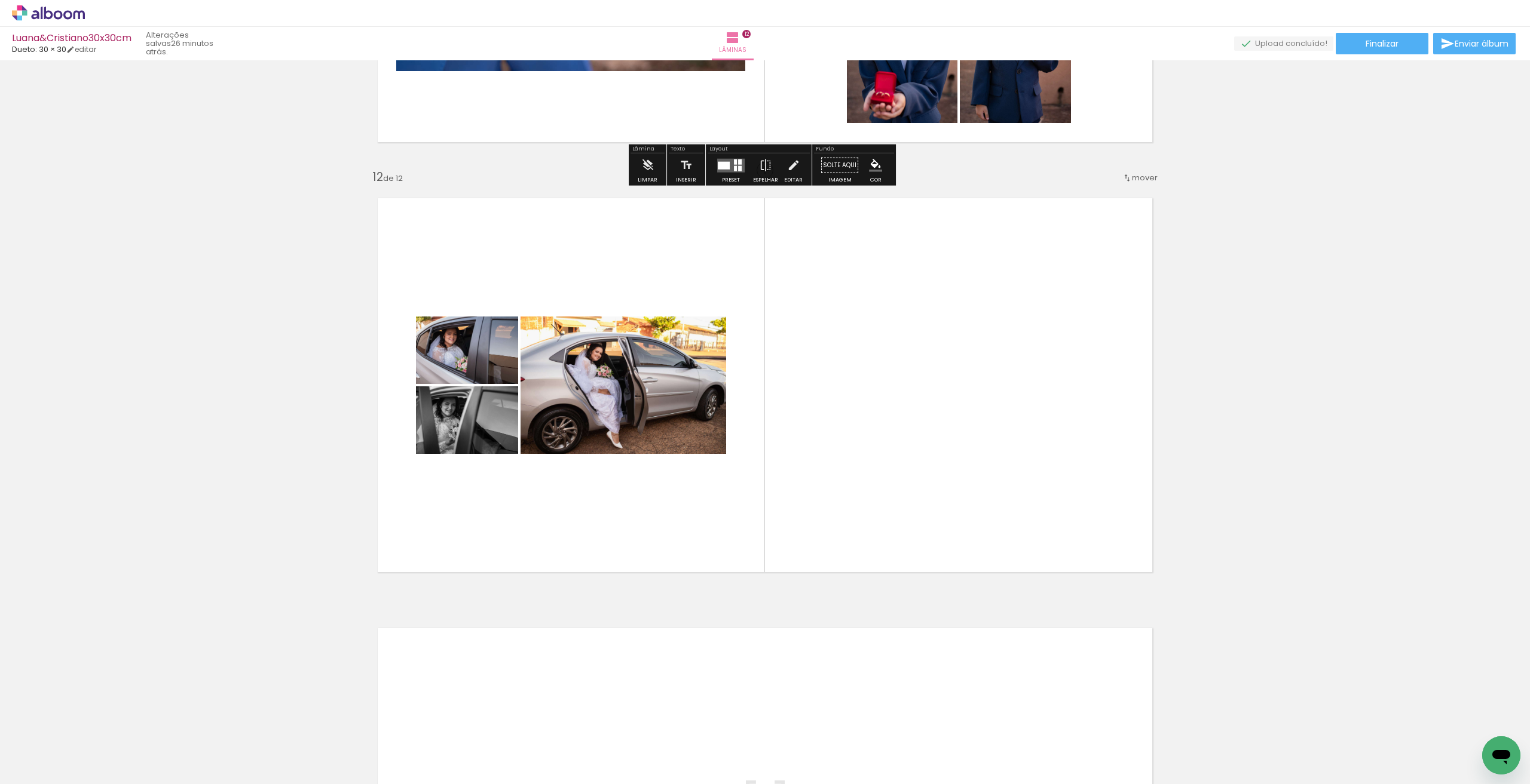
scroll to position [0, 2387]
